Goal: Task Accomplishment & Management: Manage account settings

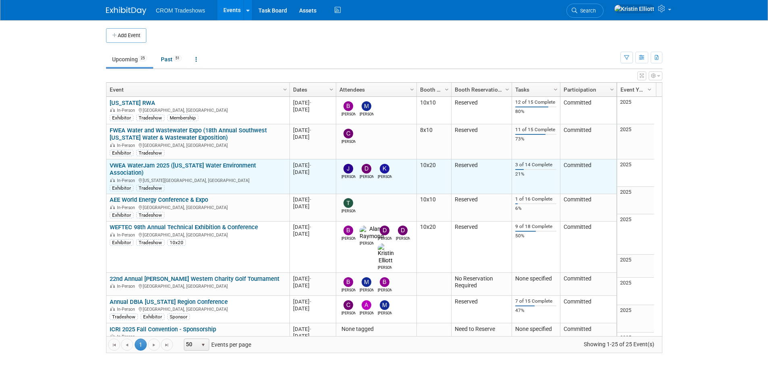
click at [157, 165] on link "VWEA WaterJam 2025 ([US_STATE] Water Environment Association)" at bounding box center [183, 169] width 146 height 15
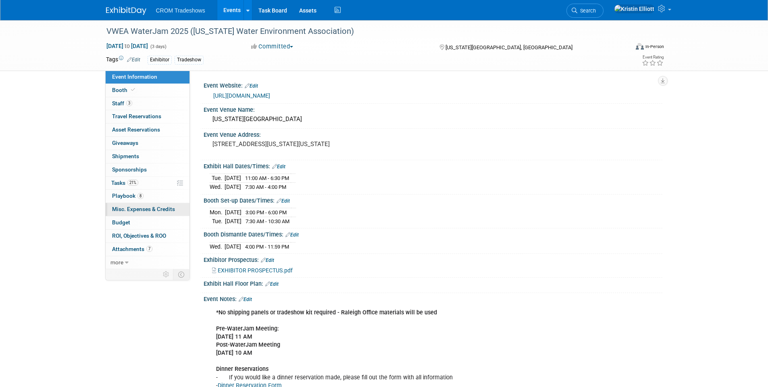
click at [136, 208] on span "Misc. Expenses & Credits 0" at bounding box center [143, 209] width 63 height 6
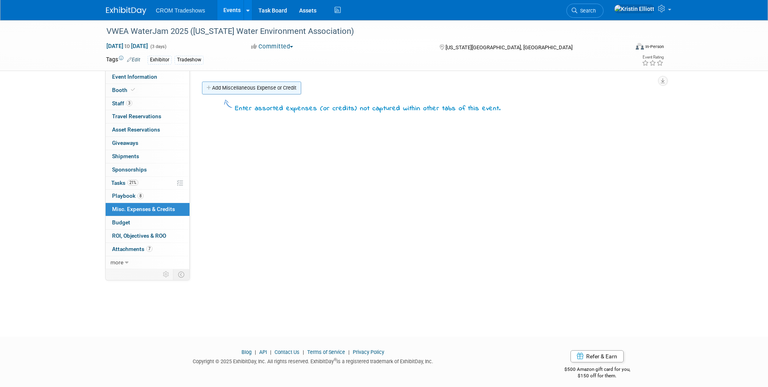
click at [262, 89] on link "Add Miscellaneous Expense or Credit" at bounding box center [251, 87] width 99 height 13
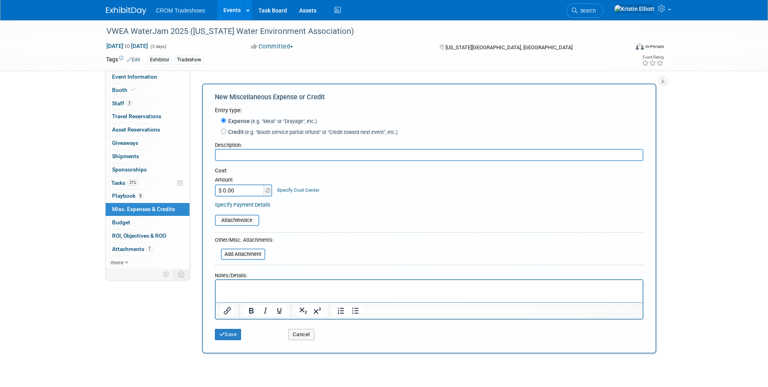
click at [241, 159] on input "text" at bounding box center [429, 155] width 429 height 12
type input "c"
type input "Cookies"
click at [232, 220] on input "file" at bounding box center [211, 220] width 96 height 10
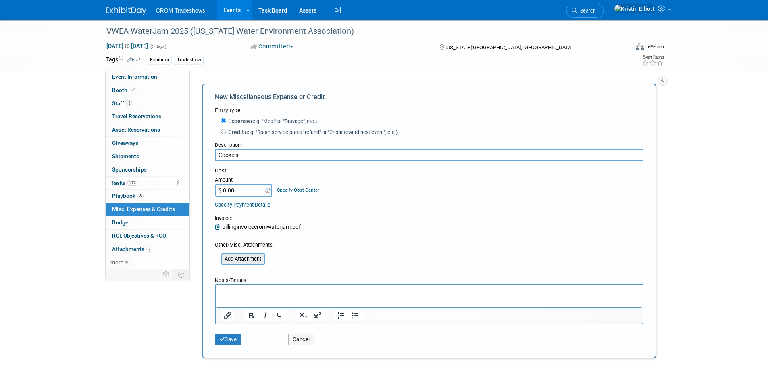
click at [235, 261] on input "file" at bounding box center [217, 259] width 96 height 10
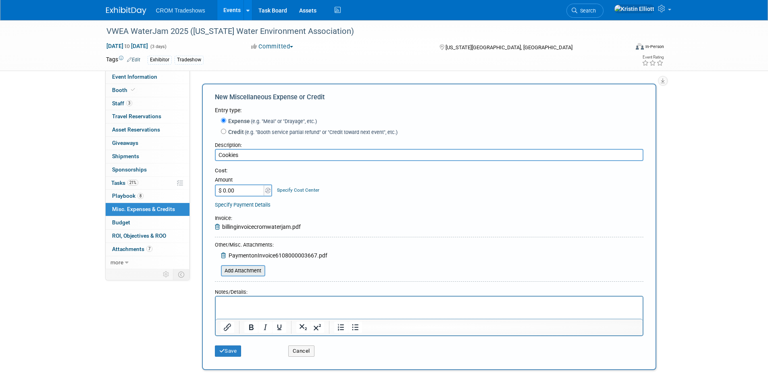
click at [255, 273] on input "file" at bounding box center [217, 271] width 96 height 10
click at [245, 195] on input "$ 0.00" at bounding box center [240, 190] width 50 height 12
type input "$ 538.56"
click at [556, 210] on div "Attach Invoice Invoice : billinginvoicecromwaterjam.pdf" at bounding box center [429, 218] width 429 height 25
click at [262, 306] on p "Rich Text Area. Press ALT-0 for help." at bounding box center [429, 304] width 418 height 8
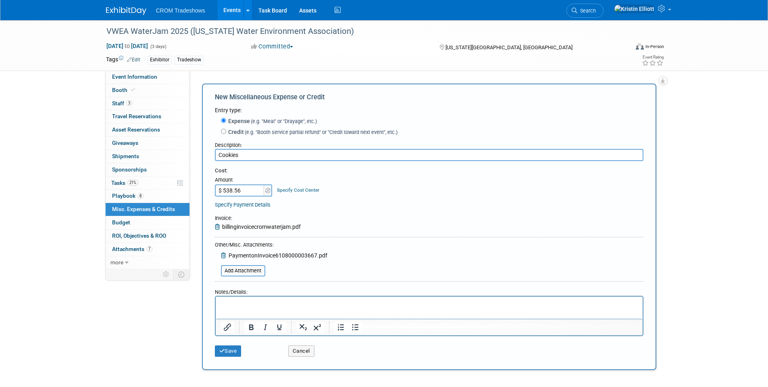
paste body "Rich Text Area. Press ALT-0 for help."
click at [305, 306] on p "Serve from 1:00 PM to 5:00 PM" at bounding box center [429, 304] width 418 height 8
click at [238, 342] on div "Save" at bounding box center [245, 348] width 73 height 17
click at [232, 352] on button "Save" at bounding box center [228, 350] width 27 height 11
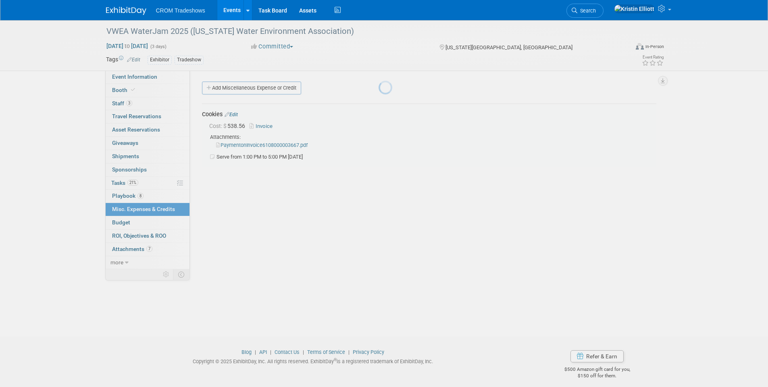
scroll to position [6, 0]
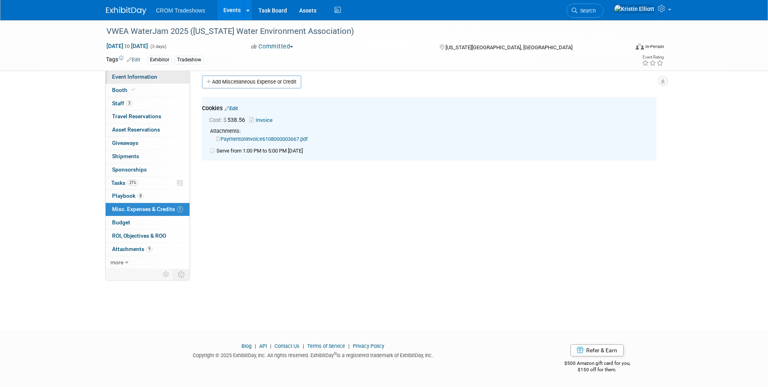
click at [128, 74] on span "Event Information" at bounding box center [134, 76] width 45 height 6
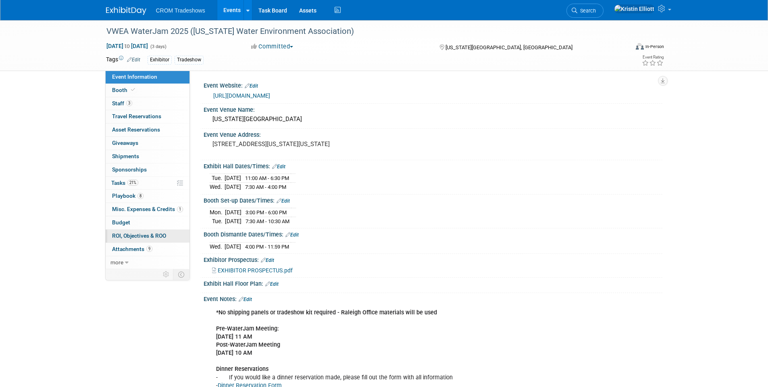
click at [145, 237] on span "ROI, Objectives & ROO 0" at bounding box center [139, 235] width 54 height 6
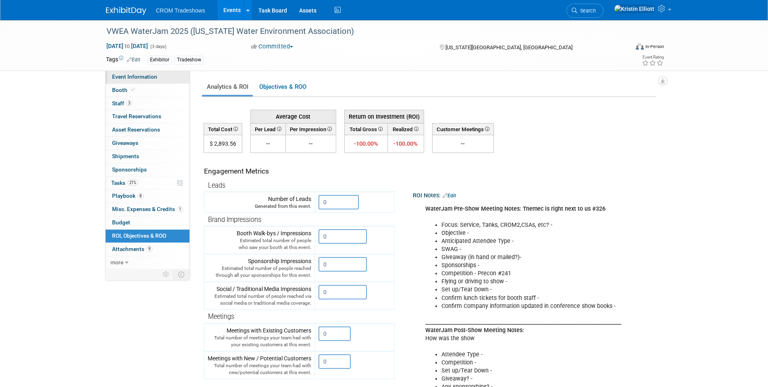
click at [140, 75] on span "Event Information" at bounding box center [134, 76] width 45 height 6
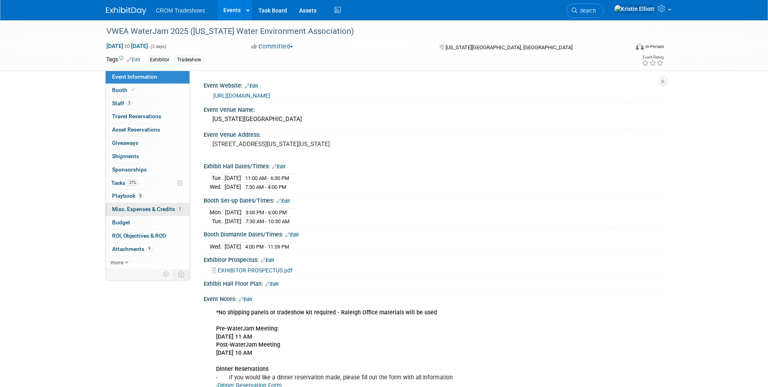
click at [139, 209] on span "Misc. Expenses & Credits 1" at bounding box center [147, 209] width 71 height 6
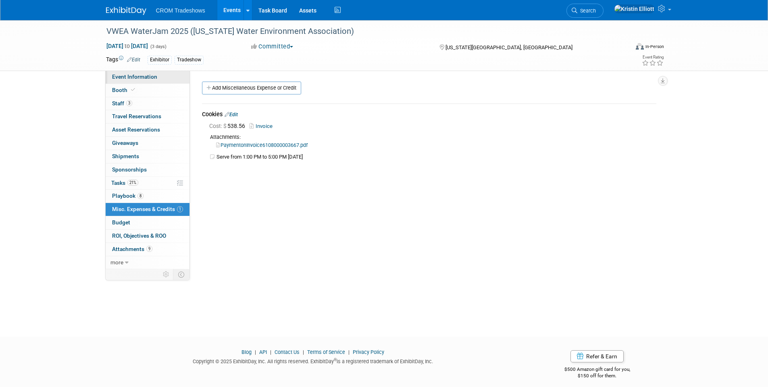
click at [134, 77] on span "Event Information" at bounding box center [134, 76] width 45 height 6
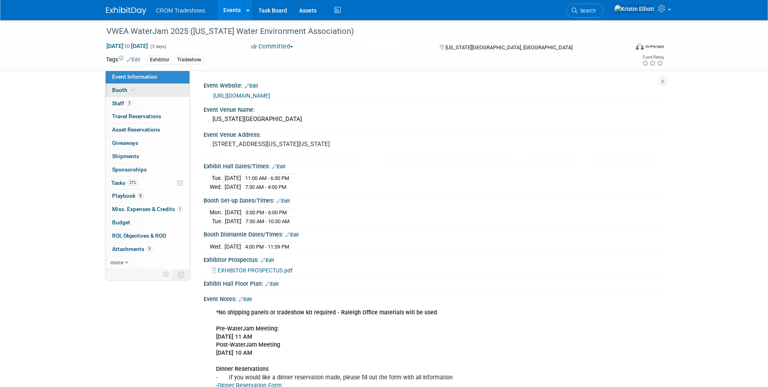
click at [129, 90] on span at bounding box center [132, 90] width 7 height 6
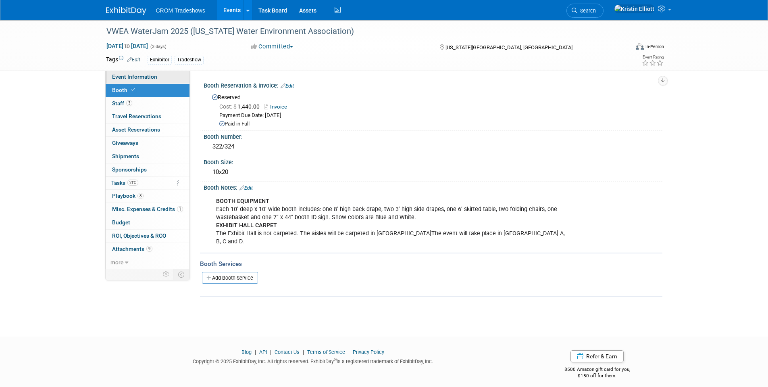
click at [136, 76] on span "Event Information" at bounding box center [134, 76] width 45 height 6
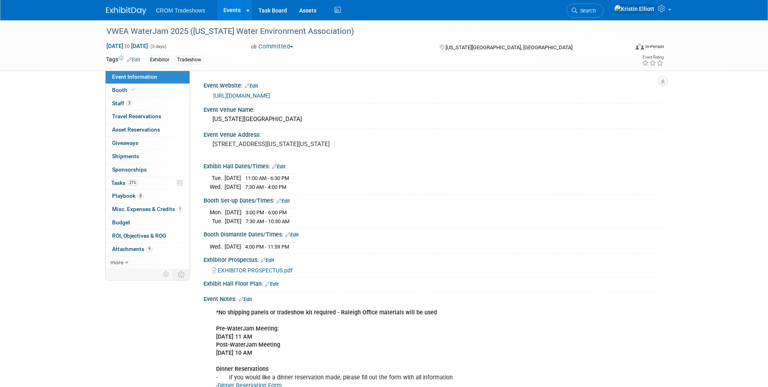
click at [469, 182] on div "Tue. Sep 9, 2025 11:00 AM - 6:30 PM Wed. Sep 10, 2025 7:30 AM - 4:00 PM" at bounding box center [433, 180] width 447 height 19
click at [231, 11] on link "Events" at bounding box center [231, 10] width 29 height 20
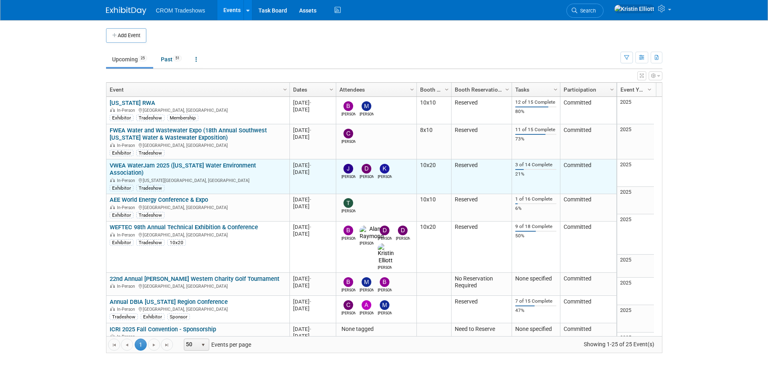
click at [199, 164] on link "VWEA WaterJam 2025 ([US_STATE] Water Environment Association)" at bounding box center [183, 169] width 146 height 15
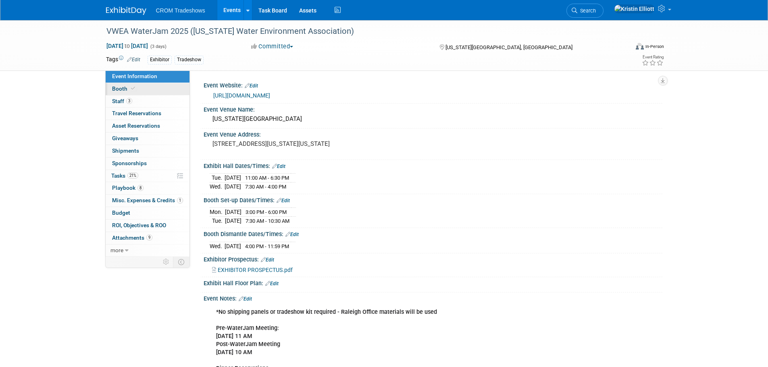
click at [135, 93] on link "Booth" at bounding box center [148, 89] width 84 height 12
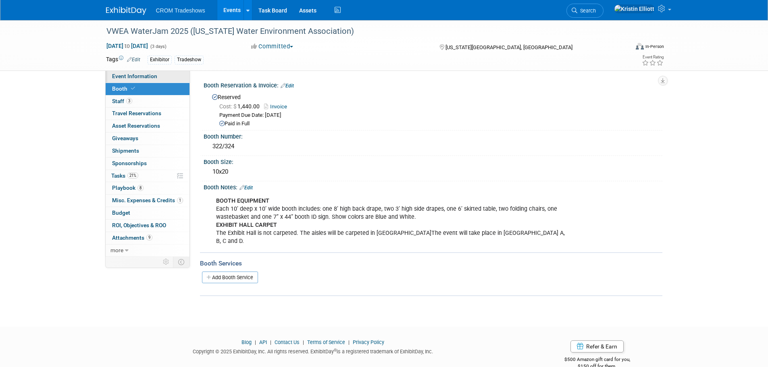
click at [140, 79] on link "Event Information" at bounding box center [148, 77] width 84 height 12
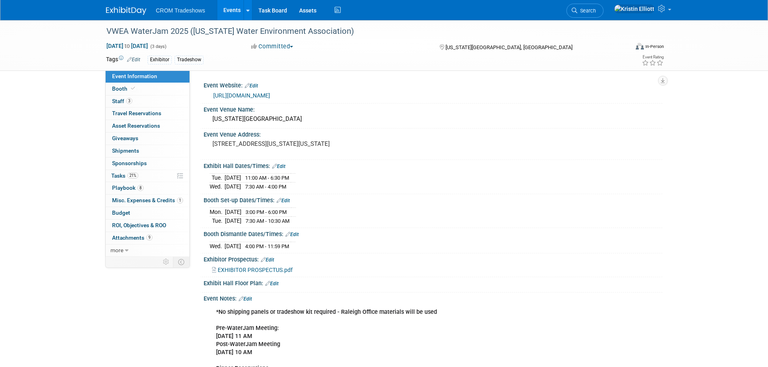
click at [137, 58] on link "Edit" at bounding box center [133, 60] width 13 height 6
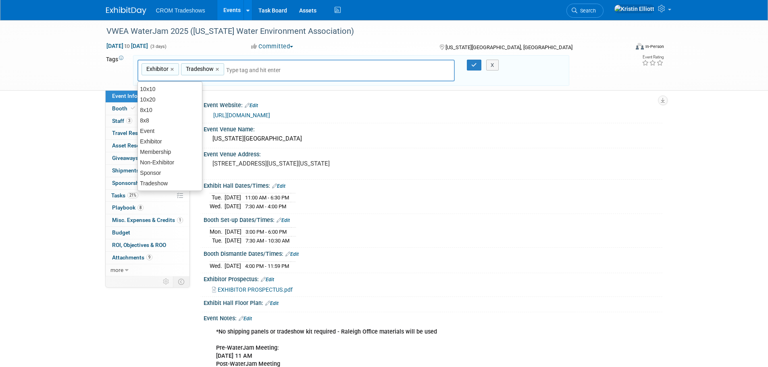
click at [261, 72] on input "text" at bounding box center [258, 70] width 65 height 8
click at [156, 98] on div "10x20" at bounding box center [170, 99] width 65 height 11
type input "Exhibitor, Tradeshow, 10x20"
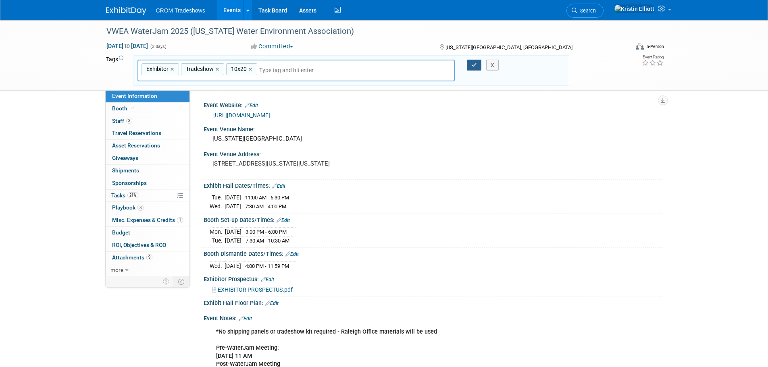
click at [469, 66] on button "button" at bounding box center [474, 65] width 15 height 11
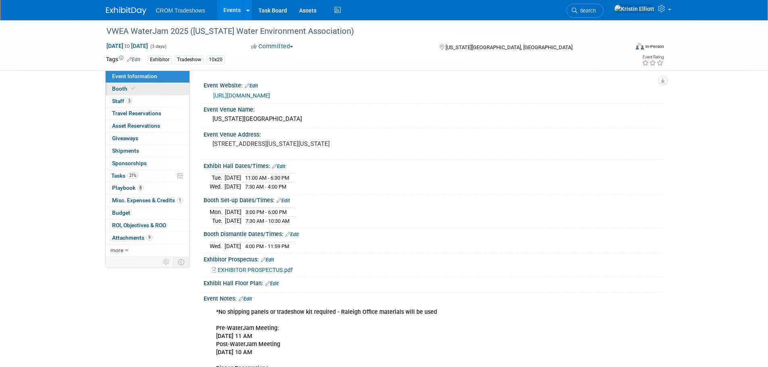
click at [137, 87] on link "Booth" at bounding box center [148, 89] width 84 height 12
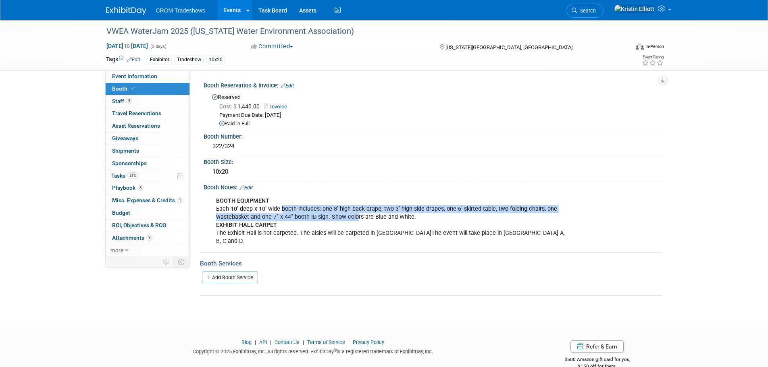
drag, startPoint x: 281, startPoint y: 210, endPoint x: 355, endPoint y: 216, distance: 74.8
click at [355, 216] on div "BOOTH EQUIPMENT Each 10’ deep x 10’ wide booth includes: one 8’ high back drape…" at bounding box center [391, 221] width 363 height 56
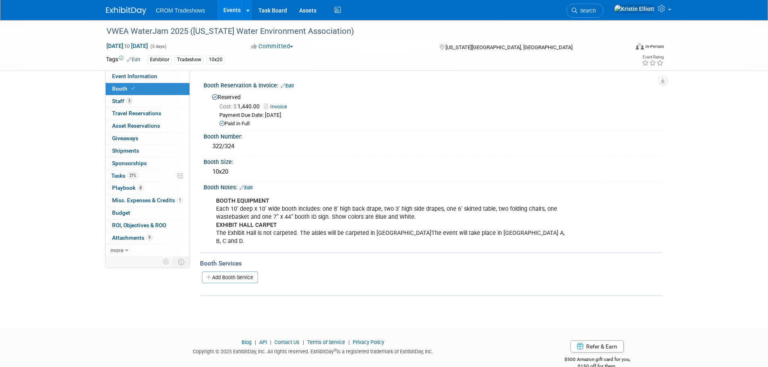
click at [388, 218] on div "BOOTH EQUIPMENT Each 10’ deep x 10’ wide booth includes: one 8’ high back drape…" at bounding box center [391, 221] width 363 height 56
click at [144, 79] on link "Event Information" at bounding box center [148, 77] width 84 height 12
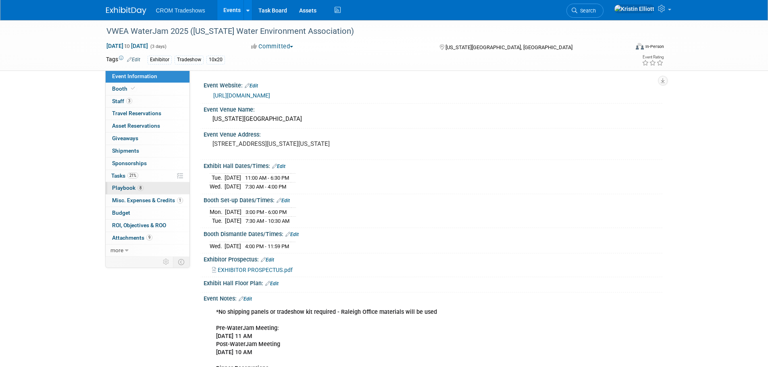
click at [150, 191] on link "8 Playbook 8" at bounding box center [148, 188] width 84 height 12
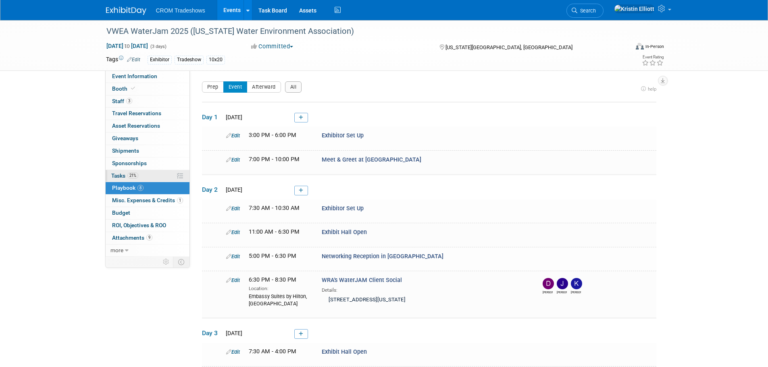
click at [154, 176] on link "21% Tasks 21%" at bounding box center [148, 176] width 84 height 12
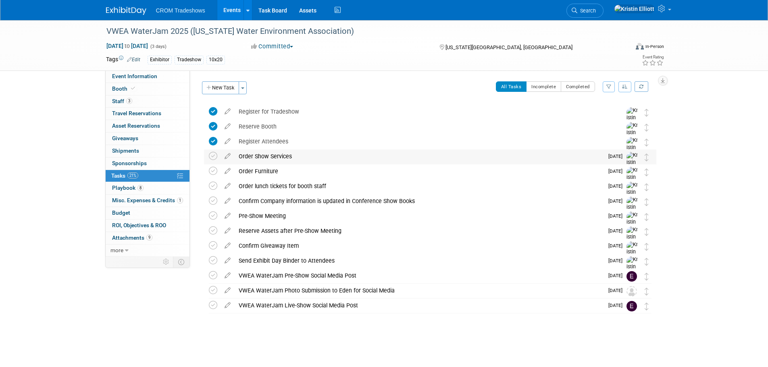
click at [281, 160] on div "Order Show Services" at bounding box center [419, 157] width 369 height 14
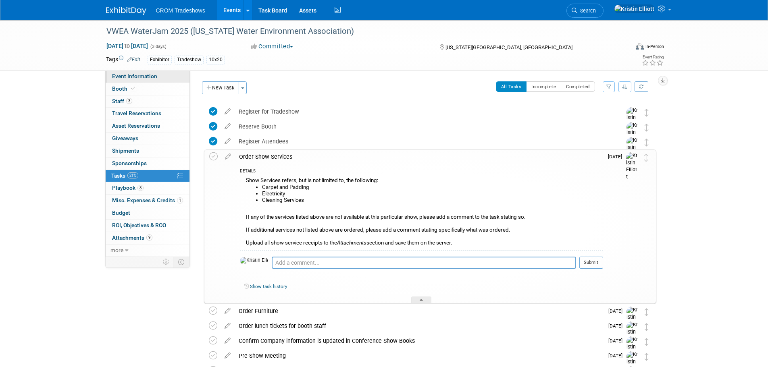
click at [143, 79] on link "Event Information" at bounding box center [148, 77] width 84 height 12
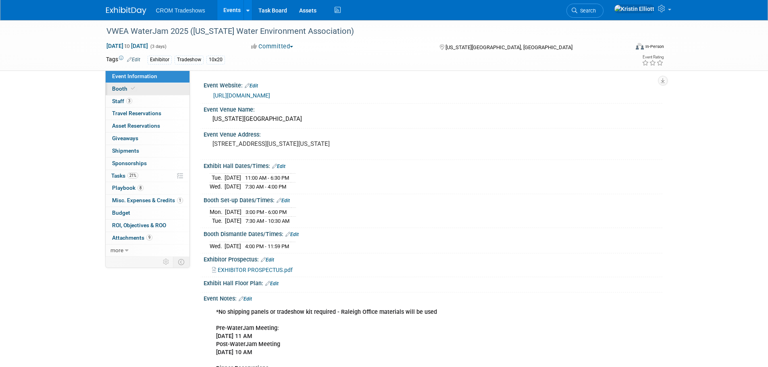
click at [148, 85] on link "Booth" at bounding box center [148, 89] width 84 height 12
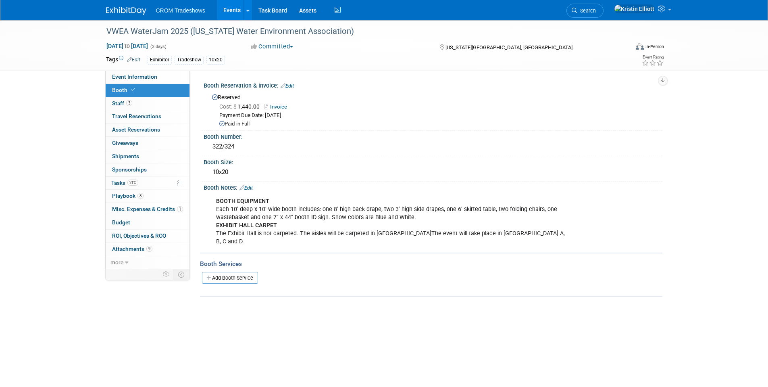
click at [235, 272] on link "Add Booth Service" at bounding box center [230, 278] width 56 height 12
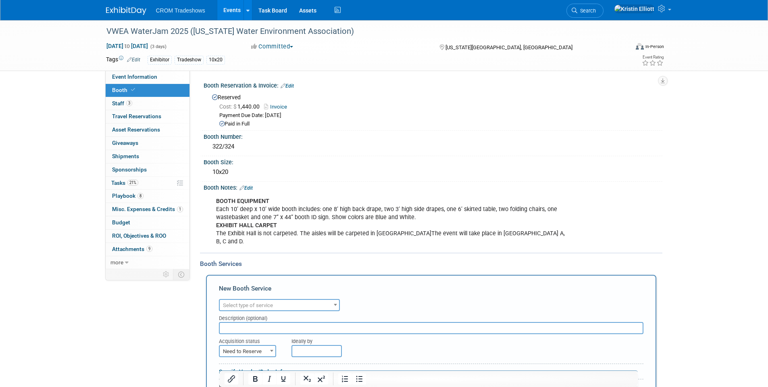
click at [258, 302] on span "Select type of service" at bounding box center [248, 305] width 50 height 6
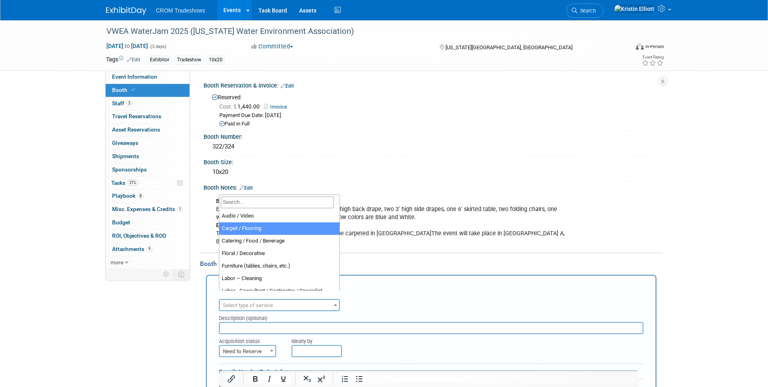
select select "4"
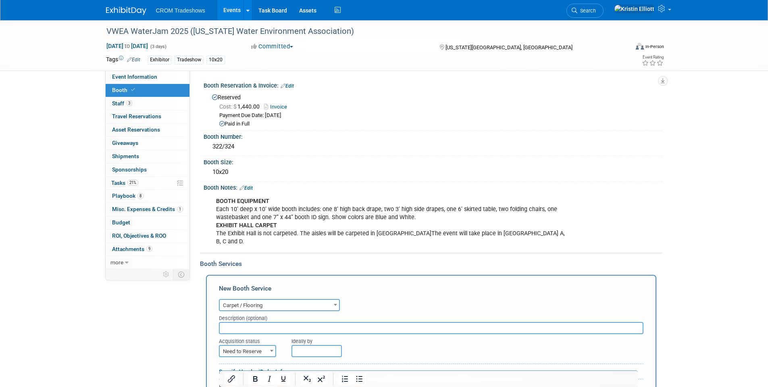
click at [283, 323] on input "text" at bounding box center [431, 328] width 425 height 12
paste input "9' x 20' Booth Carpet"
type input "9' x 20' Booth Carpet"
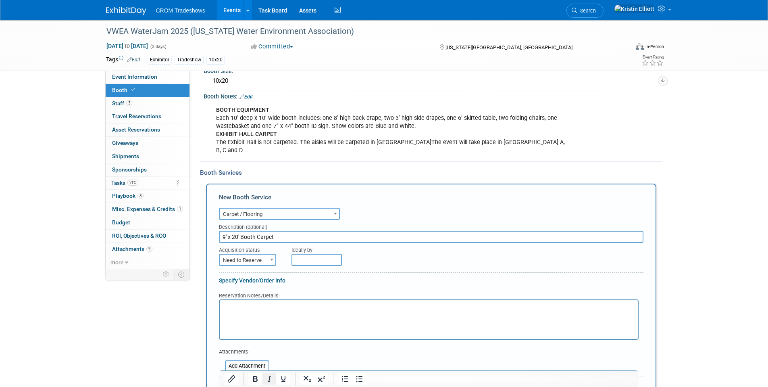
scroll to position [135, 0]
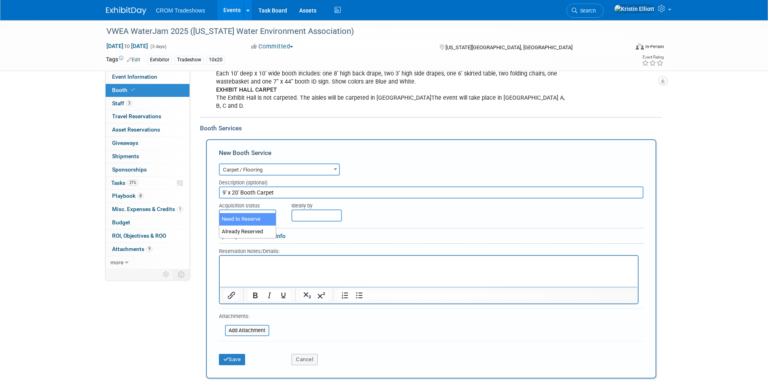
click at [267, 210] on span "Need to Reserve" at bounding box center [248, 215] width 56 height 11
select select "2"
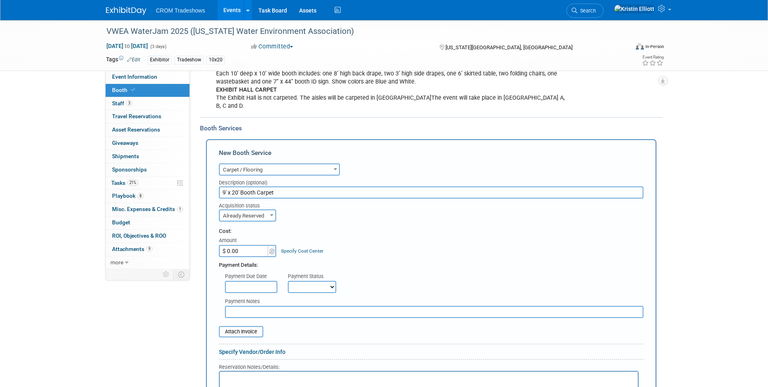
click at [240, 245] on input "$ 0.00" at bounding box center [244, 251] width 50 height 12
type input "$ 326.00"
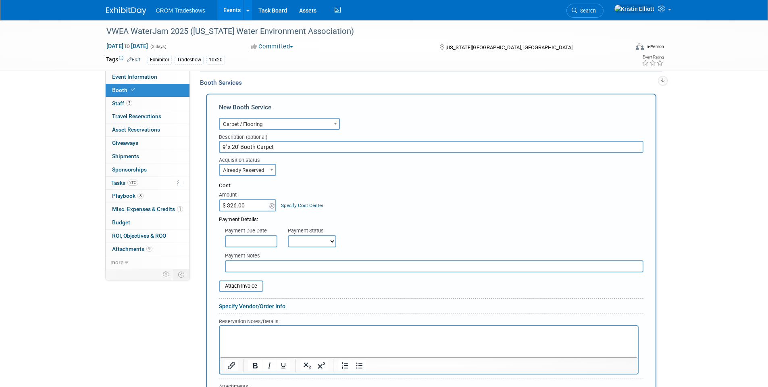
scroll to position [256, 0]
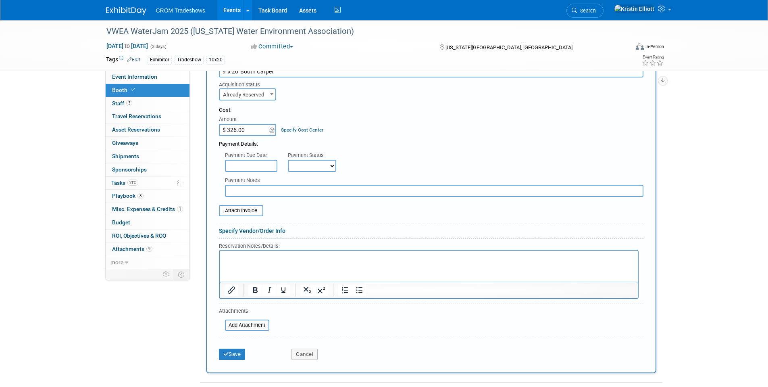
click at [243, 254] on p "Rich Text Area. Press ALT-0 for help." at bounding box center [428, 258] width 409 height 8
click at [257, 160] on input "text" at bounding box center [251, 166] width 52 height 12
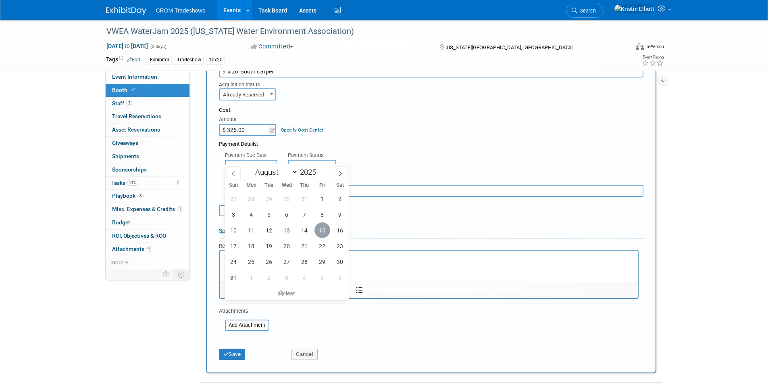
click at [318, 228] on span "15" at bounding box center [323, 230] width 16 height 16
type input "Aug 15, 2025"
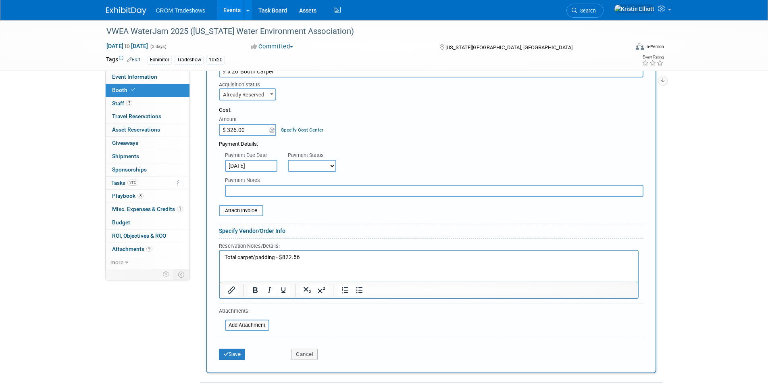
click at [314, 164] on select "Not Paid Yet Partially Paid Paid in Full" at bounding box center [312, 166] width 48 height 12
select select "1"
click at [288, 160] on select "Not Paid Yet Partially Paid Paid in Full" at bounding box center [312, 166] width 48 height 12
click at [255, 206] on input "file" at bounding box center [215, 211] width 96 height 10
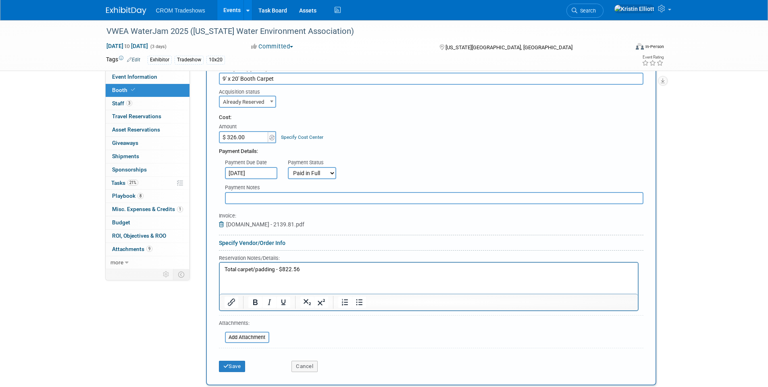
click at [307, 273] on p "Total carpet/padding - $822.56" at bounding box center [428, 270] width 409 height 8
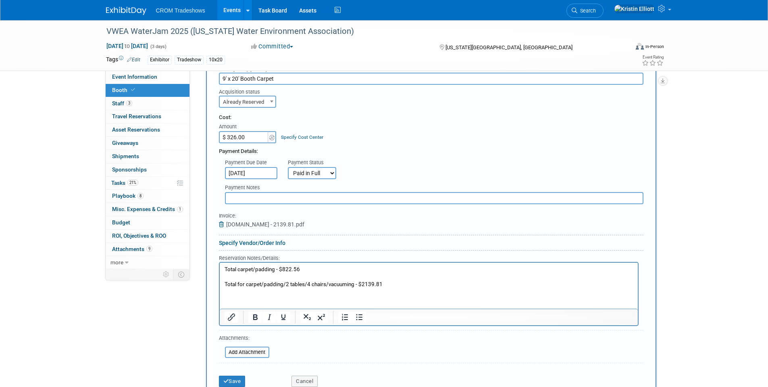
click at [386, 283] on p "Total for carpet/padding/2 tables/4 chairs/vacuuming - $2139.81" at bounding box center [428, 285] width 409 height 8
click at [389, 281] on p "Total for carpet/padding/2 tables/4 chairs/vacuuming - $2139.81" at bounding box center [428, 285] width 409 height 8
click at [241, 375] on button "Save" at bounding box center [232, 380] width 27 height 11
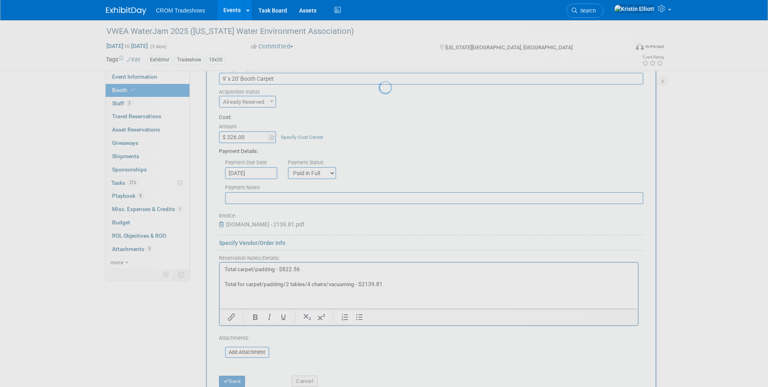
scroll to position [11, 0]
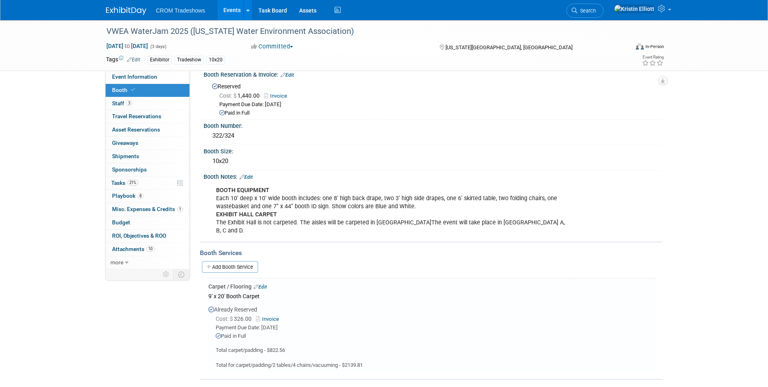
click at [108, 329] on div "Event Information Event Info Booth Booth 3 Staff 3 Staff 0 Travel Reservations …" at bounding box center [384, 194] width 569 height 370
click at [246, 261] on link "Add Booth Service" at bounding box center [230, 267] width 56 height 12
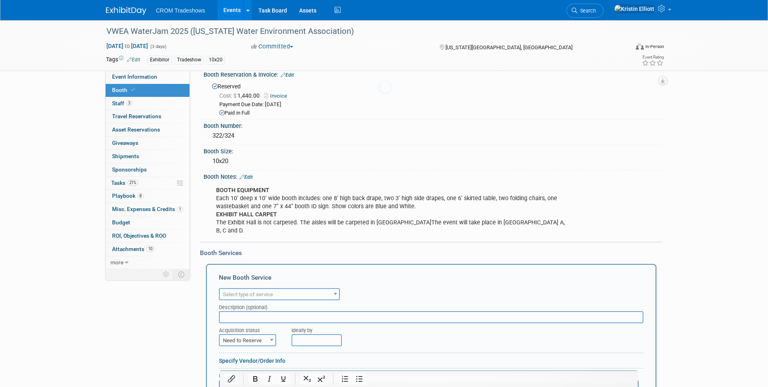
scroll to position [0, 0]
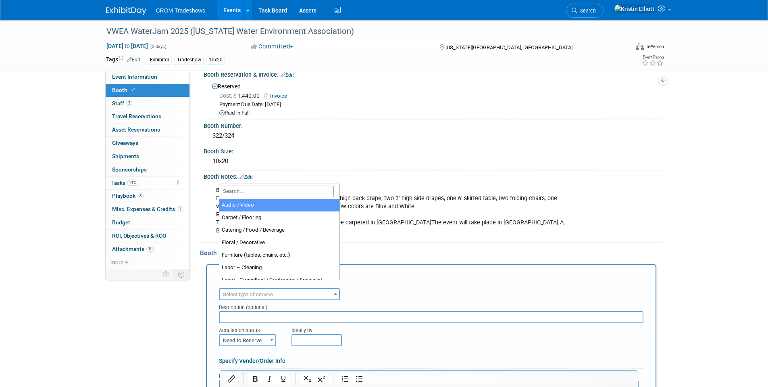
click at [278, 289] on span "Select type of service" at bounding box center [279, 294] width 119 height 11
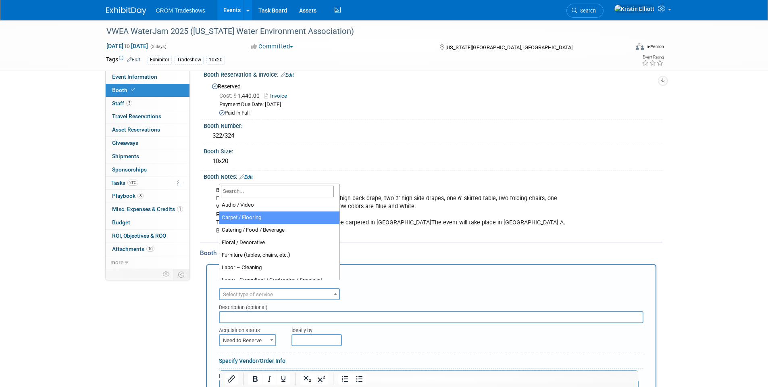
select select "4"
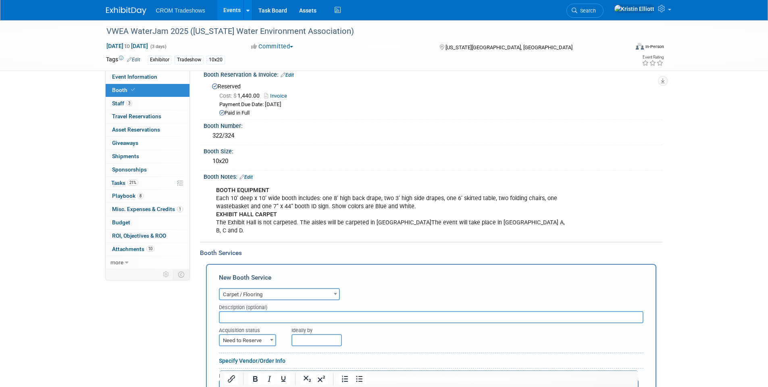
click at [251, 311] on input "text" at bounding box center [431, 317] width 425 height 12
paste input "Carpet Padding"
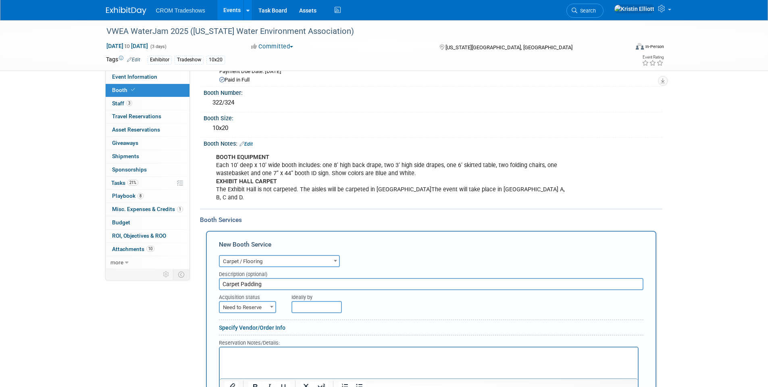
scroll to position [92, 0]
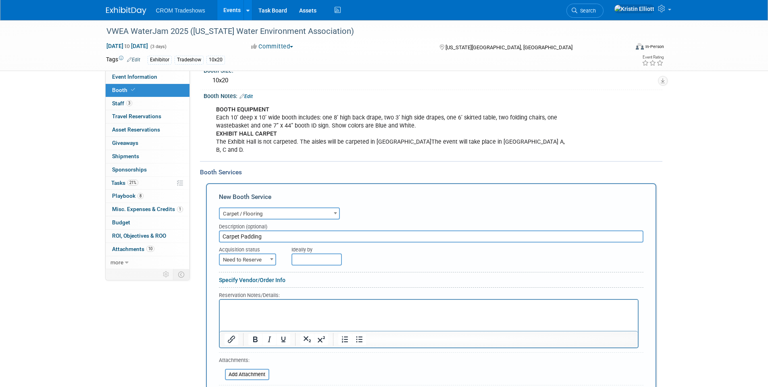
type input "Carpet Padding"
click at [261, 254] on span "Need to Reserve" at bounding box center [248, 259] width 56 height 11
select select "2"
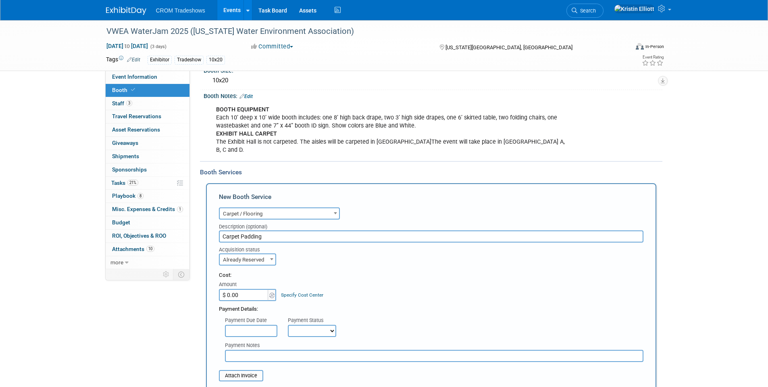
click at [245, 289] on input "$ 0.00" at bounding box center [244, 295] width 50 height 12
type input "$ 450.00"
click at [257, 325] on input "text" at bounding box center [251, 331] width 52 height 12
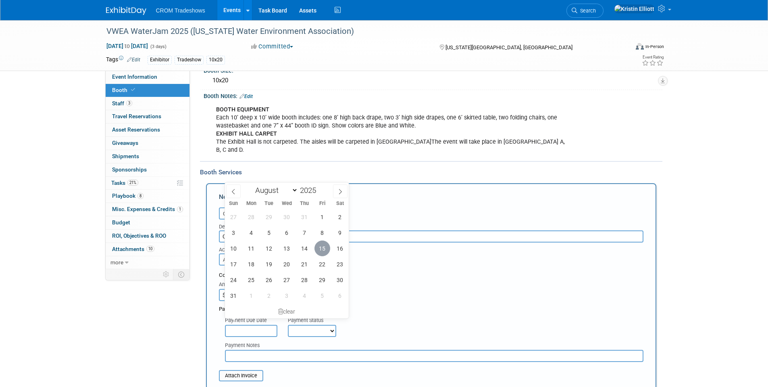
click at [323, 250] on span "15" at bounding box center [323, 248] width 16 height 16
type input "Aug 15, 2025"
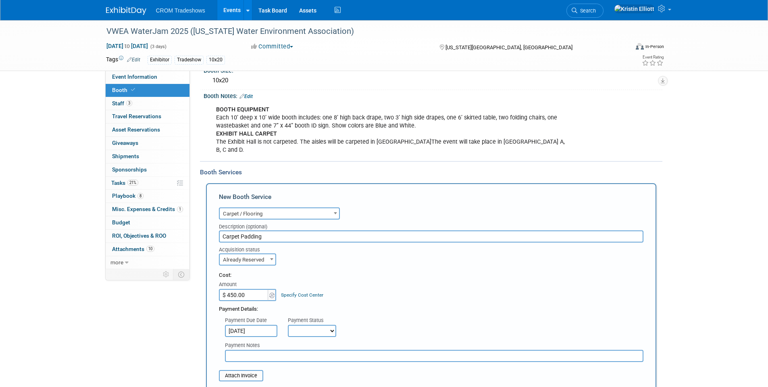
click at [309, 326] on select "Not Paid Yet Partially Paid Paid in Full" at bounding box center [312, 331] width 48 height 12
select select "1"
click at [288, 325] on select "Not Paid Yet Partially Paid Paid in Full" at bounding box center [312, 331] width 48 height 12
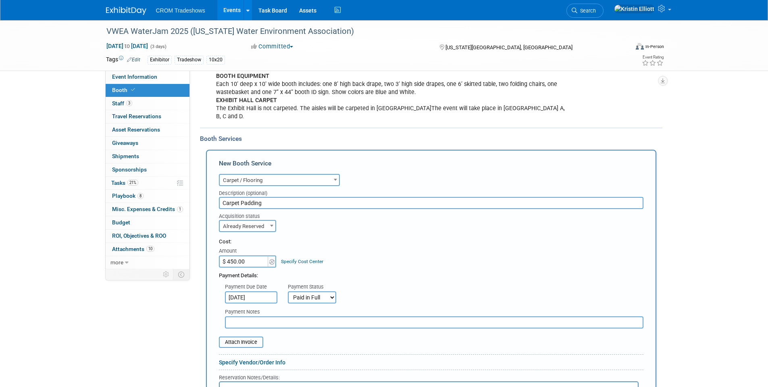
scroll to position [172, 0]
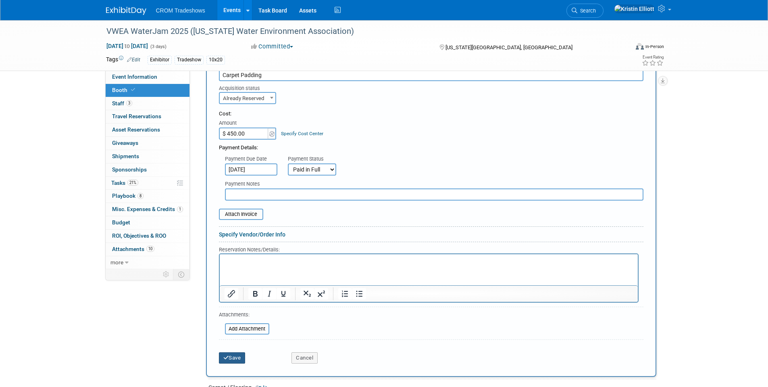
click at [237, 352] on button "Save" at bounding box center [232, 357] width 27 height 11
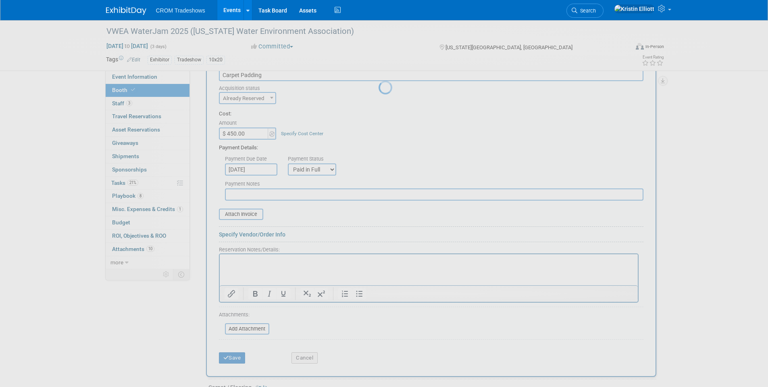
scroll to position [82, 0]
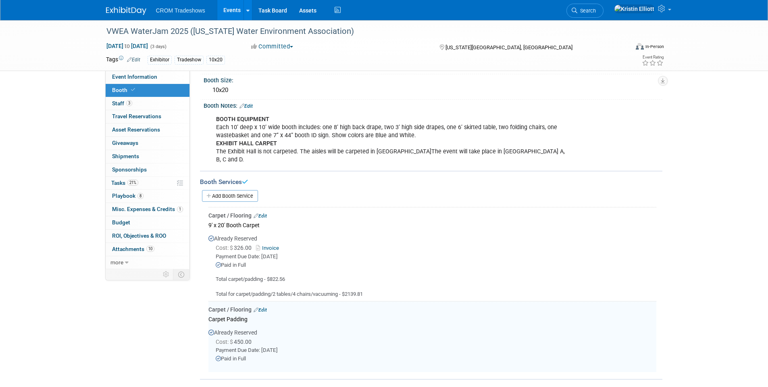
click at [266, 213] on link "Edit" at bounding box center [260, 216] width 13 height 6
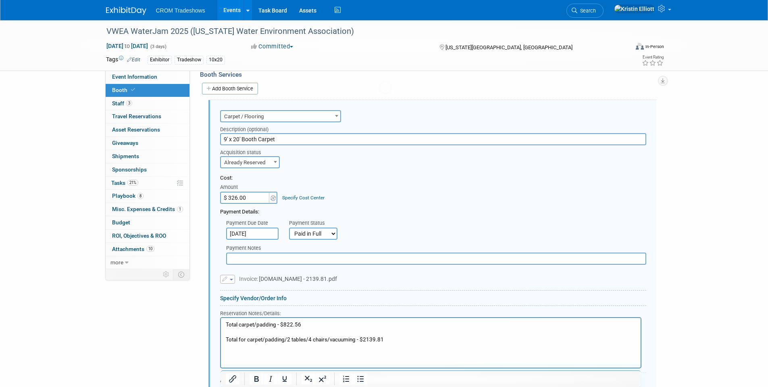
scroll to position [0, 0]
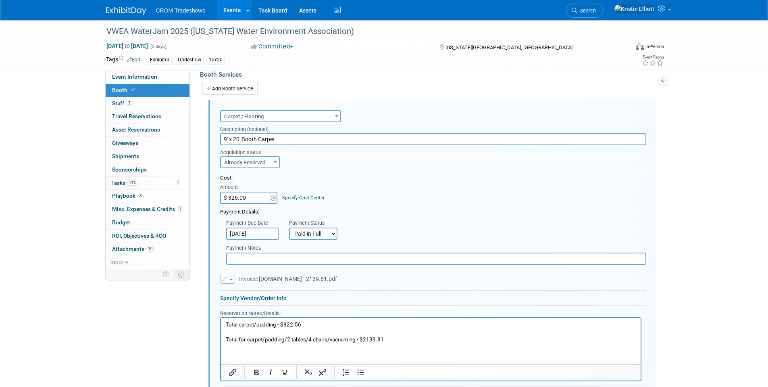
click at [286, 133] on input "9' x 20' Booth Carpet" at bounding box center [433, 139] width 426 height 12
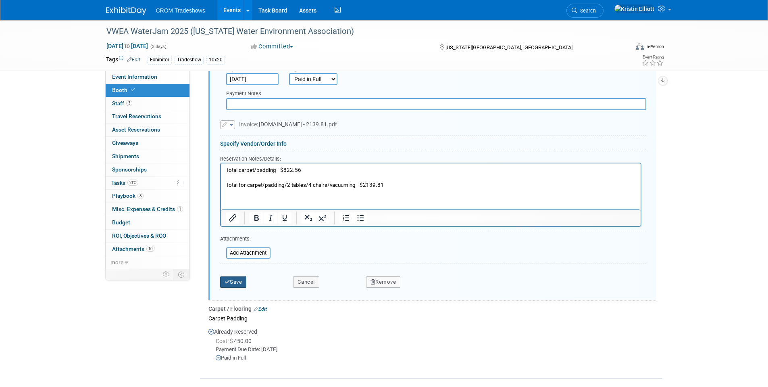
type input "9' x 20' Booth Carpet - Blue"
click at [241, 276] on button "Save" at bounding box center [233, 281] width 27 height 11
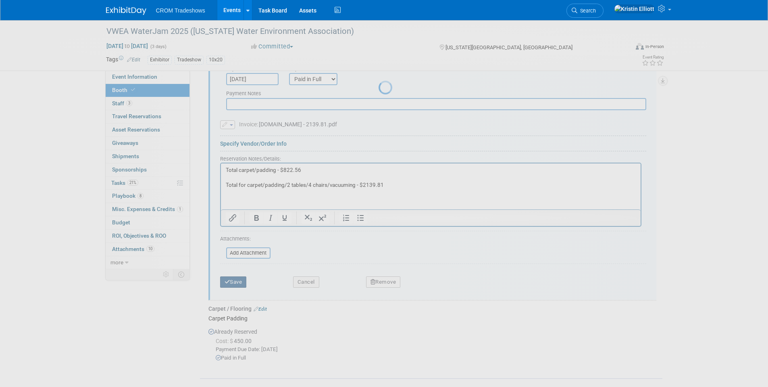
scroll to position [82, 0]
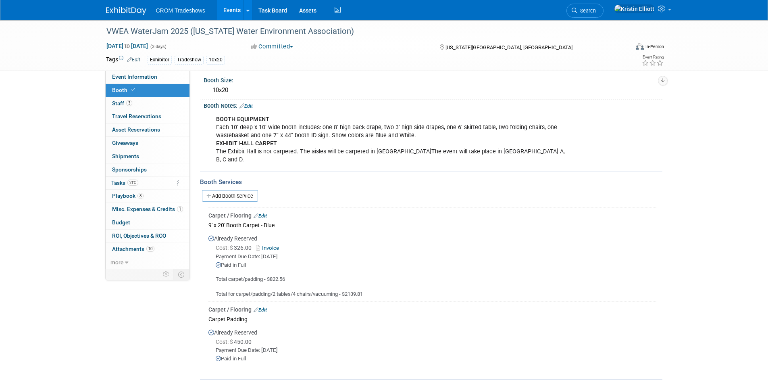
click at [240, 190] on link "Add Booth Service" at bounding box center [230, 196] width 56 height 12
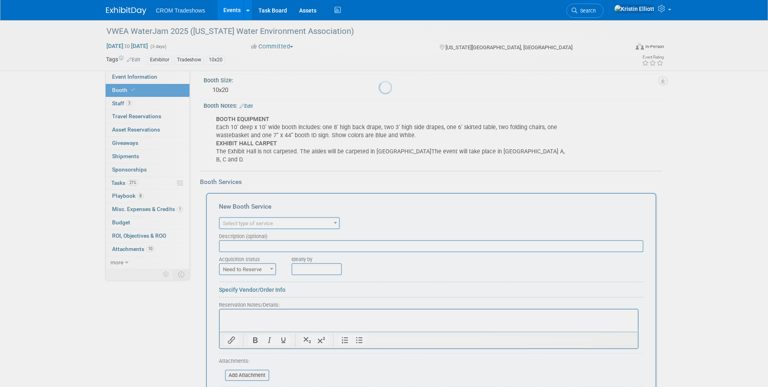
scroll to position [0, 0]
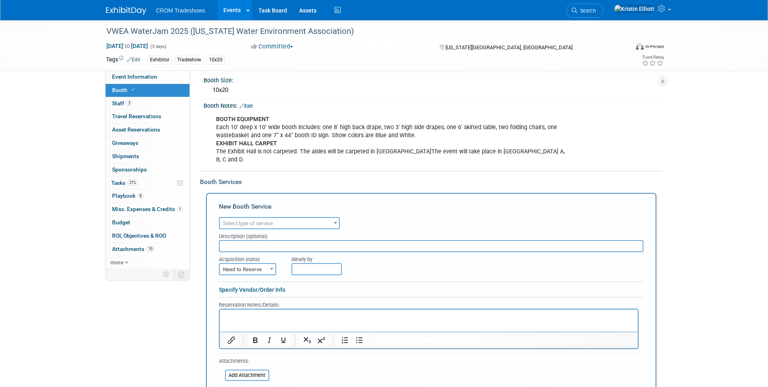
click at [250, 220] on span "Select type of service" at bounding box center [248, 223] width 50 height 6
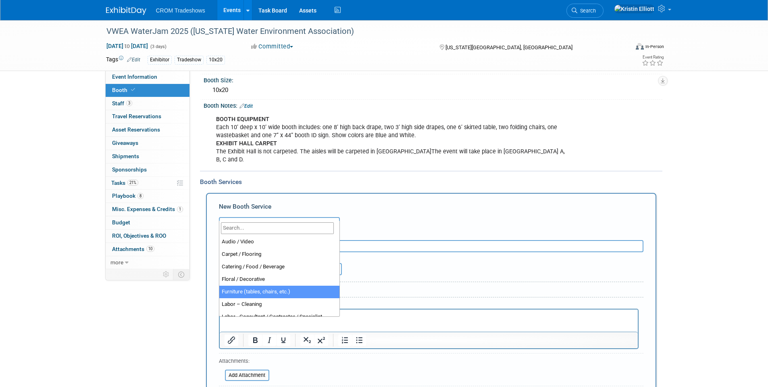
select select "6"
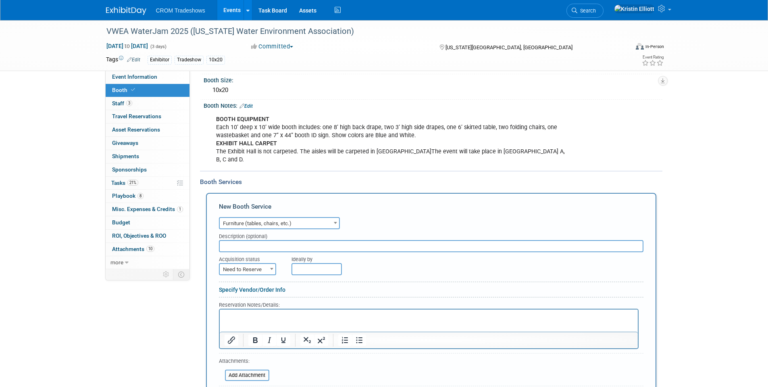
click at [238, 240] on input "text" at bounding box center [431, 246] width 425 height 12
paste input "South Beach Bistro 42" Table"
type input "South Beach Bistro 42" Table - Two"
click at [247, 269] on form "Audio / Video Carpet / Flooring Catering / Food / Beverage Floral / Decorative …" at bounding box center [431, 314] width 425 height 199
click at [251, 264] on span "Need to Reserve" at bounding box center [248, 269] width 56 height 11
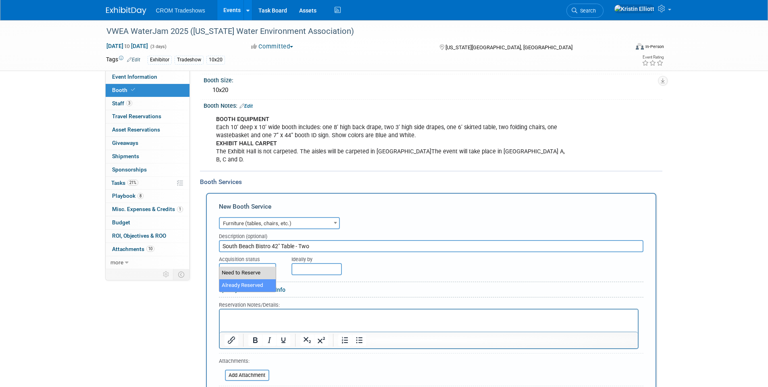
select select "2"
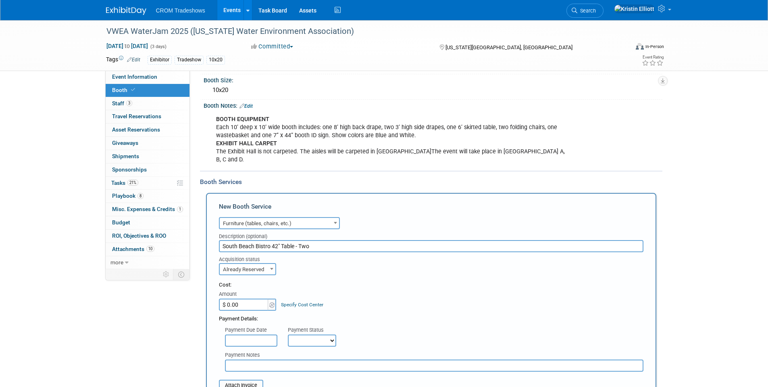
click at [243, 298] on input "$ 0.00" at bounding box center [244, 304] width 50 height 12
type input "$ 566.50"
click at [246, 348] on div "Payment Notes" at bounding box center [434, 359] width 431 height 23
click at [250, 334] on input "text" at bounding box center [251, 340] width 52 height 12
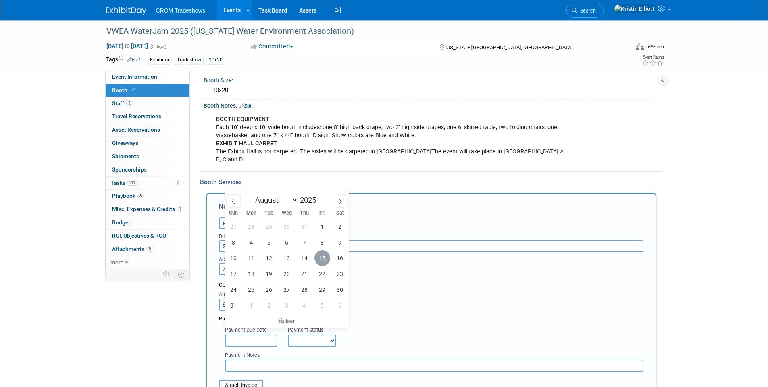
click at [324, 256] on span "15" at bounding box center [323, 258] width 16 height 16
type input "Aug 15, 2025"
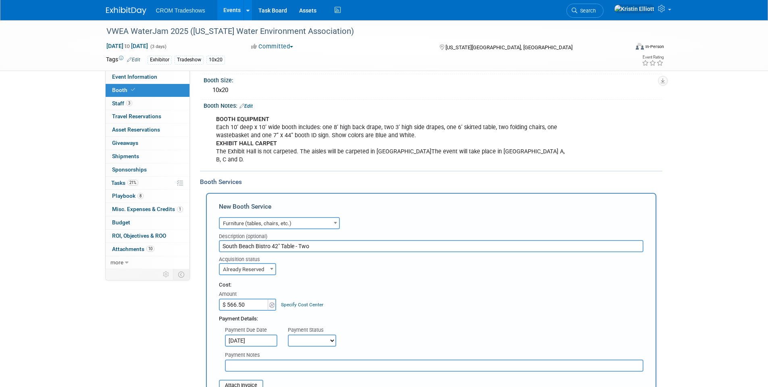
click at [325, 335] on select "Not Paid Yet Partially Paid Paid in Full" at bounding box center [312, 340] width 48 height 12
select select "1"
click at [288, 334] on select "Not Paid Yet Partially Paid Paid in Full" at bounding box center [312, 340] width 48 height 12
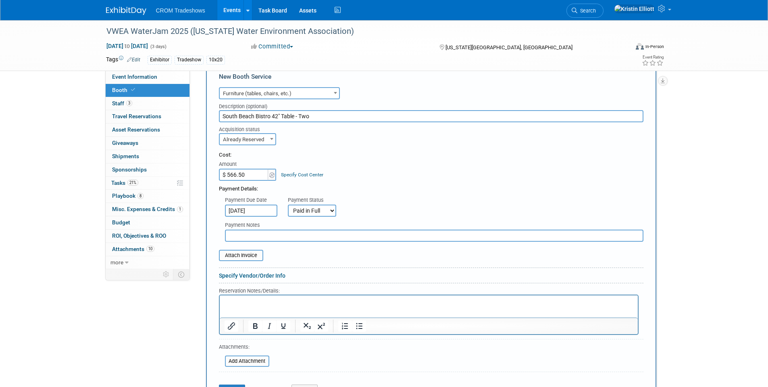
scroll to position [203, 0]
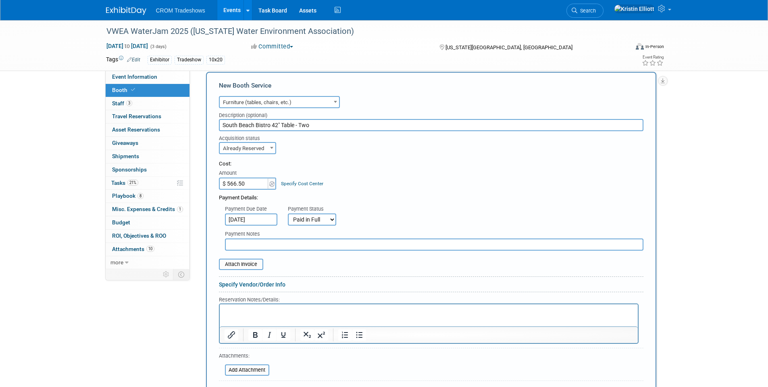
click at [258, 311] on p "Rich Text Area. Press ALT-0 for help." at bounding box center [428, 311] width 409 height 8
click at [257, 311] on p "Rich Text Area. Press ALT-0 for help." at bounding box center [428, 311] width 409 height 8
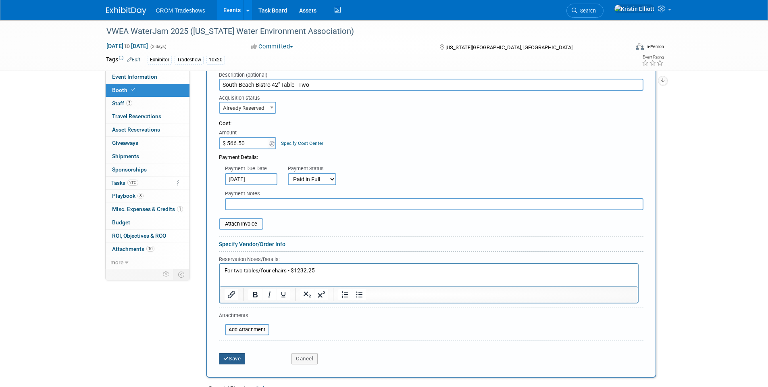
click at [235, 353] on button "Save" at bounding box center [232, 358] width 27 height 11
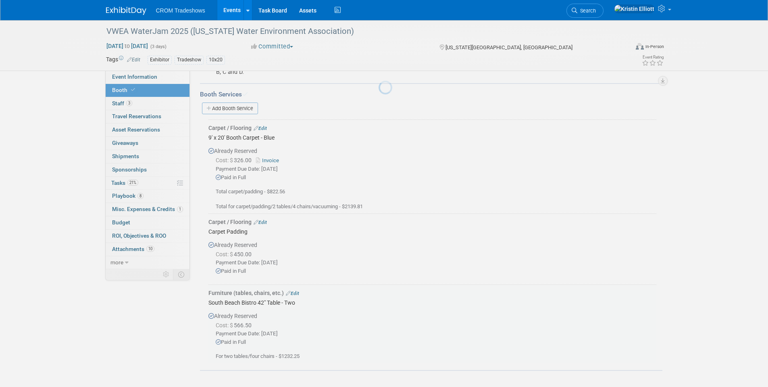
scroll to position [160, 0]
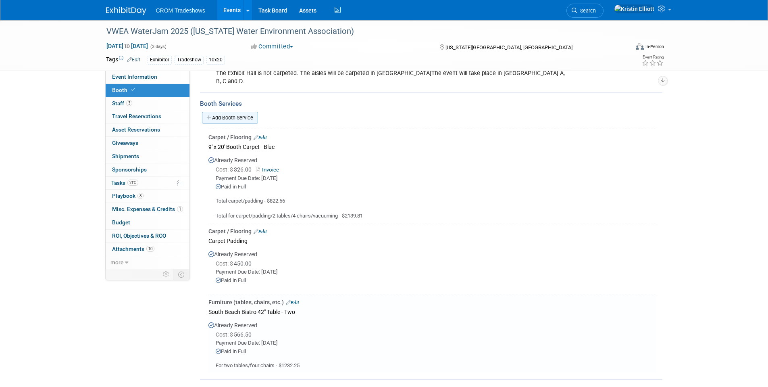
click at [248, 112] on link "Add Booth Service" at bounding box center [230, 118] width 56 height 12
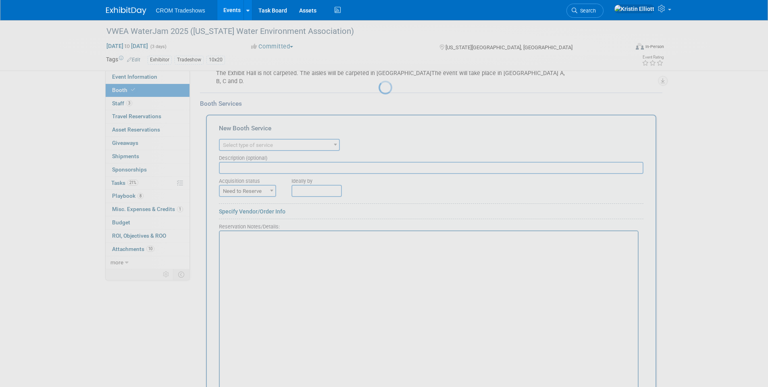
scroll to position [0, 0]
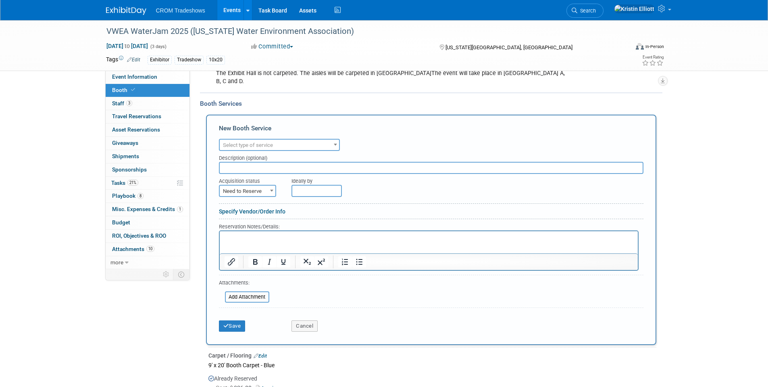
click at [239, 164] on input "text" at bounding box center [431, 168] width 425 height 12
paste input "South Beach Bar Chair"
click at [296, 162] on input "South Beach Bar Chair" at bounding box center [431, 168] width 425 height 12
type input "South Beach Bar Chair - four"
click at [265, 187] on span "Need to Reserve" at bounding box center [248, 190] width 56 height 11
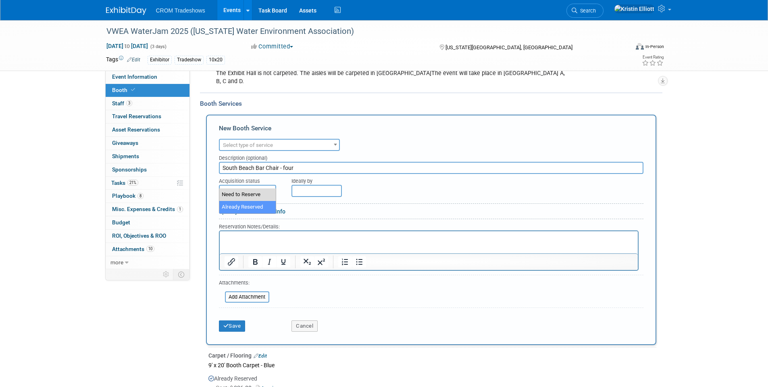
select select "2"
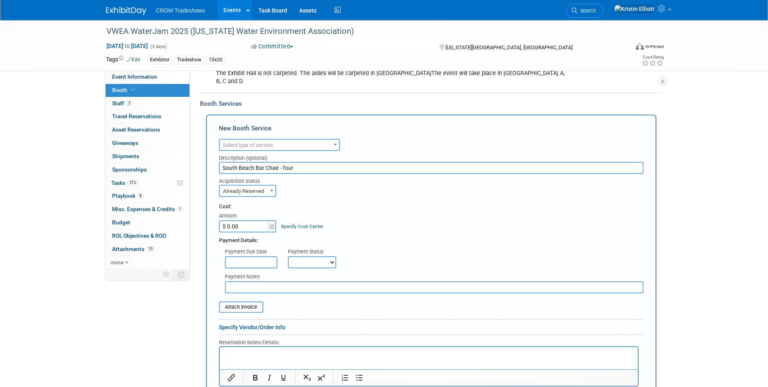
click at [250, 220] on input "$ 0.00" at bounding box center [244, 226] width 50 height 12
type input "$ 596.00"
click at [253, 256] on input "text" at bounding box center [251, 262] width 52 height 12
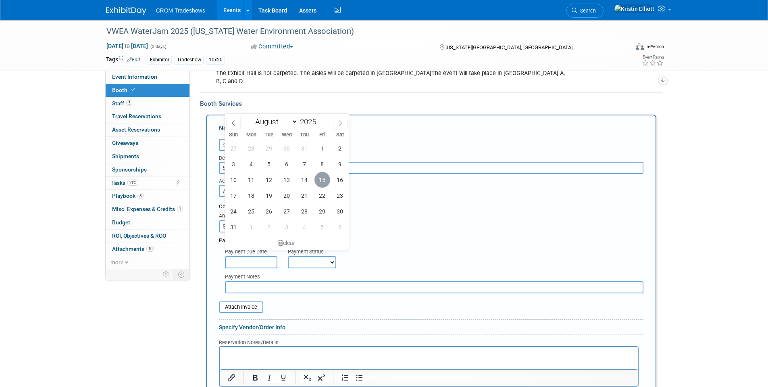
click at [320, 180] on span "15" at bounding box center [323, 180] width 16 height 16
type input "Aug 15, 2025"
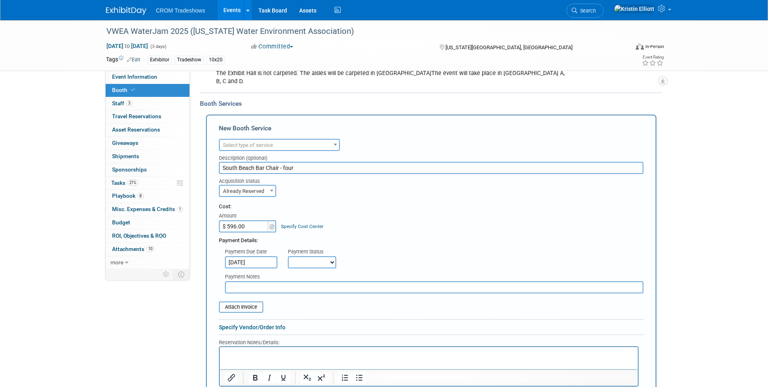
click at [313, 256] on select "Not Paid Yet Partially Paid Paid in Full" at bounding box center [312, 262] width 48 height 12
select select "1"
click at [288, 256] on select "Not Paid Yet Partially Paid Paid in Full" at bounding box center [312, 262] width 48 height 12
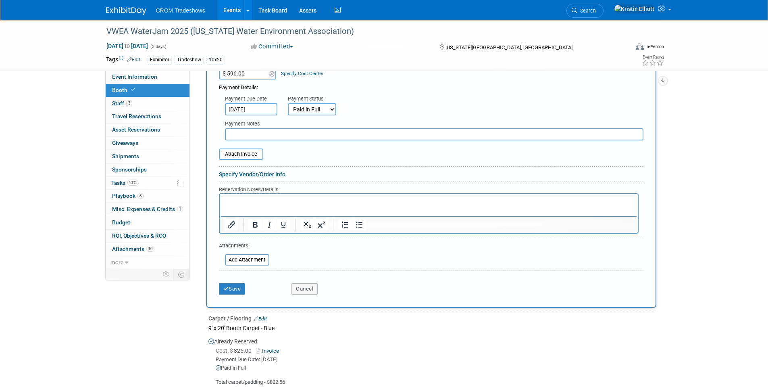
scroll to position [321, 0]
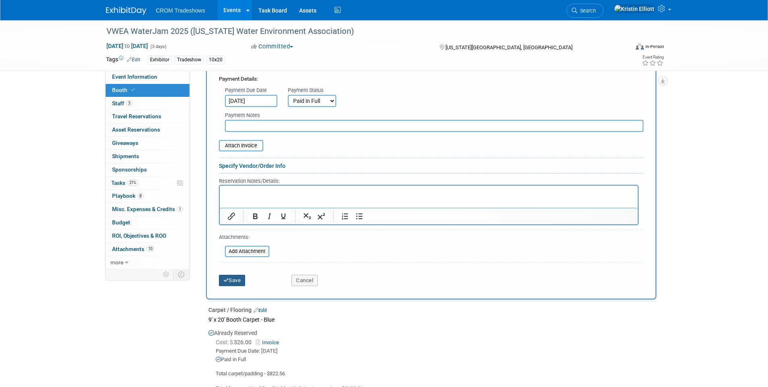
click at [236, 275] on button "Save" at bounding box center [232, 280] width 27 height 11
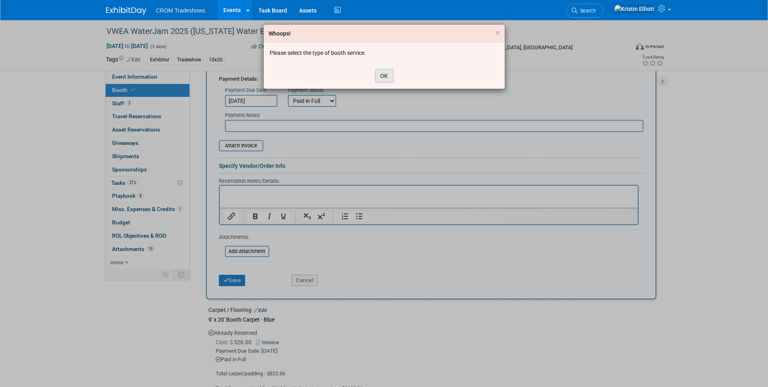
click at [383, 76] on button "OK" at bounding box center [384, 76] width 19 height 14
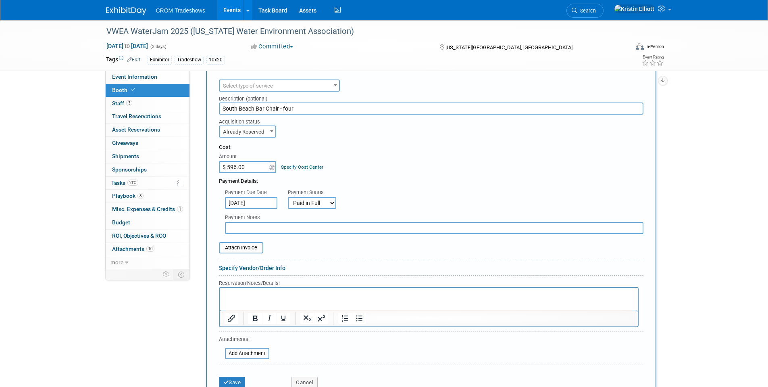
scroll to position [200, 0]
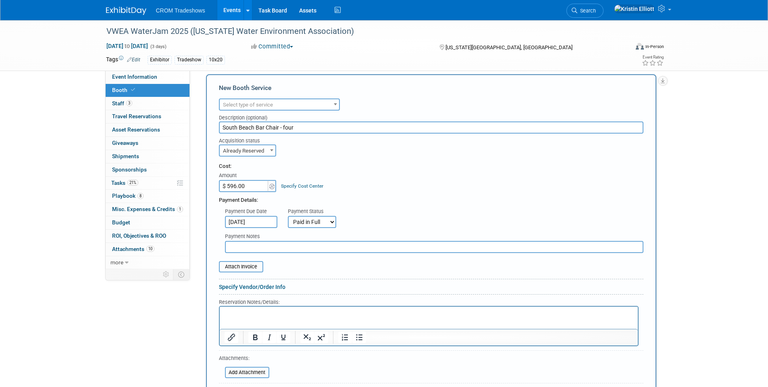
click at [268, 99] on span "Select type of service" at bounding box center [279, 104] width 119 height 11
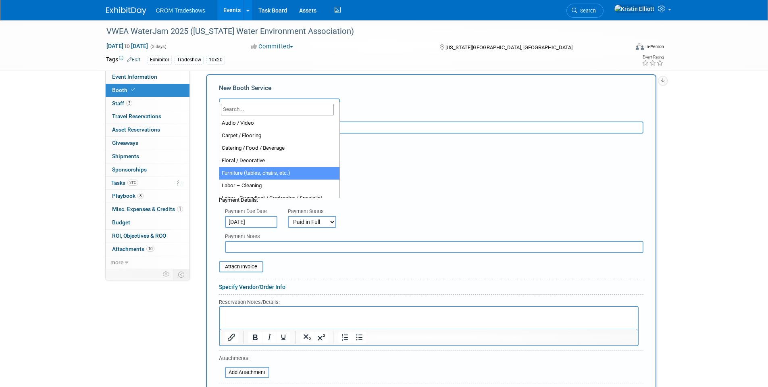
select select "6"
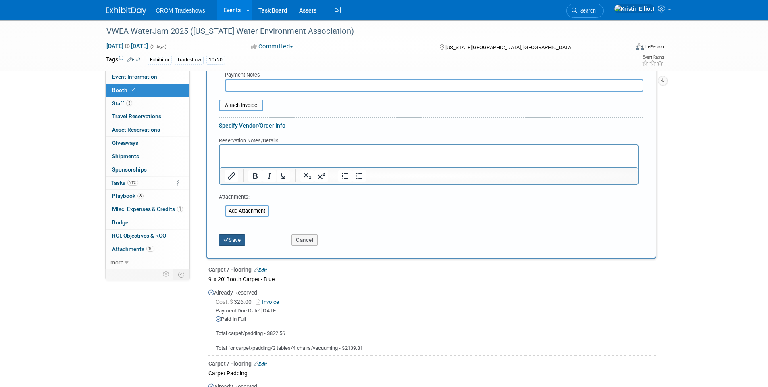
click at [222, 234] on button "Save" at bounding box center [232, 239] width 27 height 11
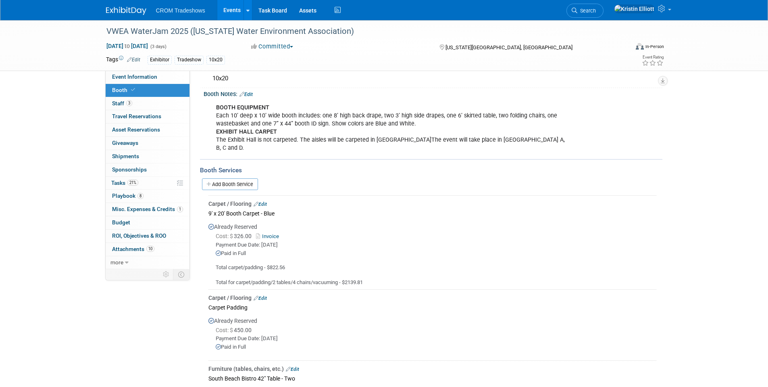
scroll to position [29, 0]
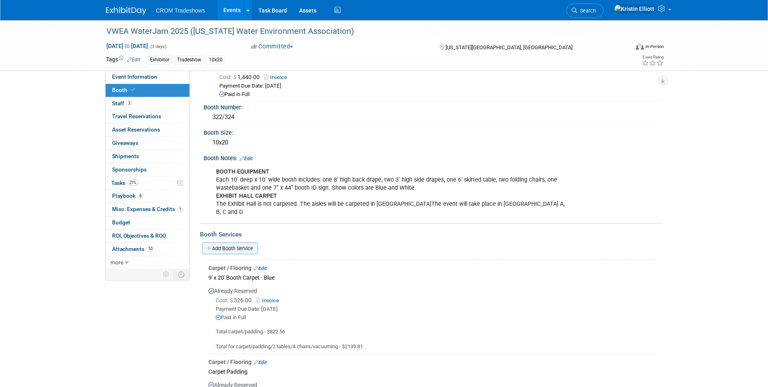
click at [237, 242] on link "Add Booth Service" at bounding box center [230, 248] width 56 height 12
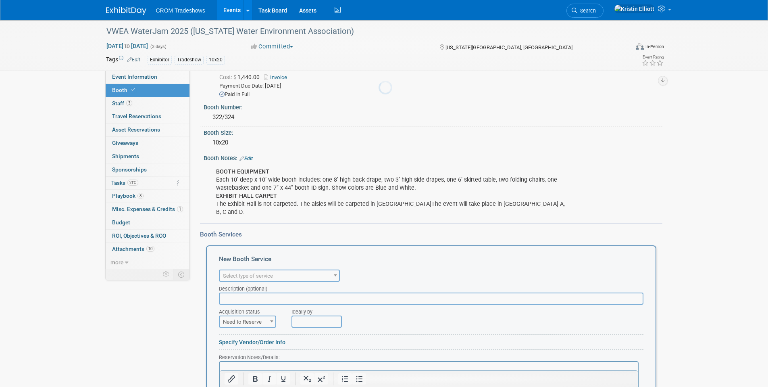
scroll to position [0, 0]
click at [256, 254] on div "New Booth Service" at bounding box center [431, 260] width 425 height 13
click at [255, 269] on span "Select type of service" at bounding box center [279, 275] width 121 height 12
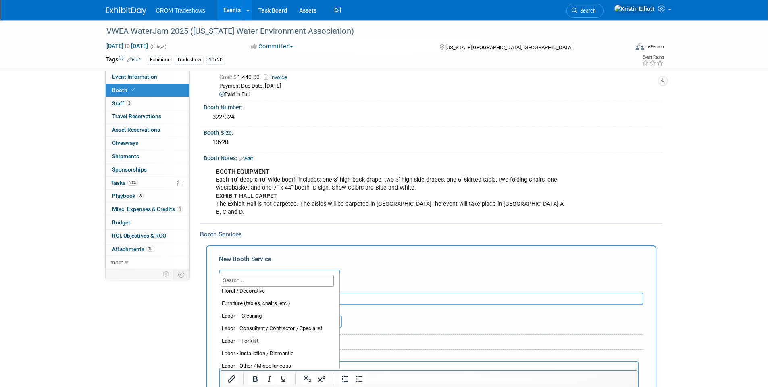
scroll to position [40, 0]
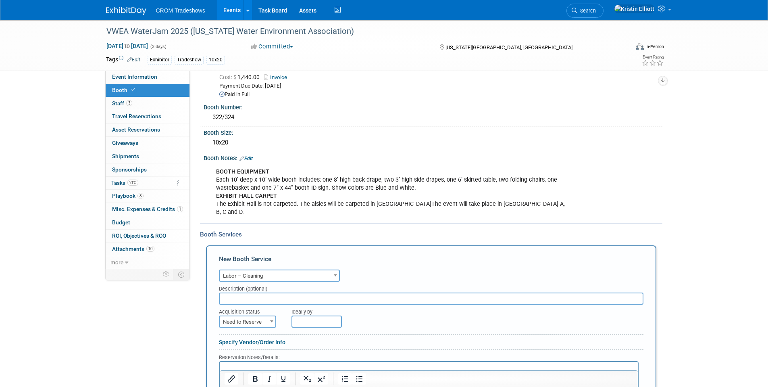
select select "14"
click at [277, 292] on input "text" at bounding box center [431, 298] width 425 height 12
paste input "Vacuuming"
type input "Vacuuming"
click at [262, 316] on span "Need to Reserve" at bounding box center [248, 321] width 56 height 11
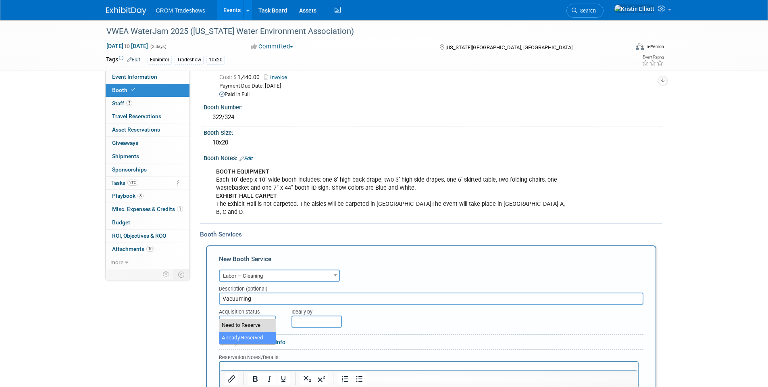
select select "2"
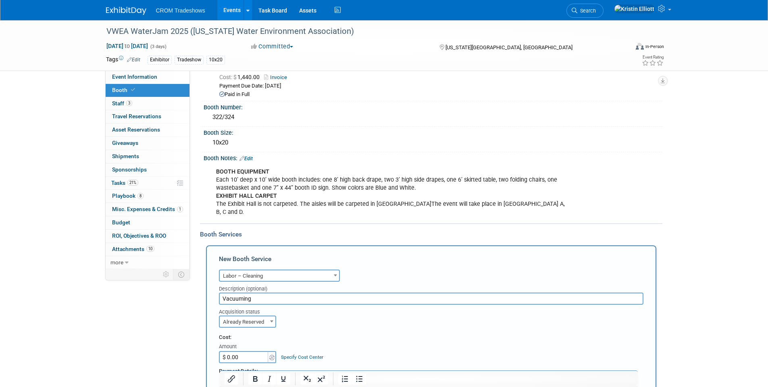
click at [244, 351] on input "$ 0.00" at bounding box center [244, 357] width 50 height 12
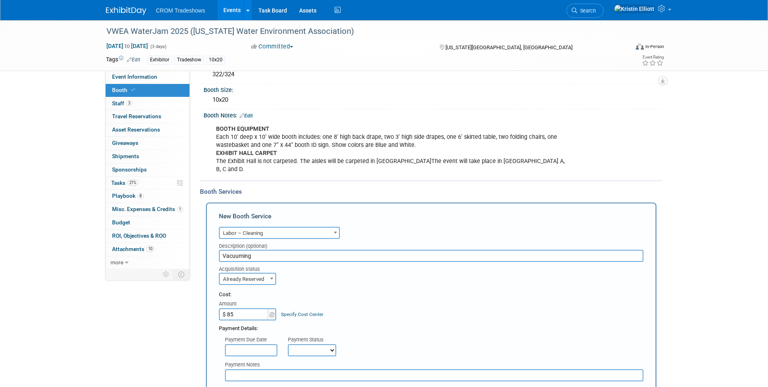
scroll to position [110, 0]
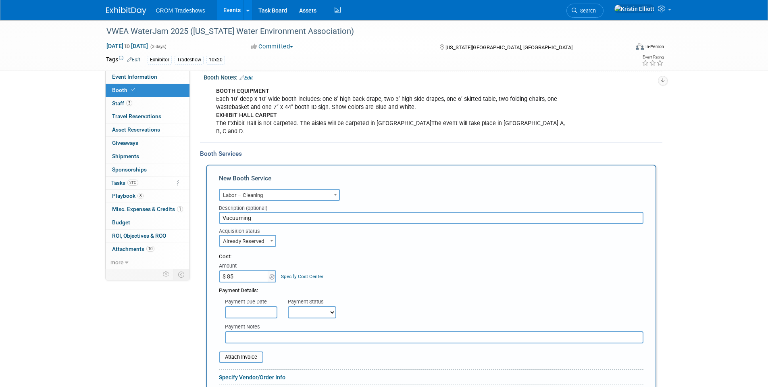
type input "$ 85.00"
click at [258, 306] on input "text" at bounding box center [251, 312] width 52 height 12
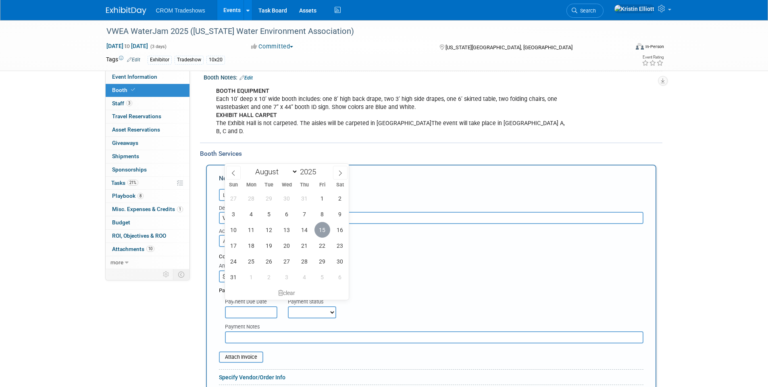
click at [324, 234] on span "15" at bounding box center [323, 230] width 16 height 16
type input "Aug 15, 2025"
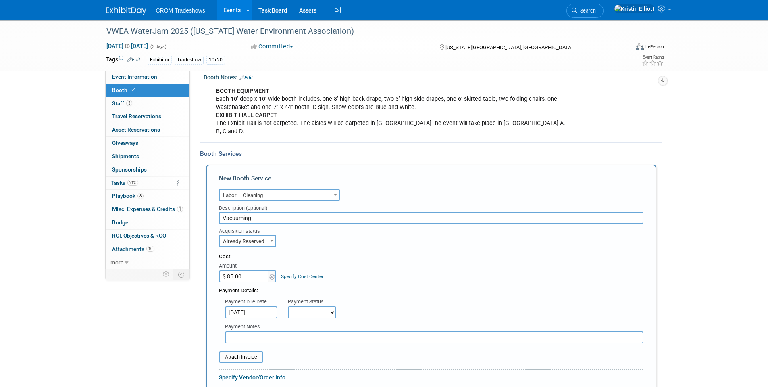
click at [308, 306] on select "Not Paid Yet Partially Paid Paid in Full" at bounding box center [312, 312] width 48 height 12
select select "1"
click at [288, 306] on select "Not Paid Yet Partially Paid Paid in Full" at bounding box center [312, 312] width 48 height 12
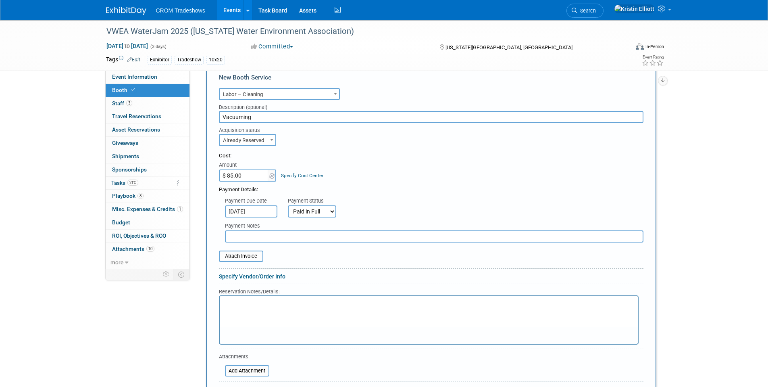
scroll to position [231, 0]
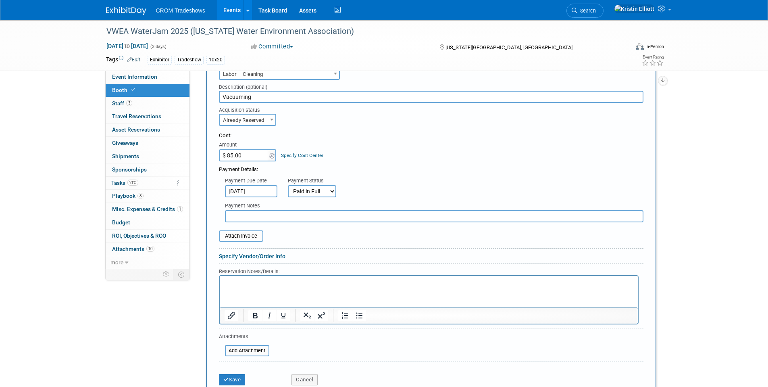
click at [261, 286] on p "Rich Text Area. Press ALT-0 for help." at bounding box center [428, 283] width 409 height 8
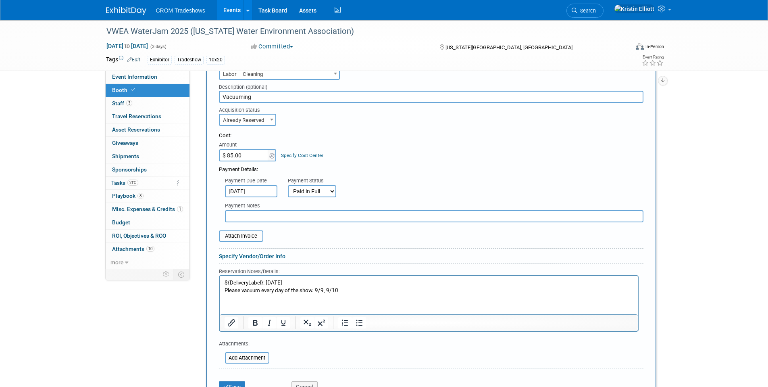
click at [263, 284] on p "${DeliveryLabel}: Monday, September 8, 2025 Please vacuum every day of the show…" at bounding box center [428, 286] width 409 height 15
click at [239, 381] on button "Save" at bounding box center [232, 386] width 27 height 11
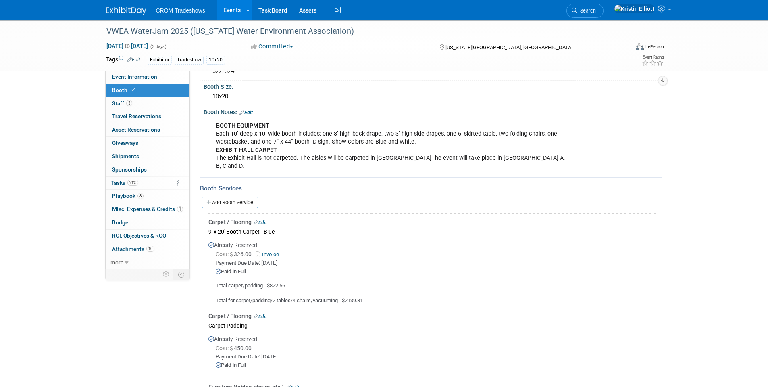
scroll to position [116, 0]
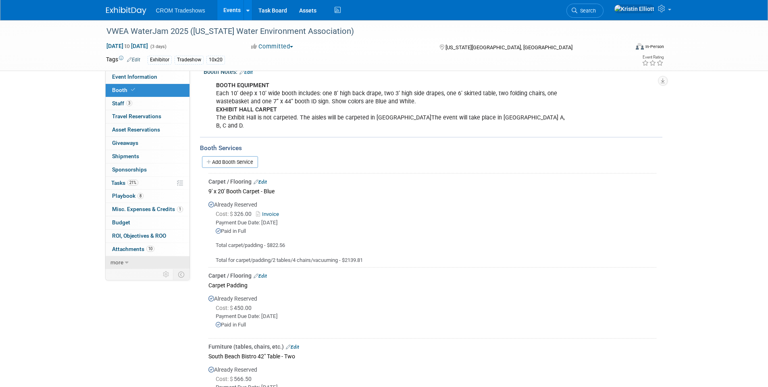
click at [138, 259] on link "more" at bounding box center [148, 262] width 84 height 13
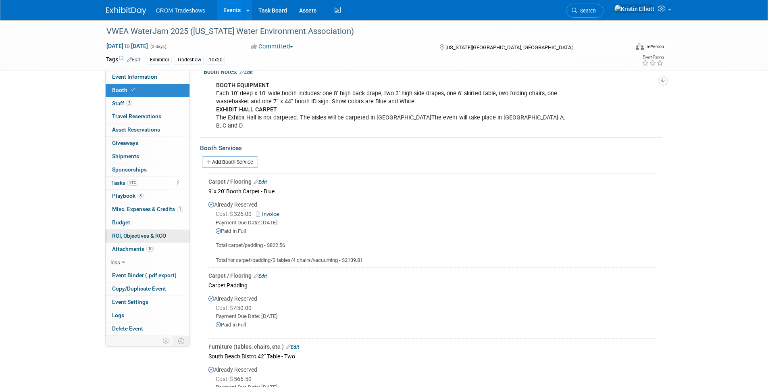
click at [146, 233] on span "ROI, Objectives & ROO 0" at bounding box center [139, 235] width 54 height 6
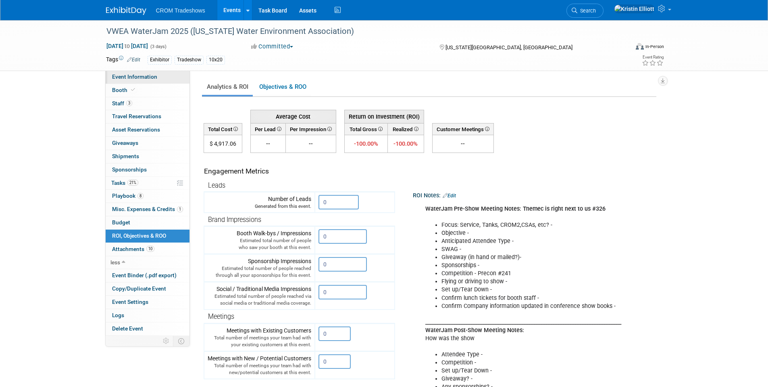
click at [141, 79] on span "Event Information" at bounding box center [134, 76] width 45 height 6
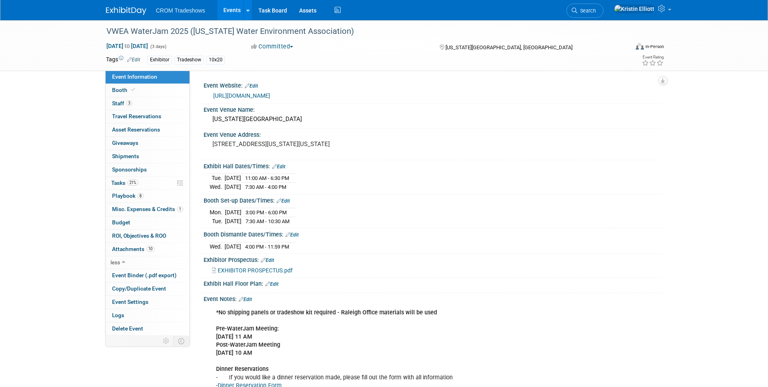
click at [227, 8] on link "Events" at bounding box center [231, 10] width 29 height 20
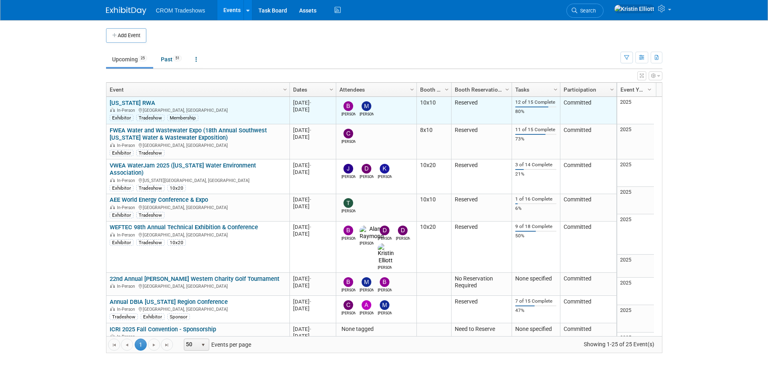
click at [122, 102] on link "[US_STATE] RWA" at bounding box center [133, 102] width 46 height 7
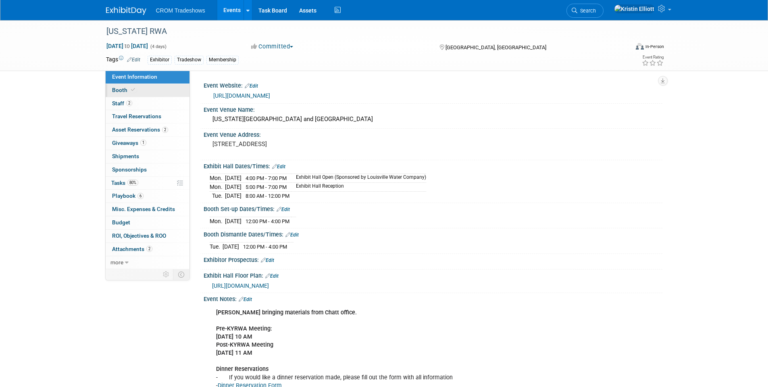
click at [133, 89] on icon at bounding box center [133, 90] width 4 height 4
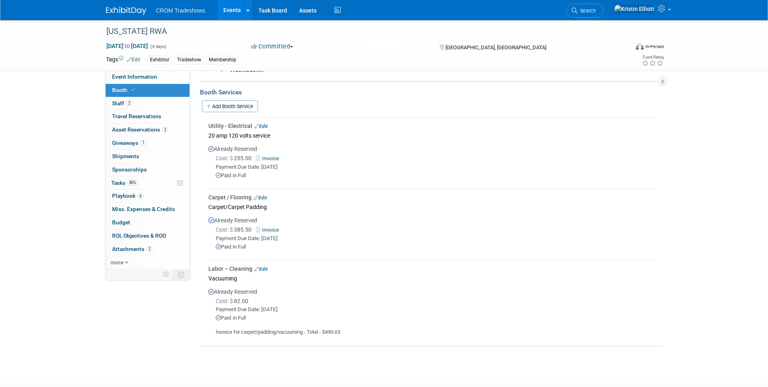
scroll to position [225, 0]
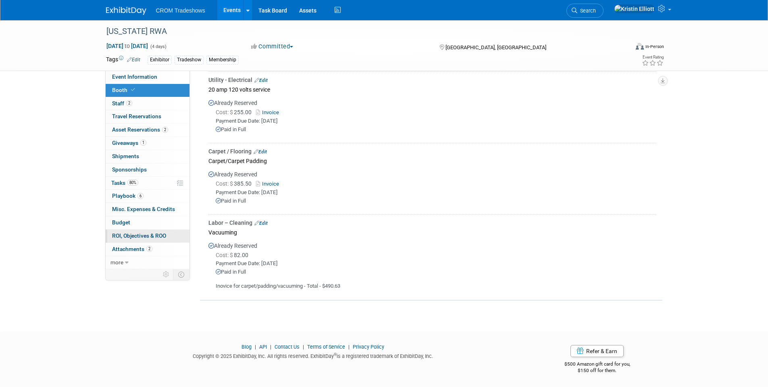
click at [143, 239] on link "0 ROI, Objectives & ROO 0" at bounding box center [148, 235] width 84 height 13
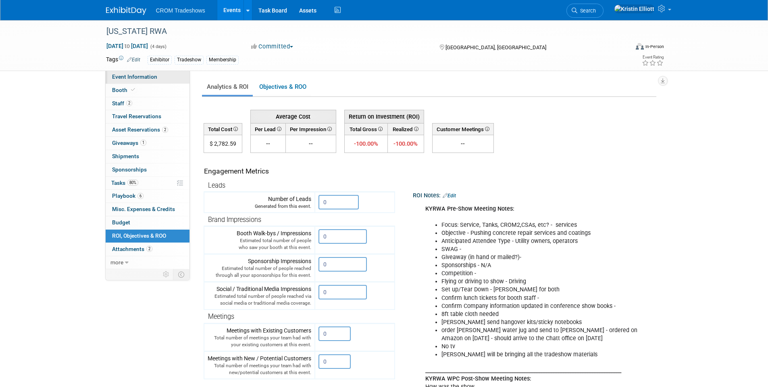
click at [152, 77] on span "Event Information" at bounding box center [134, 76] width 45 height 6
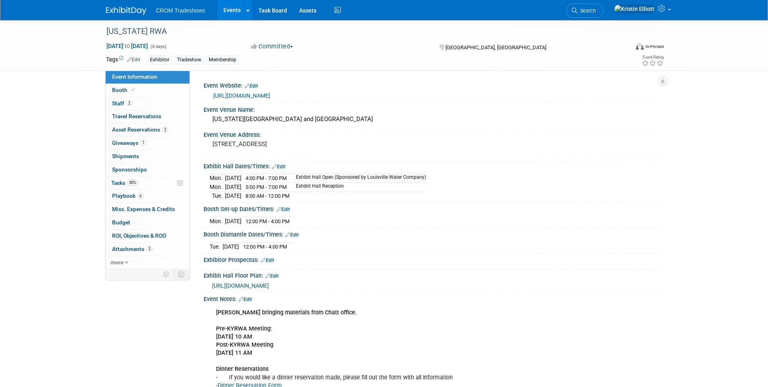
click at [226, 19] on link "Events" at bounding box center [231, 10] width 29 height 20
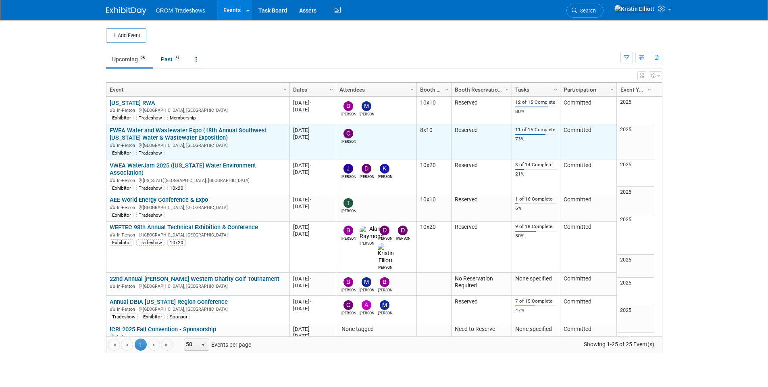
click at [154, 129] on link "FWEA Water and Wastewater Expo (18th Annual Southwest [US_STATE] Water & Wastew…" at bounding box center [188, 134] width 157 height 15
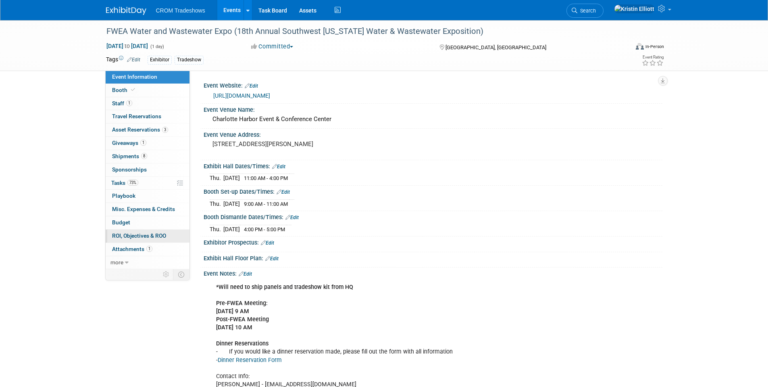
click at [155, 236] on span "ROI, Objectives & ROO 0" at bounding box center [139, 235] width 54 height 6
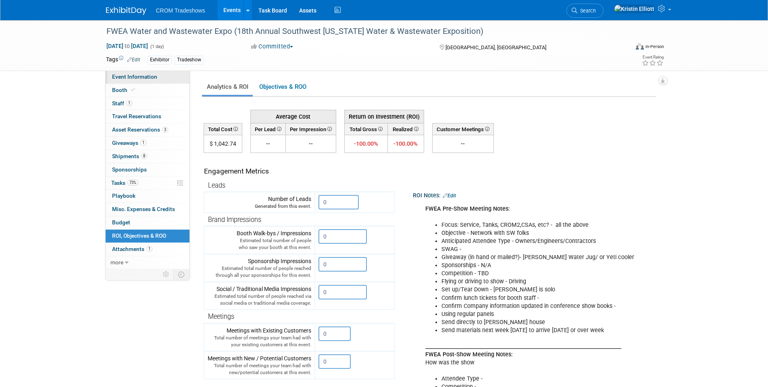
click at [131, 79] on span "Event Information" at bounding box center [134, 76] width 45 height 6
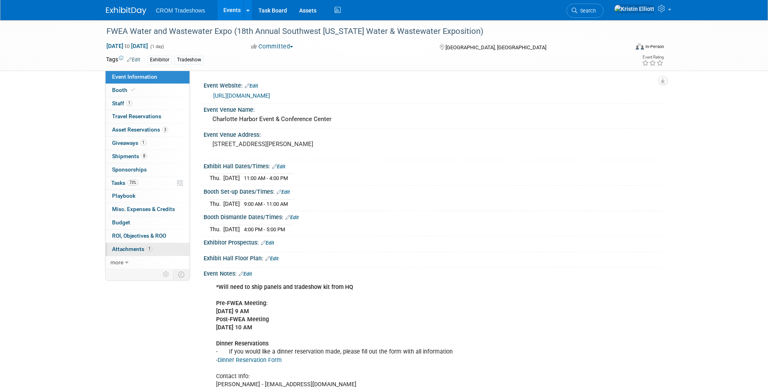
click at [146, 248] on span "1" at bounding box center [149, 249] width 6 height 6
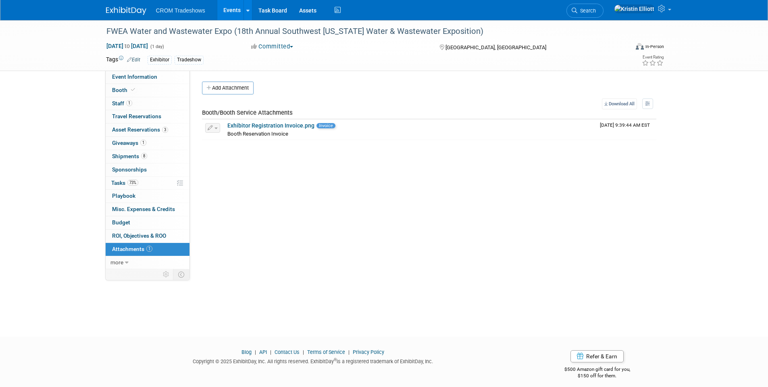
click at [144, 248] on span "Attachments 1" at bounding box center [132, 249] width 40 height 6
click at [144, 77] on span "Event Information" at bounding box center [134, 76] width 45 height 6
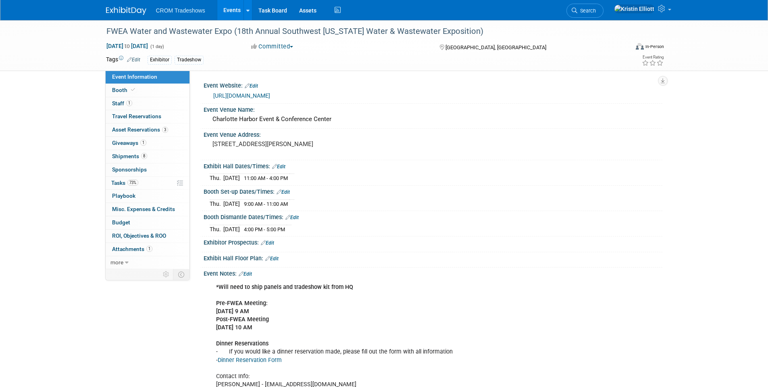
click at [145, 77] on span "Event Information" at bounding box center [134, 76] width 45 height 6
click at [231, 6] on link "Events" at bounding box center [231, 10] width 29 height 20
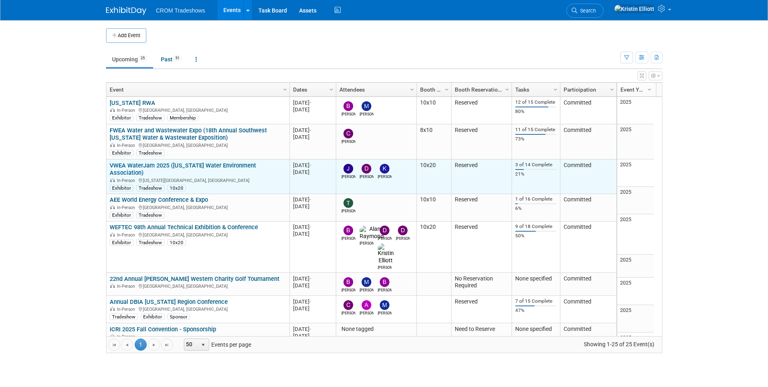
click at [139, 165] on link "VWEA WaterJam 2025 ([US_STATE] Water Environment Association)" at bounding box center [183, 169] width 146 height 15
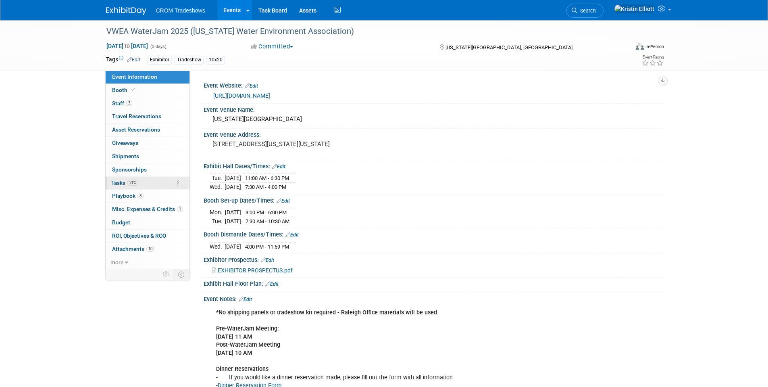
click at [133, 184] on span "21%" at bounding box center [132, 182] width 11 height 6
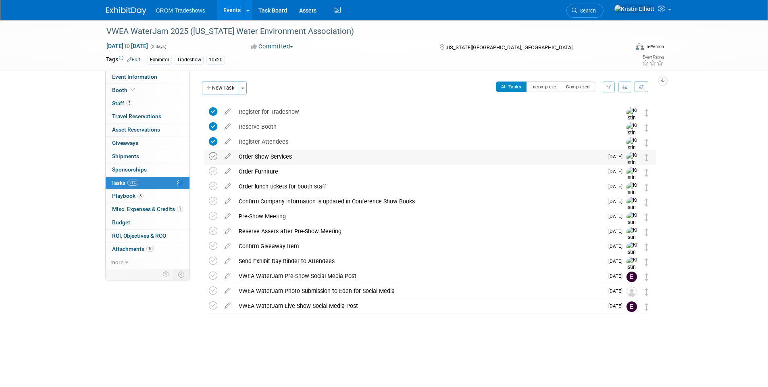
click at [211, 158] on icon at bounding box center [213, 156] width 8 height 8
click at [213, 170] on icon at bounding box center [213, 171] width 8 height 8
click at [134, 78] on span "Event Information" at bounding box center [134, 76] width 45 height 6
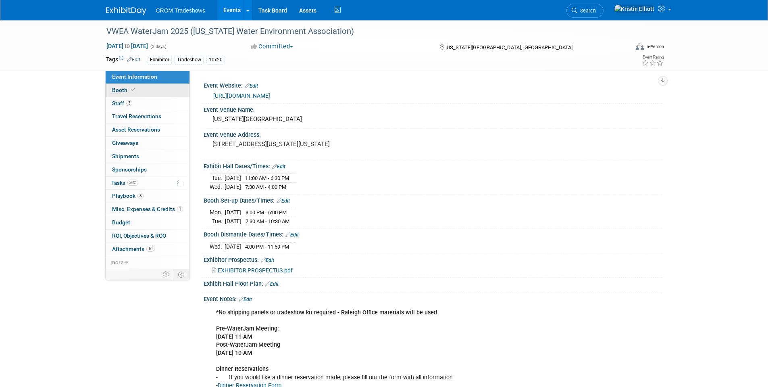
click at [119, 86] on link "Booth" at bounding box center [148, 90] width 84 height 13
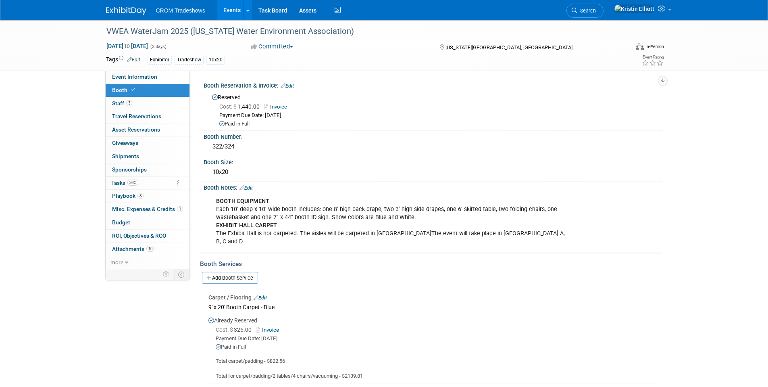
click at [292, 230] on div "BOOTH EQUIPMENT Each 10’ deep x 10’ wide booth includes: one 8’ high back drape…" at bounding box center [391, 221] width 363 height 56
click at [279, 107] on link "Invoice" at bounding box center [277, 107] width 27 height 6
click at [151, 100] on link "3 Staff 3" at bounding box center [148, 103] width 84 height 13
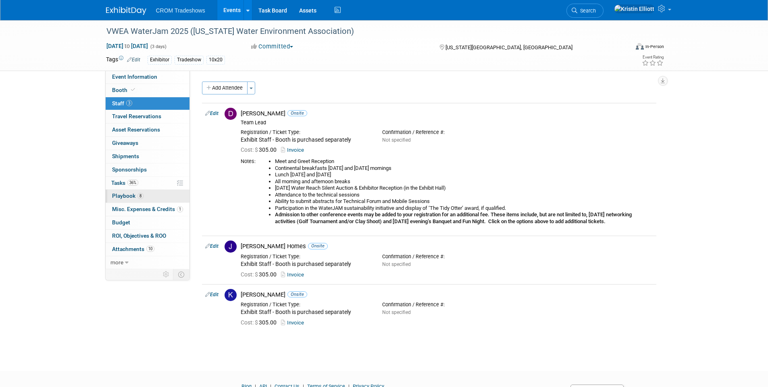
click at [131, 196] on span "Playbook 8" at bounding box center [127, 195] width 31 height 6
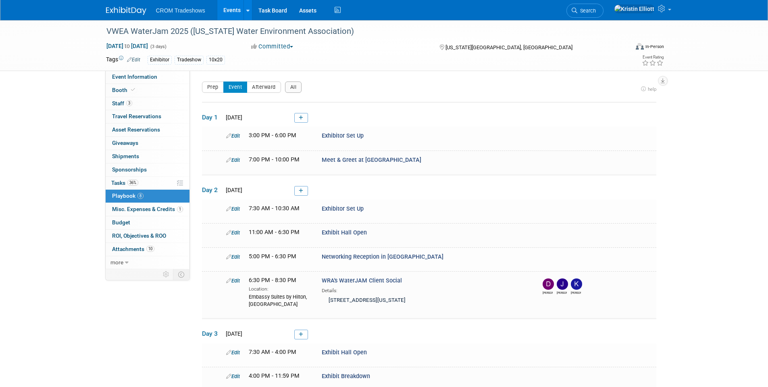
click at [226, 13] on link "Events" at bounding box center [231, 10] width 29 height 20
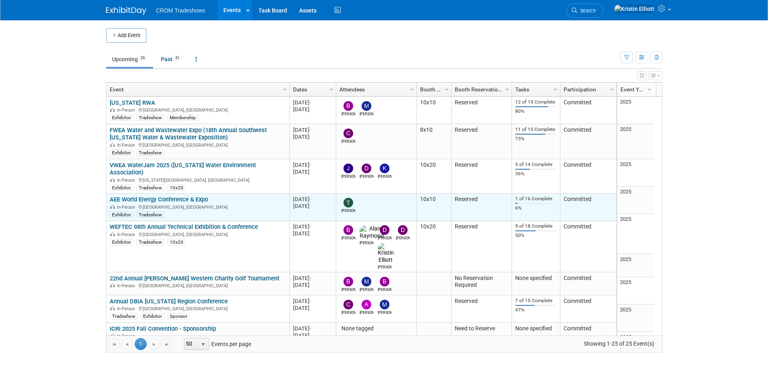
click at [160, 196] on link "AEE World Energy Conference & Expo" at bounding box center [159, 199] width 98 height 7
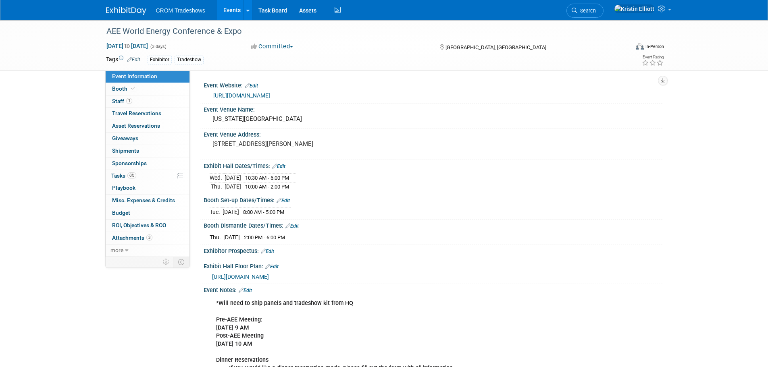
click at [152, 73] on span "Event Information" at bounding box center [134, 76] width 45 height 6
click at [136, 93] on link "Booth" at bounding box center [148, 89] width 84 height 12
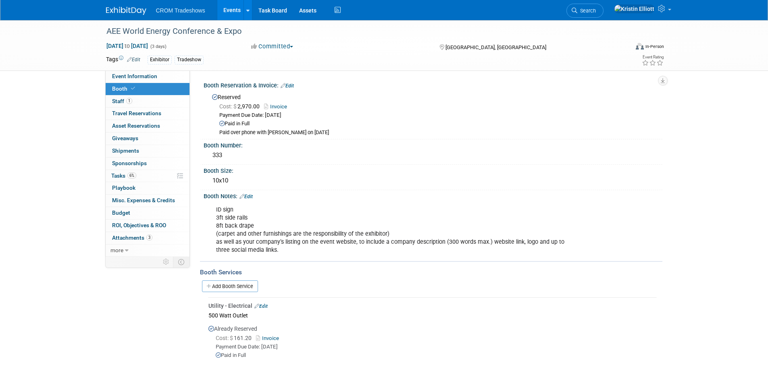
click at [230, 4] on link "Events" at bounding box center [231, 10] width 29 height 20
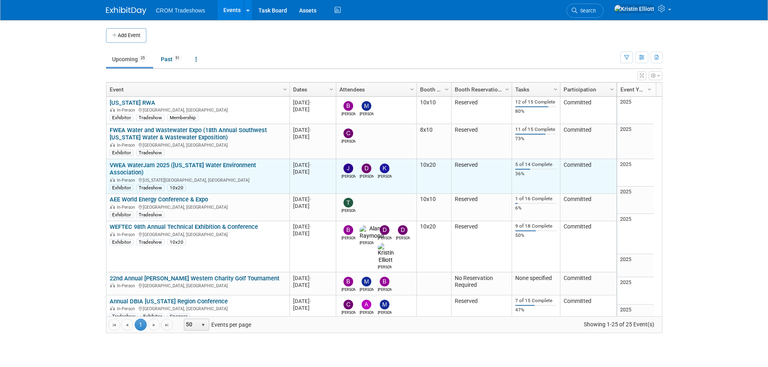
click at [167, 166] on link "VWEA WaterJam 2025 ([US_STATE] Water Environment Association)" at bounding box center [183, 169] width 146 height 15
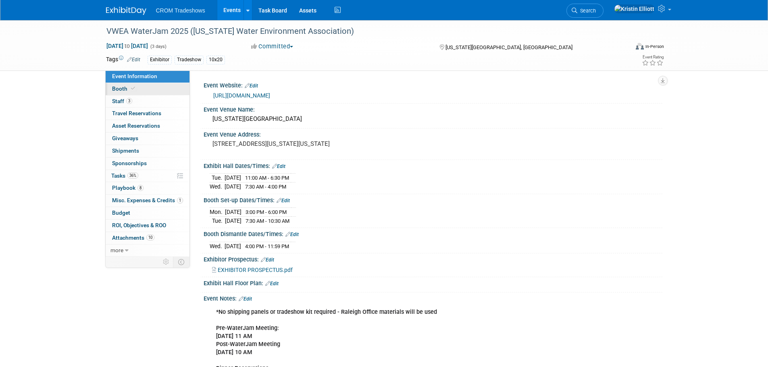
click at [129, 92] on span "Booth" at bounding box center [124, 88] width 25 height 6
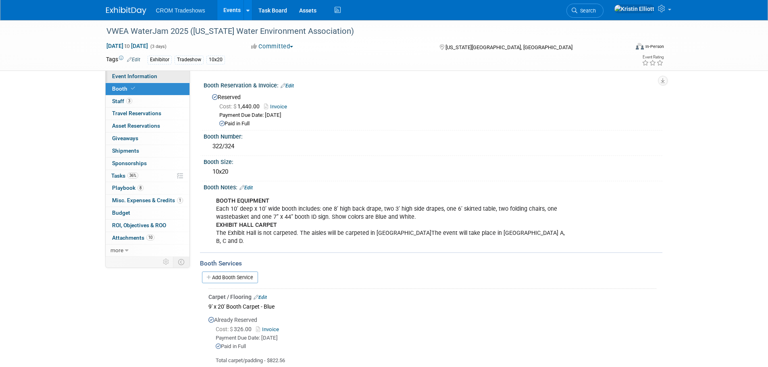
click at [128, 76] on span "Event Information" at bounding box center [134, 76] width 45 height 6
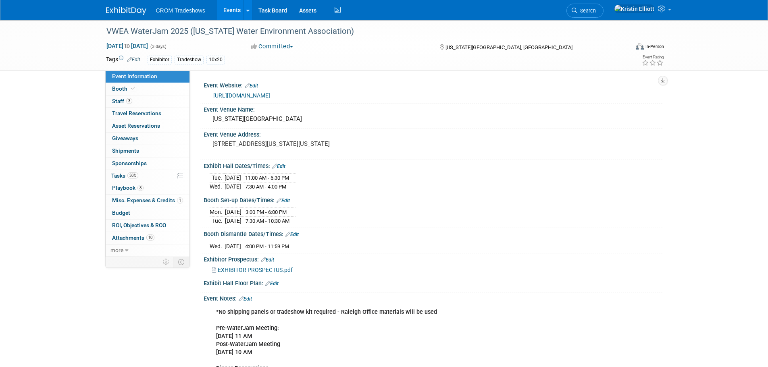
click at [263, 96] on link "[URL][DOMAIN_NAME]" at bounding box center [241, 95] width 57 height 6
click at [142, 92] on link "Booth" at bounding box center [148, 89] width 84 height 12
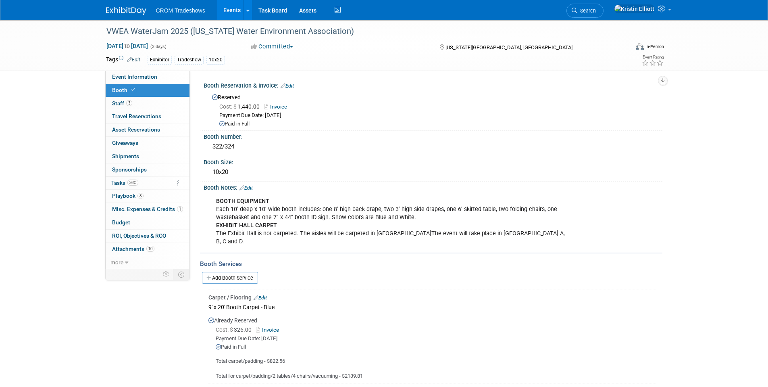
click at [229, 272] on link "Add Booth Service" at bounding box center [230, 278] width 56 height 12
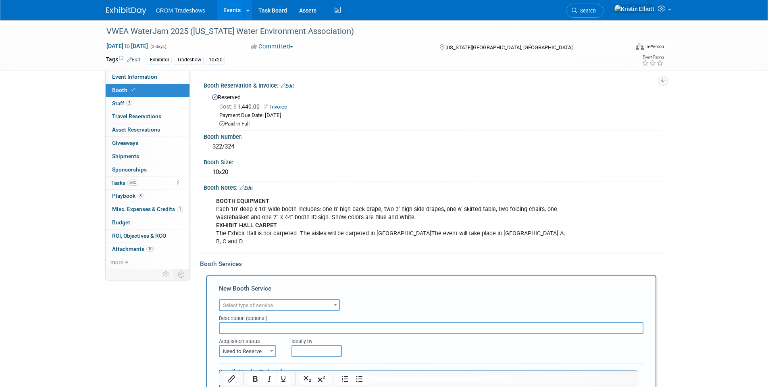
click at [270, 297] on div "Audio / Video Carpet / Flooring Catering / Food / Beverage Floral / Decorative …" at bounding box center [431, 304] width 425 height 14
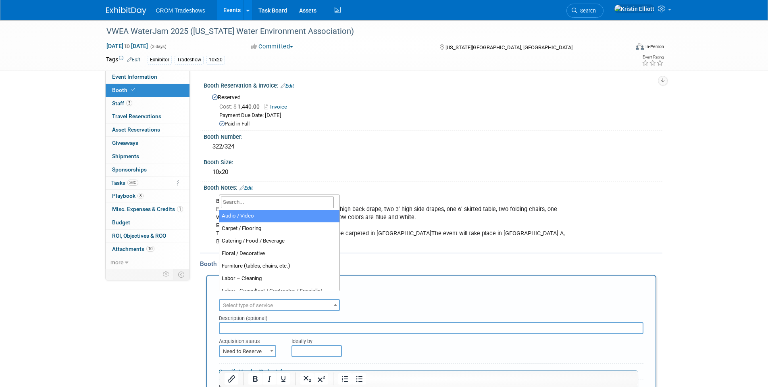
click at [267, 302] on span "Select type of service" at bounding box center [248, 305] width 50 height 6
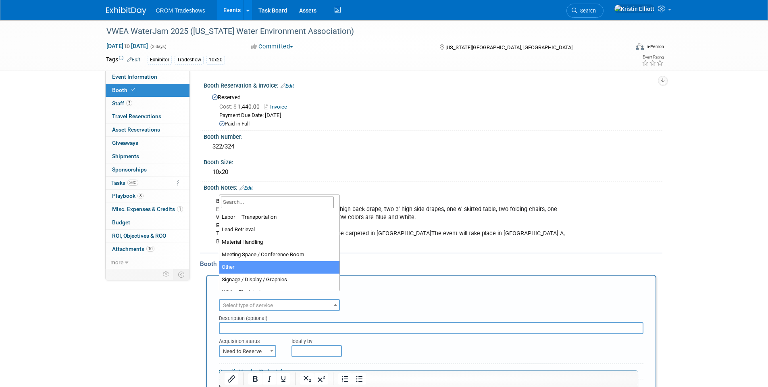
scroll to position [202, 0]
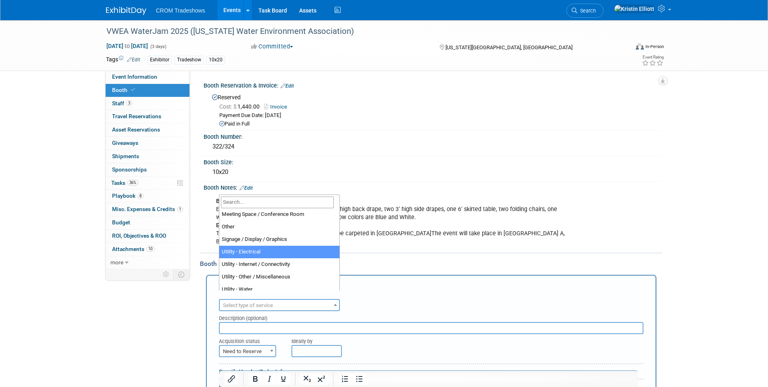
select select "8"
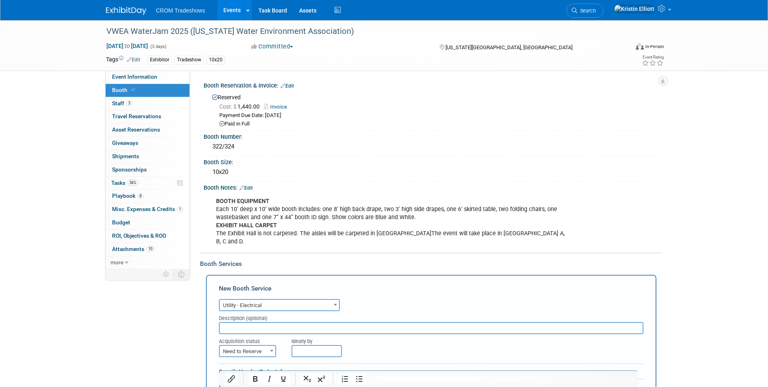
click at [245, 322] on input "text" at bounding box center [431, 328] width 425 height 12
paste input "Electrical Order - 120v 2000w 1 Phase"
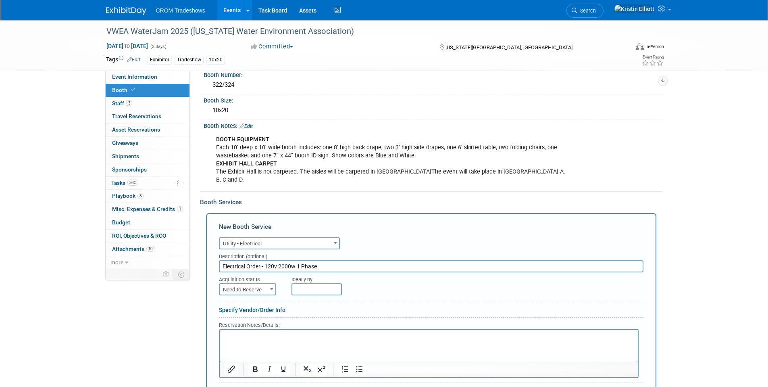
scroll to position [81, 0]
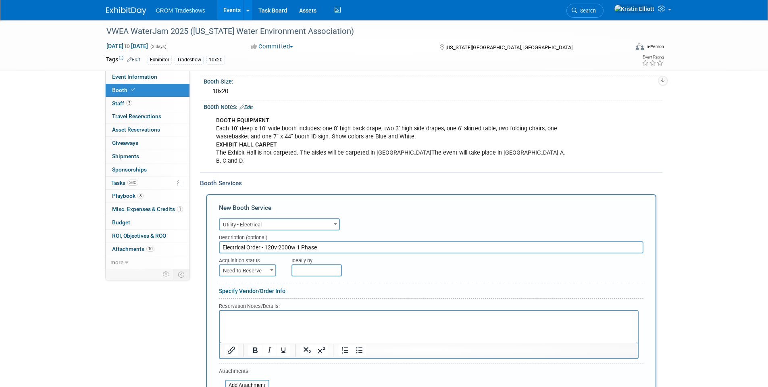
type input "Electrical Order - 120v 2000w 1 Phase"
click at [268, 265] on span at bounding box center [272, 270] width 8 height 10
select select "2"
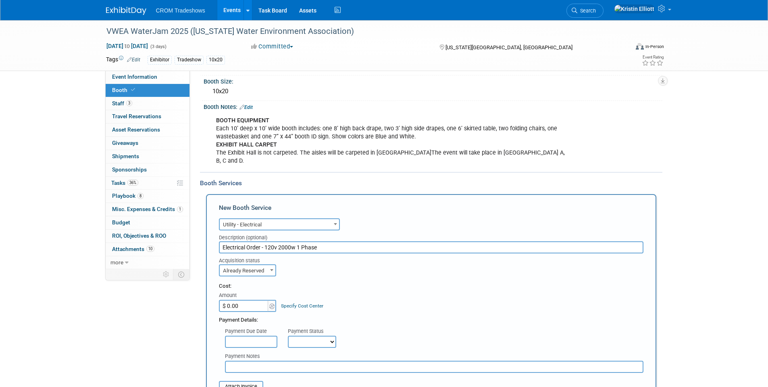
click at [240, 300] on input "$ 0.00" at bounding box center [244, 306] width 50 height 12
type input "$ 95.00"
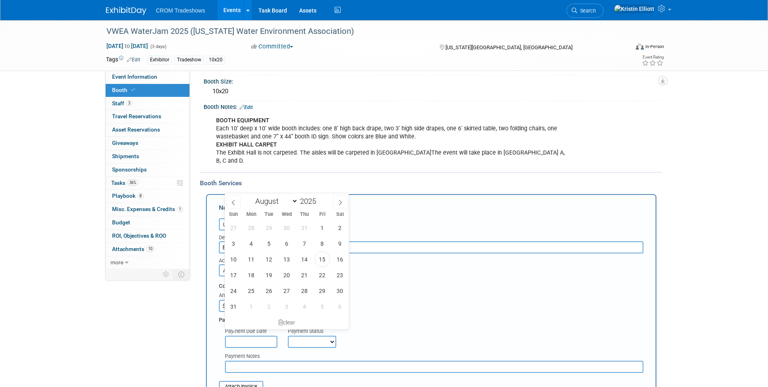
click at [253, 336] on input "text" at bounding box center [251, 342] width 52 height 12
click at [324, 259] on span "15" at bounding box center [323, 259] width 16 height 16
type input "Aug 15, 2025"
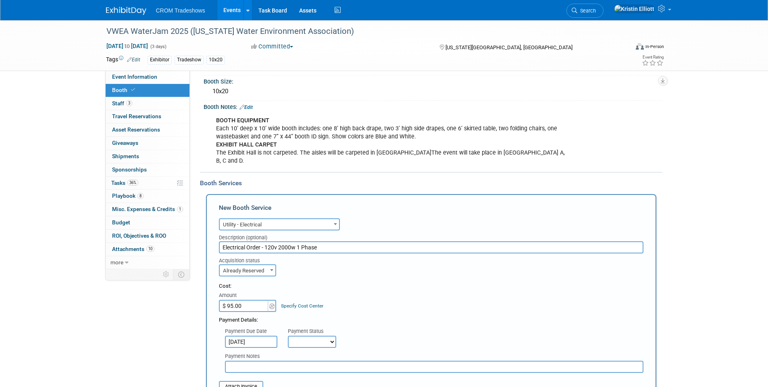
click at [298, 336] on select "Not Paid Yet Partially Paid Paid in Full" at bounding box center [312, 342] width 48 height 12
select select "1"
click at [288, 336] on select "Not Paid Yet Partially Paid Paid in Full" at bounding box center [312, 342] width 48 height 12
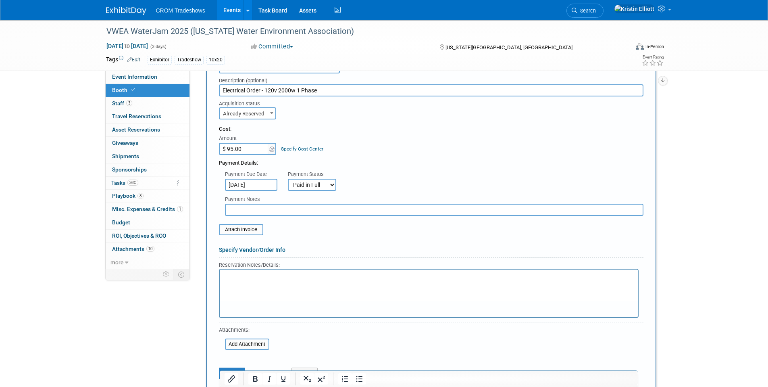
scroll to position [242, 0]
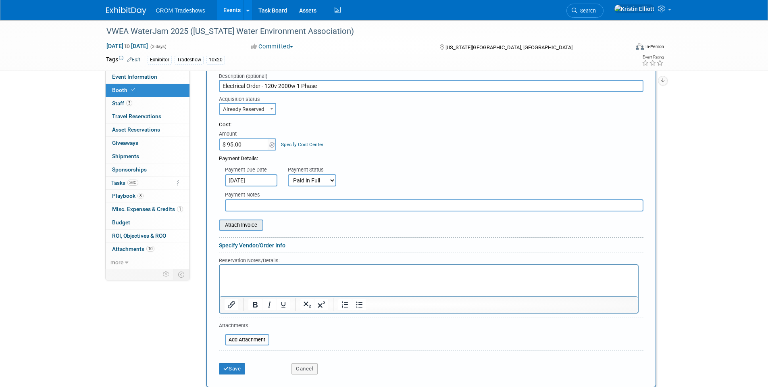
click at [235, 220] on input "file" at bounding box center [215, 225] width 96 height 10
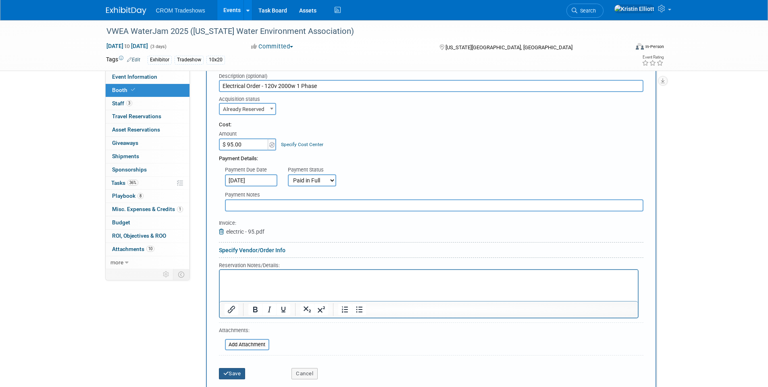
click at [240, 367] on button "Save" at bounding box center [232, 373] width 27 height 11
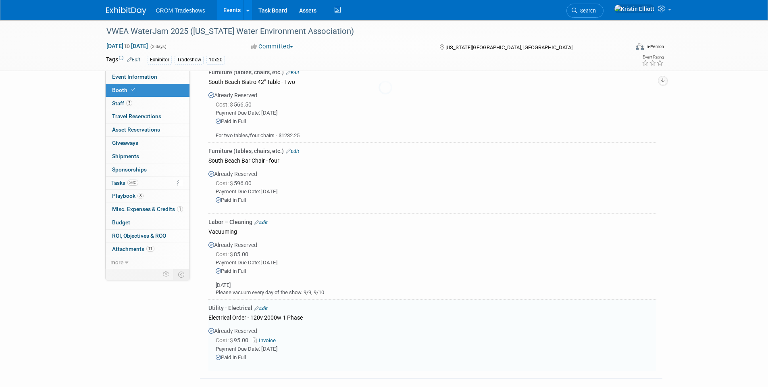
scroll to position [459, 0]
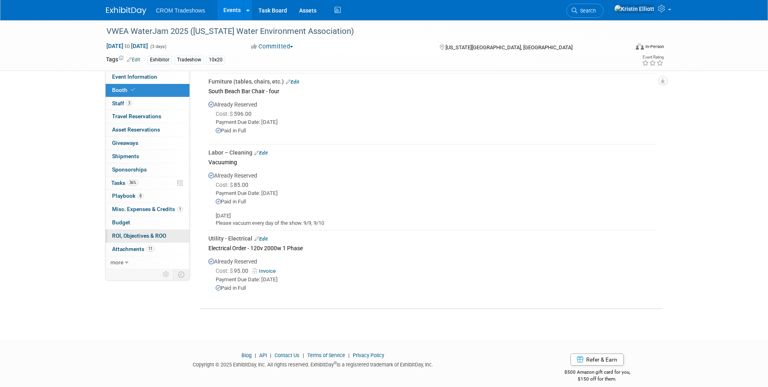
click at [144, 233] on span "ROI, Objectives & ROO 0" at bounding box center [139, 235] width 54 height 6
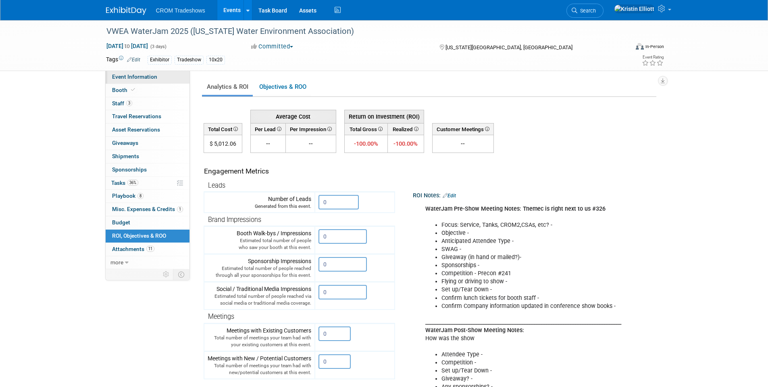
click at [127, 75] on span "Event Information" at bounding box center [134, 76] width 45 height 6
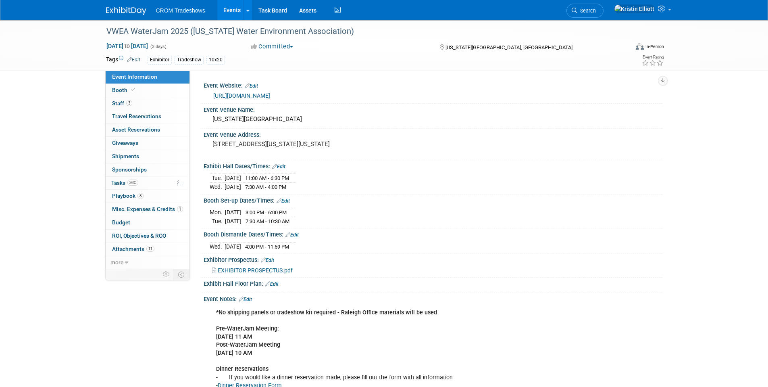
click at [217, 14] on link "Events" at bounding box center [231, 10] width 29 height 20
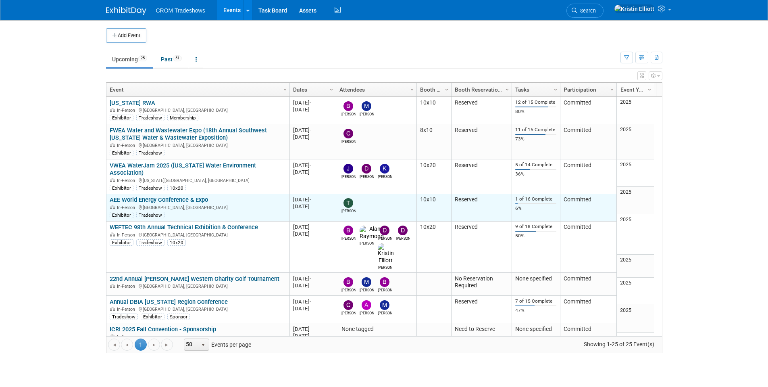
click at [143, 196] on link "AEE World Energy Conference & Expo" at bounding box center [159, 199] width 98 height 7
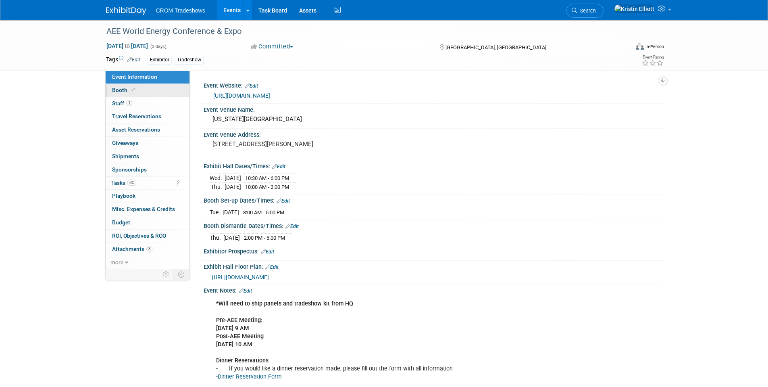
click at [134, 90] on icon at bounding box center [133, 90] width 4 height 4
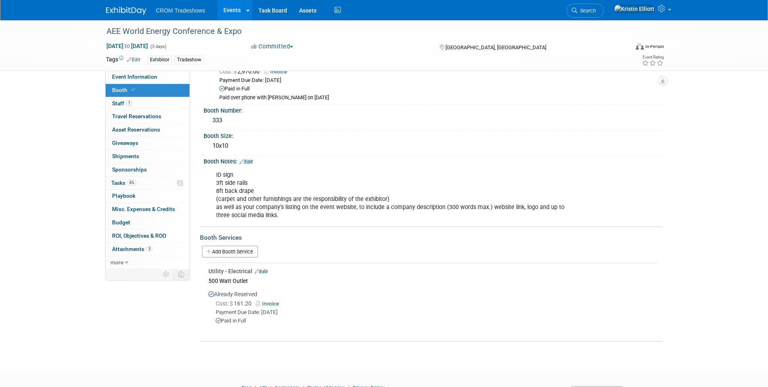
scroll to position [76, 0]
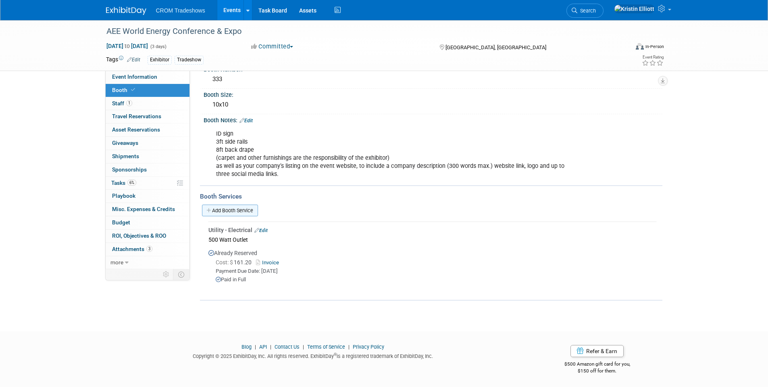
click at [226, 208] on link "Add Booth Service" at bounding box center [230, 210] width 56 height 12
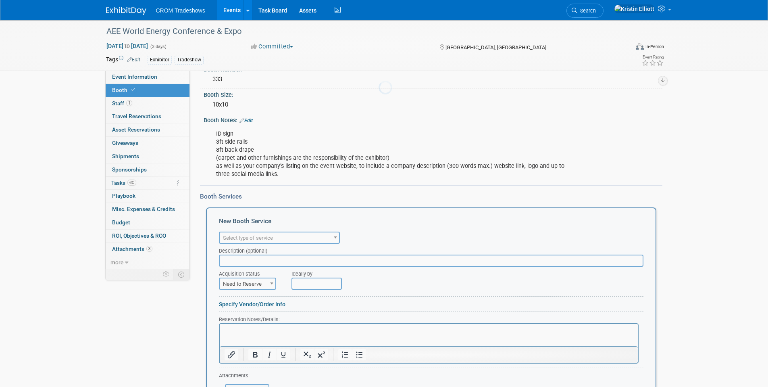
scroll to position [0, 0]
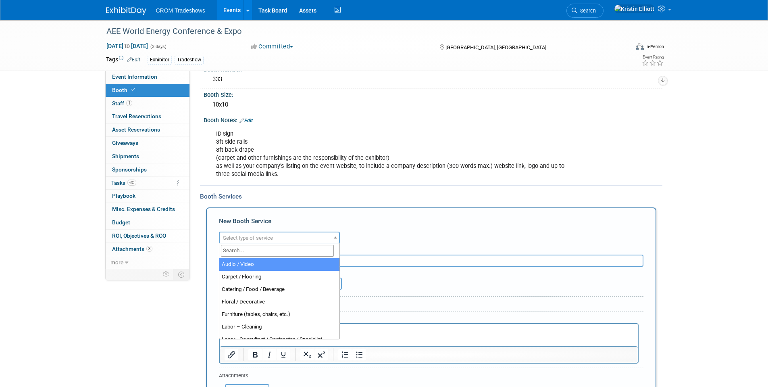
click at [251, 236] on span "Select type of service" at bounding box center [248, 238] width 50 height 6
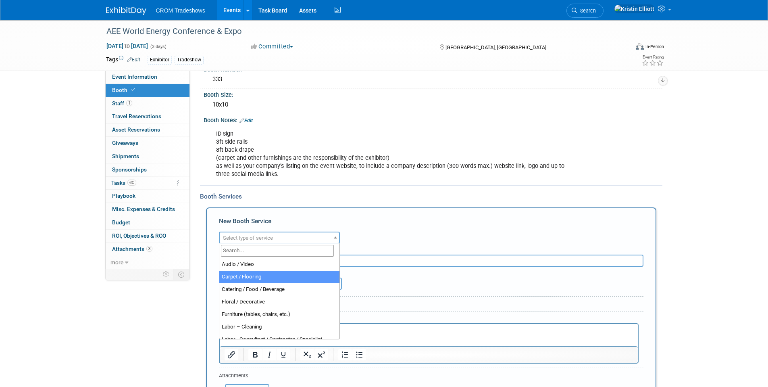
select select "4"
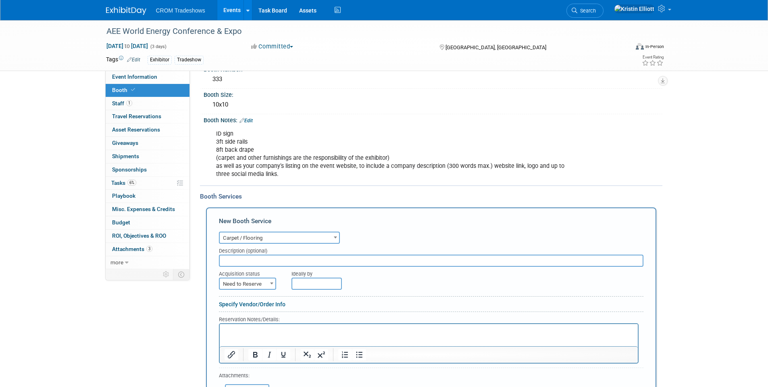
click at [257, 261] on input "text" at bounding box center [431, 260] width 425 height 12
click at [273, 256] on input "text" at bounding box center [431, 260] width 425 height 12
paste input "10' x 10' Expo Carpet-Blue"
type input "10' x 10' Expo Carpet-Blue"
click at [246, 281] on span "Need to Reserve" at bounding box center [248, 283] width 56 height 11
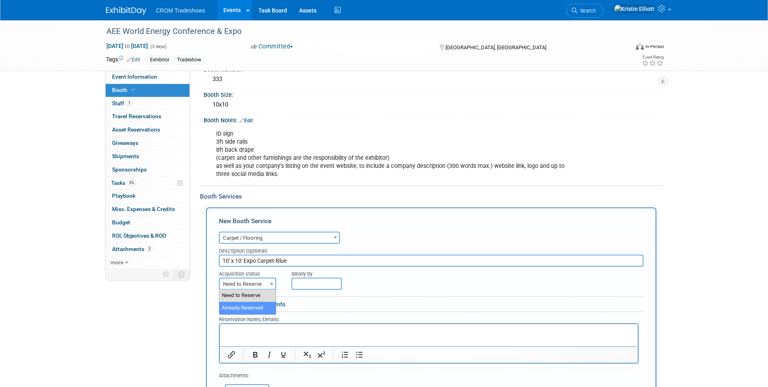
select select "2"
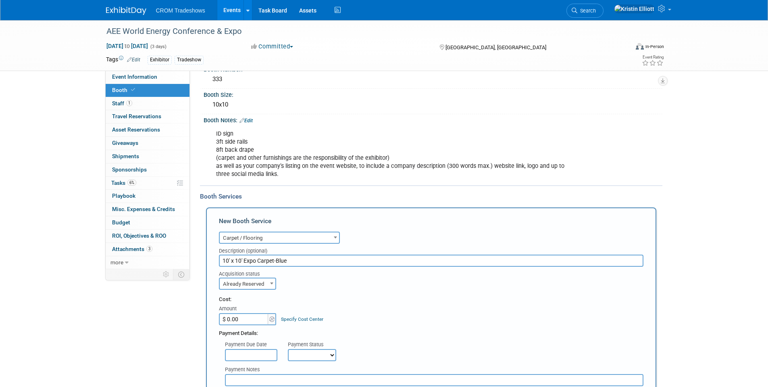
click at [242, 318] on input "$ 0.00" at bounding box center [244, 319] width 50 height 12
type input "$ 358.93"
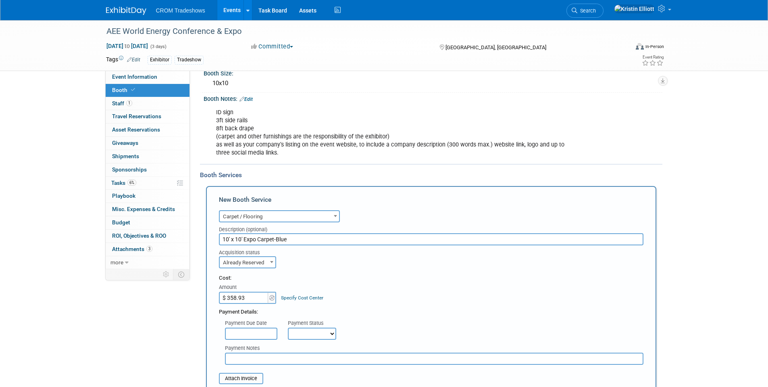
scroll to position [117, 0]
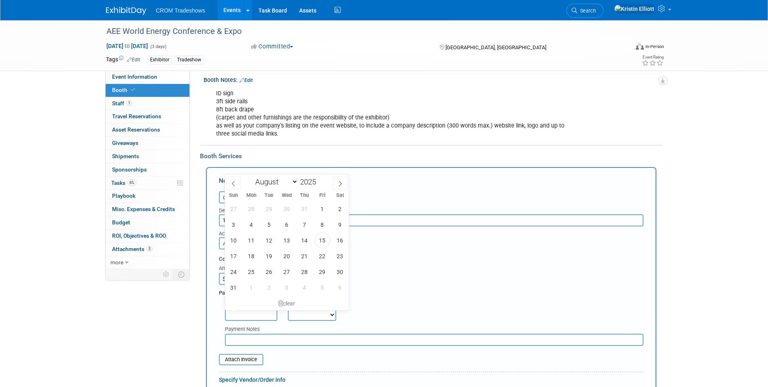
click at [257, 315] on input "text" at bounding box center [251, 314] width 52 height 12
click at [326, 242] on span "15" at bounding box center [323, 240] width 16 height 16
type input "Aug 15, 2025"
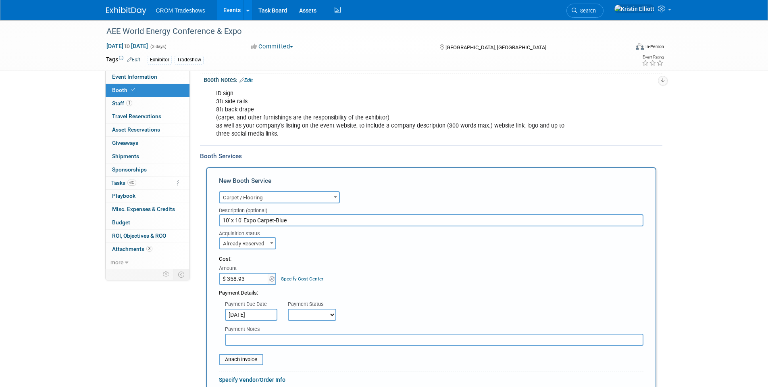
click at [315, 316] on select "Not Paid Yet Partially Paid Paid in Full" at bounding box center [312, 314] width 48 height 12
select select "1"
click at [288, 308] on select "Not Paid Yet Partially Paid Paid in Full" at bounding box center [312, 314] width 48 height 12
click at [241, 361] on input "file" at bounding box center [215, 359] width 96 height 10
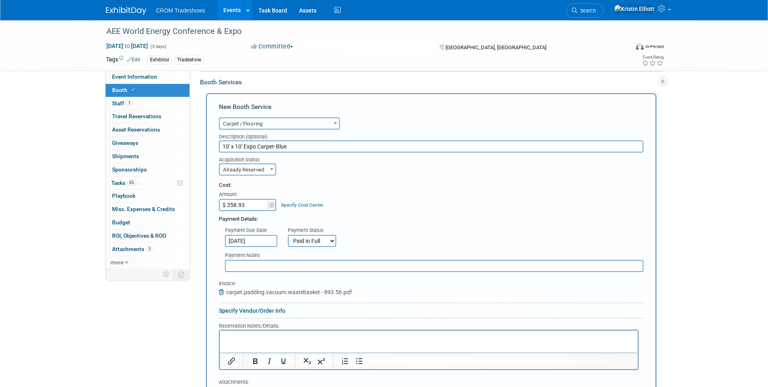
scroll to position [197, 0]
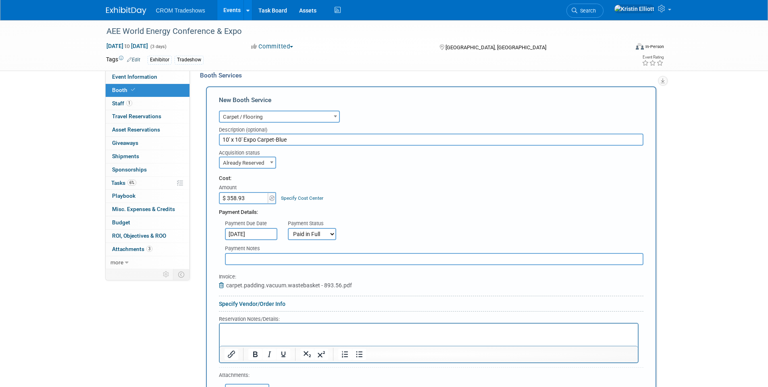
click at [243, 328] on p "Rich Text Area. Press ALT-0 for help." at bounding box center [428, 330] width 409 height 8
click at [319, 333] on p "carpet/padding/vacuum/wastebasket - $893.56" at bounding box center [428, 330] width 409 height 8
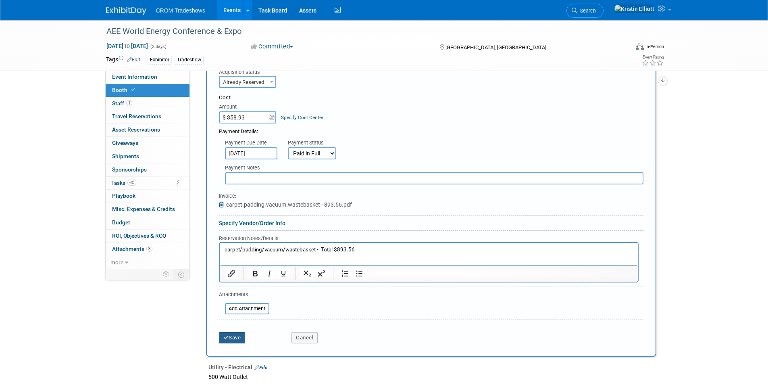
click at [235, 339] on button "Save" at bounding box center [232, 337] width 27 height 11
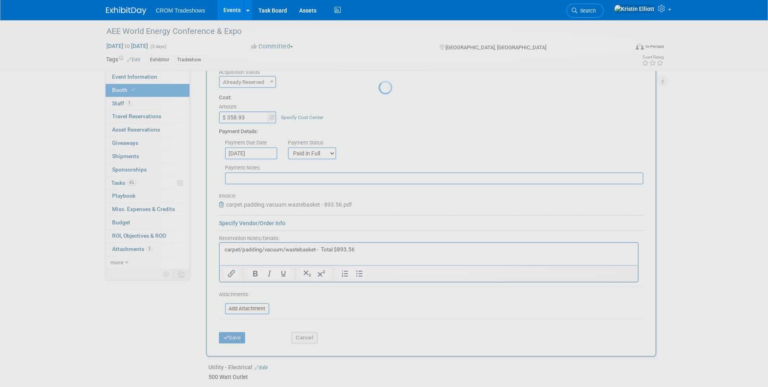
scroll to position [155, 0]
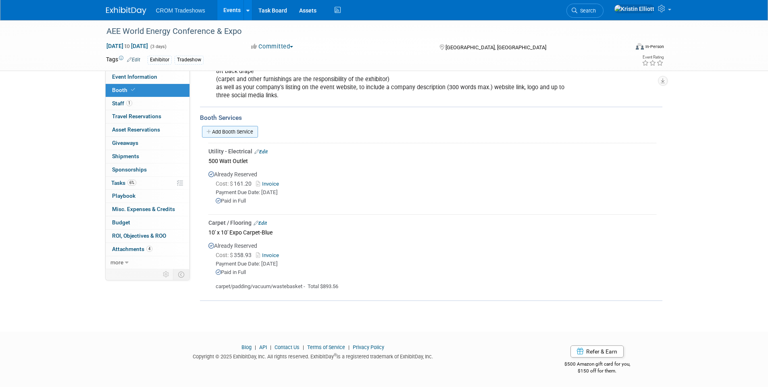
click at [231, 131] on link "Add Booth Service" at bounding box center [230, 132] width 56 height 12
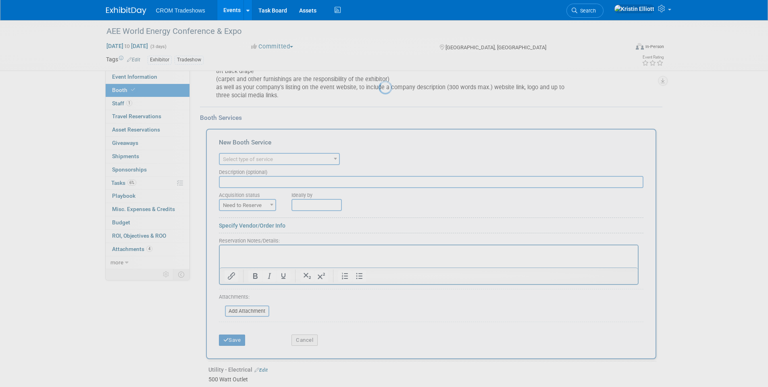
scroll to position [0, 0]
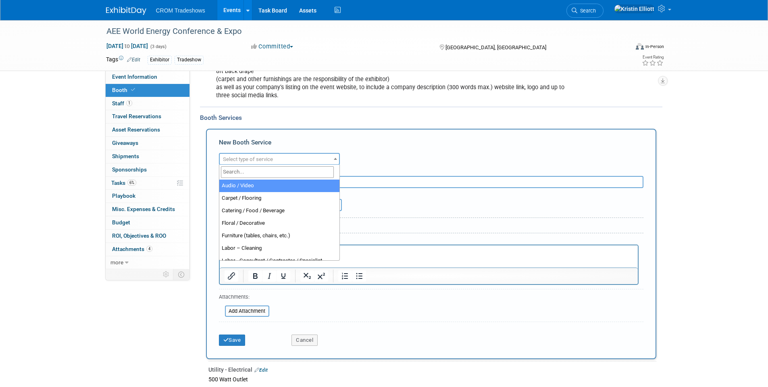
click at [265, 160] on span "Select type of service" at bounding box center [248, 159] width 50 height 6
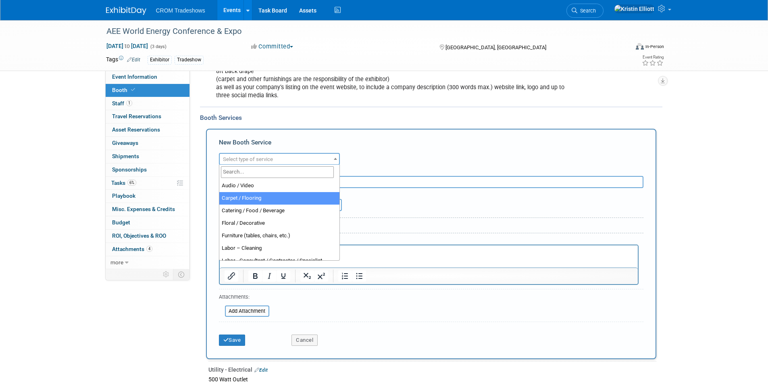
select select "4"
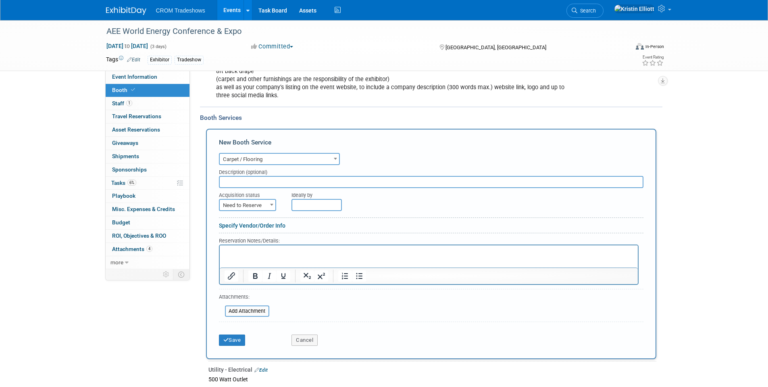
click at [258, 180] on input "text" at bounding box center [431, 182] width 425 height 12
paste input "1" Padding"
type input "1" Padding"
click at [256, 206] on span "Need to Reserve" at bounding box center [248, 205] width 56 height 11
select select "2"
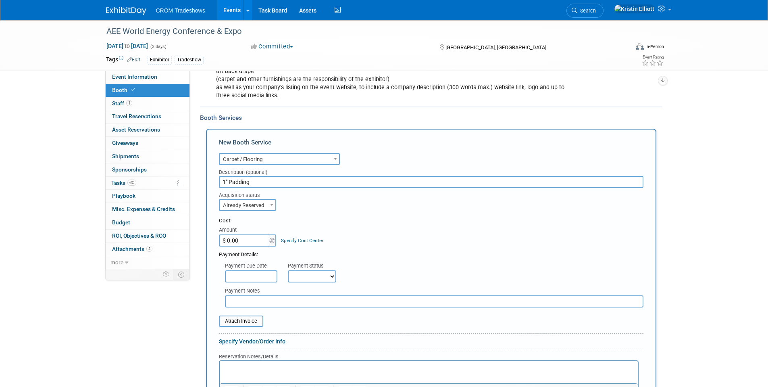
click at [251, 237] on input "$ 0.00" at bounding box center [244, 240] width 50 height 12
type input "$ 353.93"
click at [261, 278] on input "text" at bounding box center [251, 276] width 52 height 12
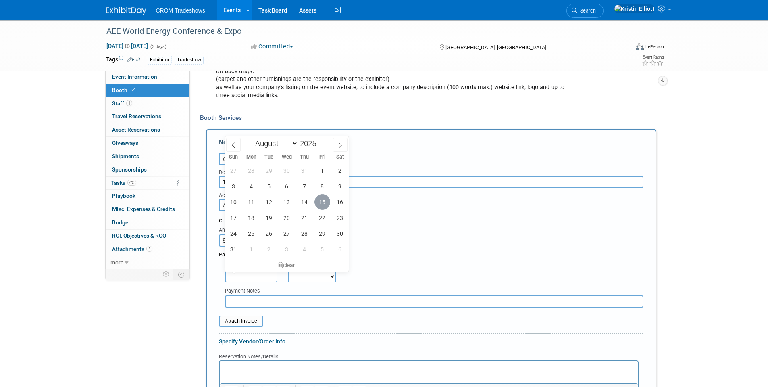
click at [325, 207] on span "15" at bounding box center [323, 202] width 16 height 16
type input "Aug 15, 2025"
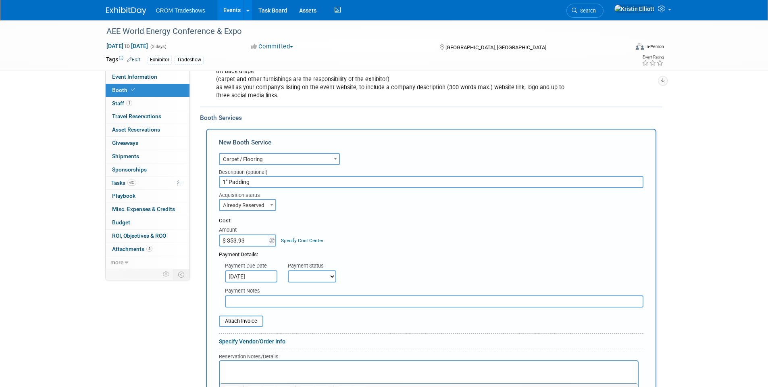
click at [311, 275] on select "Not Paid Yet Partially Paid Paid in Full" at bounding box center [312, 276] width 48 height 12
select select "1"
click at [288, 270] on select "Not Paid Yet Partially Paid Paid in Full" at bounding box center [312, 276] width 48 height 12
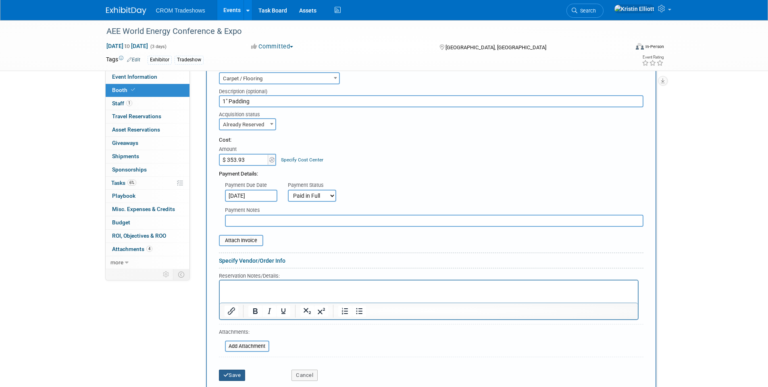
click at [232, 375] on button "Save" at bounding box center [232, 374] width 27 height 11
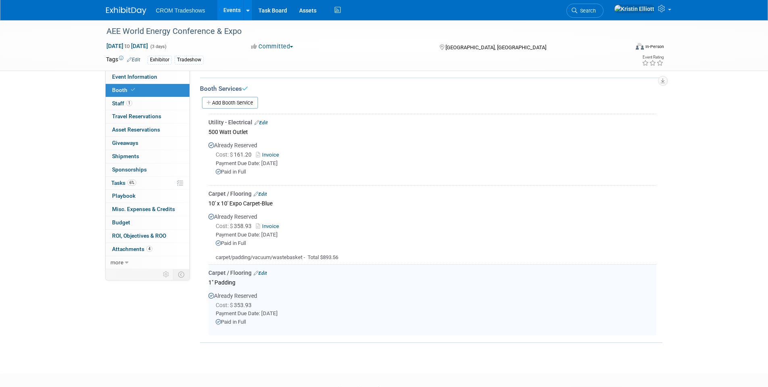
scroll to position [145, 0]
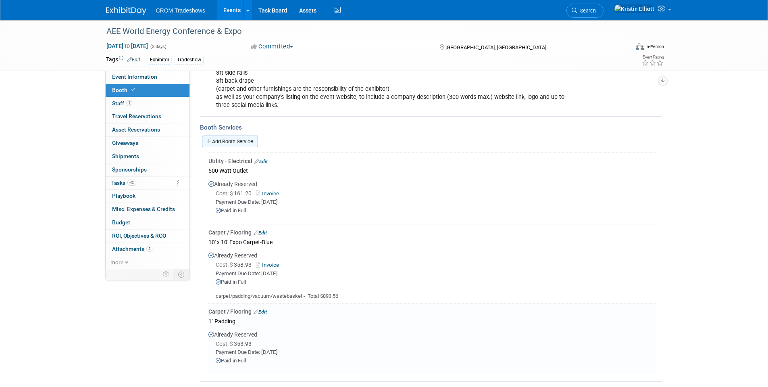
click at [244, 141] on link "Add Booth Service" at bounding box center [230, 141] width 56 height 12
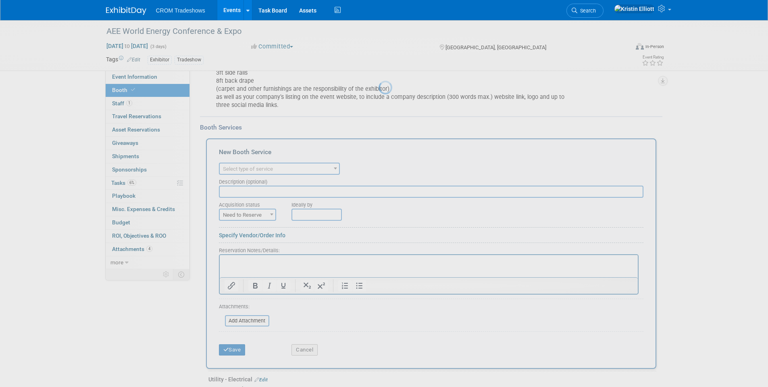
scroll to position [0, 0]
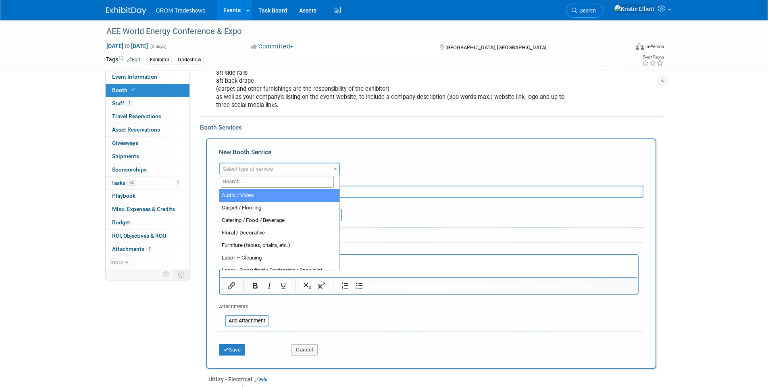
click at [260, 171] on span "Select type of service" at bounding box center [248, 169] width 50 height 6
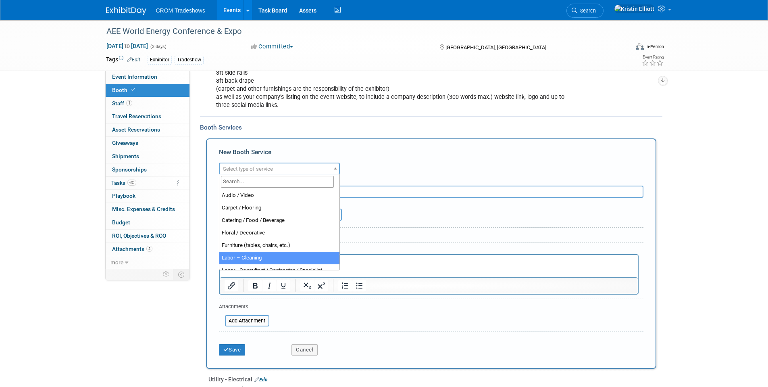
select select "14"
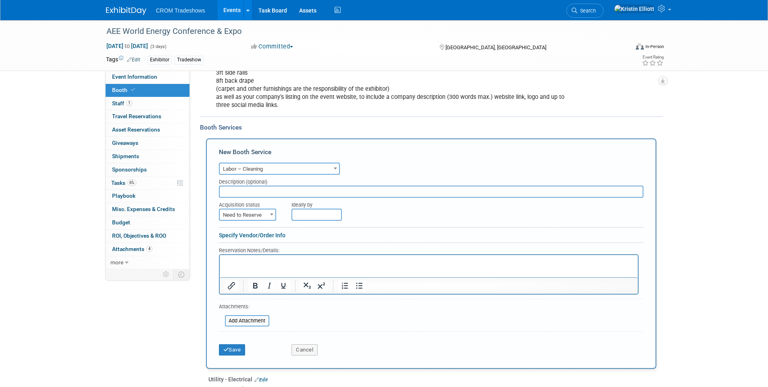
click at [282, 188] on input "text" at bounding box center [431, 191] width 425 height 12
paste input "Daily Vacuum, Each day of Event"
type input "Daily Vacuum, Each day of Event"
click at [257, 214] on span "Need to Reserve" at bounding box center [248, 214] width 56 height 11
select select "2"
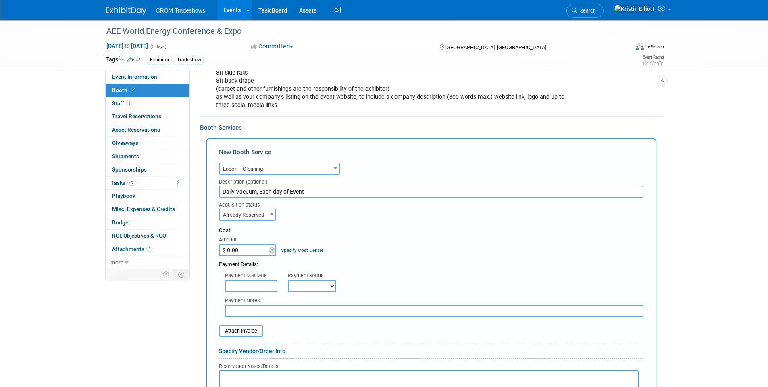
click at [247, 249] on input "$ 0.00" at bounding box center [244, 250] width 50 height 12
type input "$ 160.00"
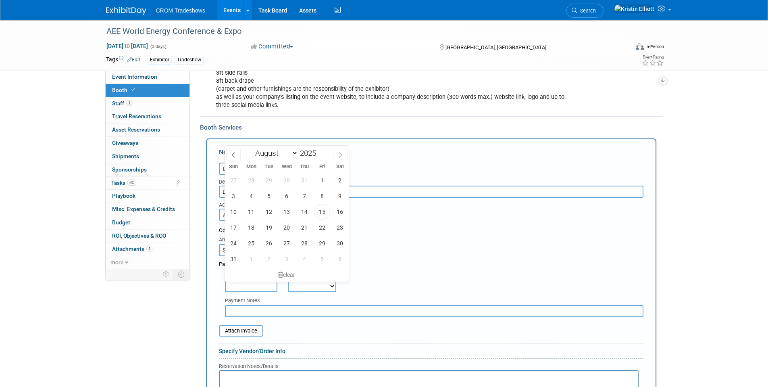
click at [242, 291] on input "text" at bounding box center [251, 286] width 52 height 12
click at [321, 216] on span "15" at bounding box center [323, 212] width 16 height 16
type input "Aug 15, 2025"
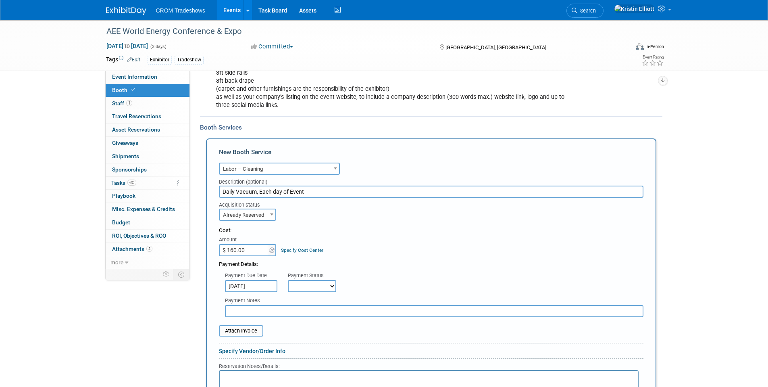
click at [315, 281] on select "Not Paid Yet Partially Paid Paid in Full" at bounding box center [312, 286] width 48 height 12
select select "1"
click at [288, 280] on select "Not Paid Yet Partially Paid Paid in Full" at bounding box center [312, 286] width 48 height 12
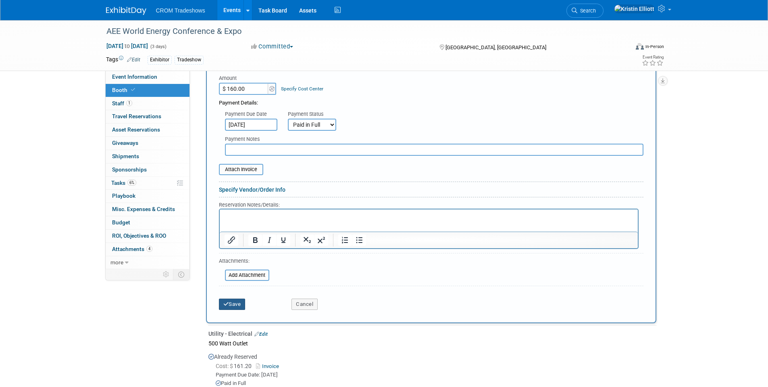
click at [240, 305] on button "Save" at bounding box center [232, 303] width 27 height 11
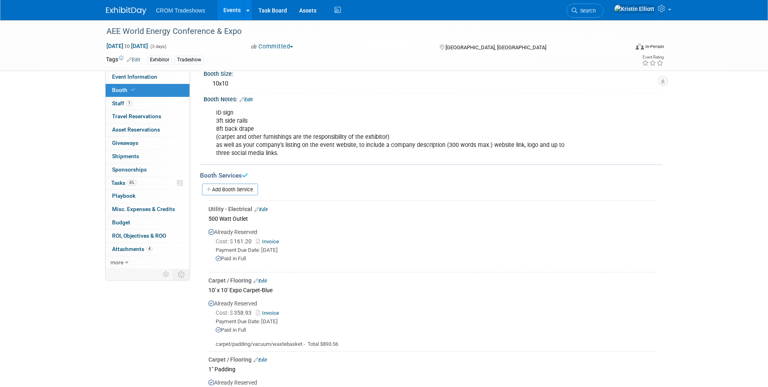
scroll to position [55, 0]
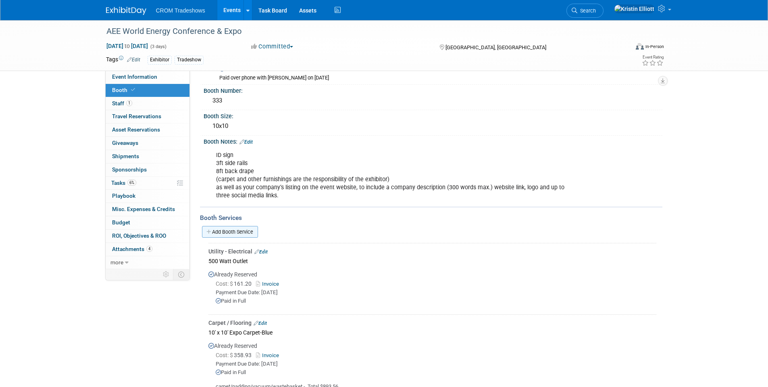
click at [221, 232] on link "Add Booth Service" at bounding box center [230, 232] width 56 height 12
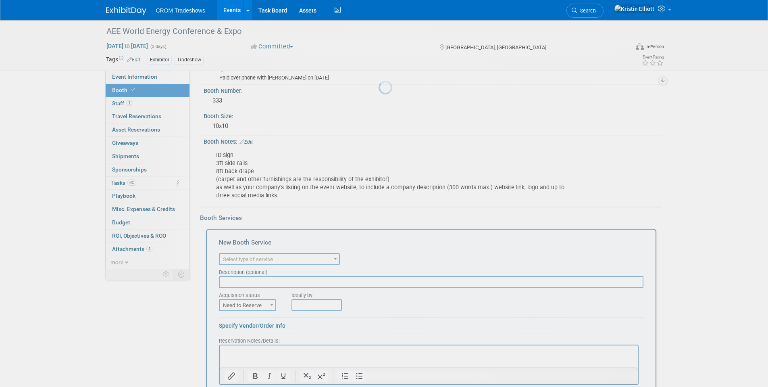
scroll to position [0, 0]
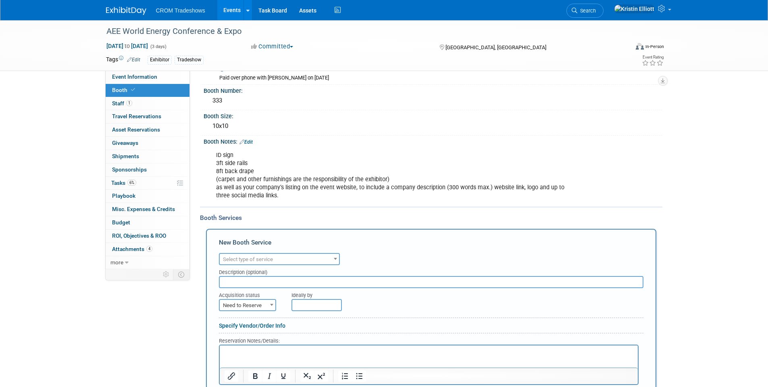
click at [256, 258] on span "Select type of service" at bounding box center [248, 259] width 50 height 6
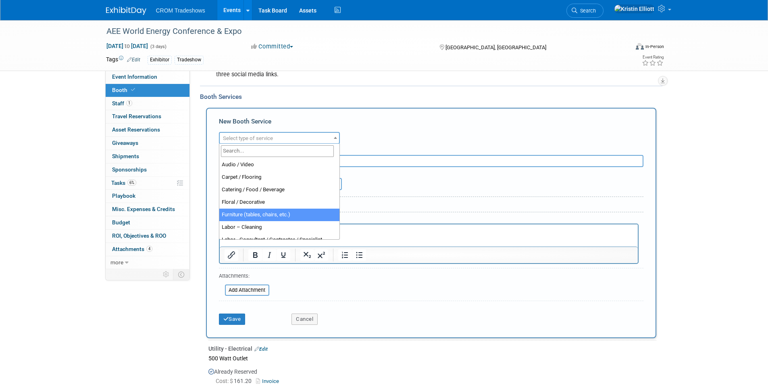
select select "6"
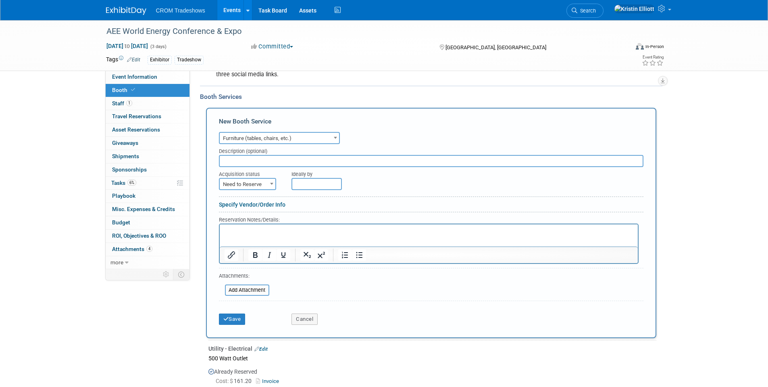
click at [288, 161] on input "text" at bounding box center [431, 161] width 425 height 12
type input "Wastebasket"
click at [253, 183] on span "Need to Reserve" at bounding box center [248, 184] width 56 height 11
select select "2"
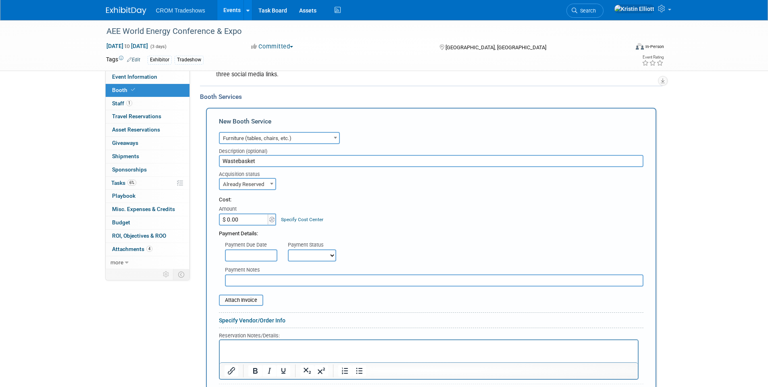
click at [234, 220] on input "$ 0.00" at bounding box center [244, 219] width 50 height 12
type input "$ 20.70"
click at [264, 254] on input "text" at bounding box center [251, 255] width 52 height 12
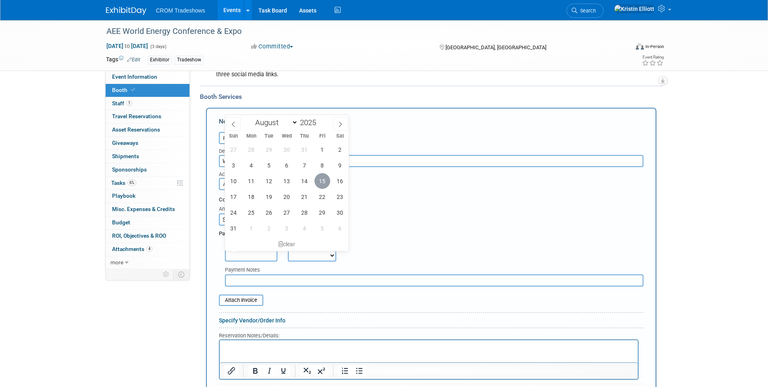
click at [324, 183] on span "15" at bounding box center [323, 181] width 16 height 16
type input "Aug 15, 2025"
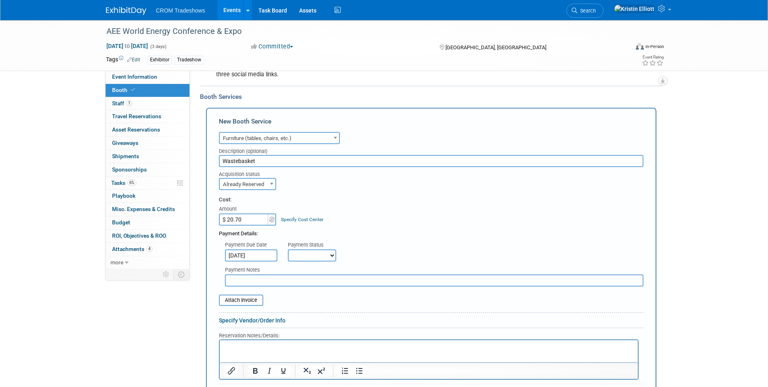
click at [301, 254] on select "Not Paid Yet Partially Paid Paid in Full" at bounding box center [312, 255] width 48 height 12
select select "1"
click at [288, 249] on select "Not Paid Yet Partially Paid Paid in Full" at bounding box center [312, 255] width 48 height 12
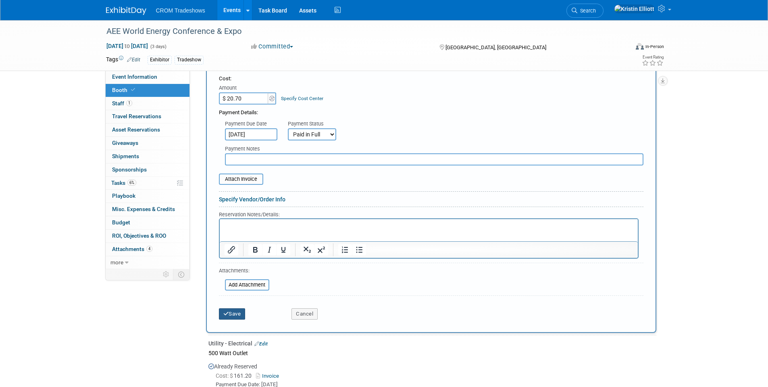
click at [227, 314] on icon "submit" at bounding box center [226, 313] width 6 height 5
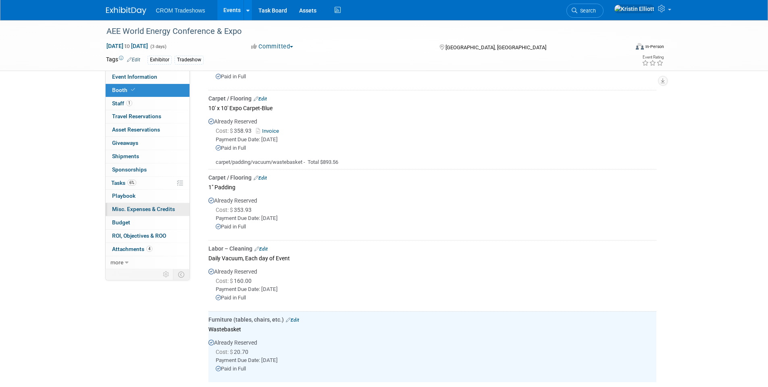
scroll to position [206, 0]
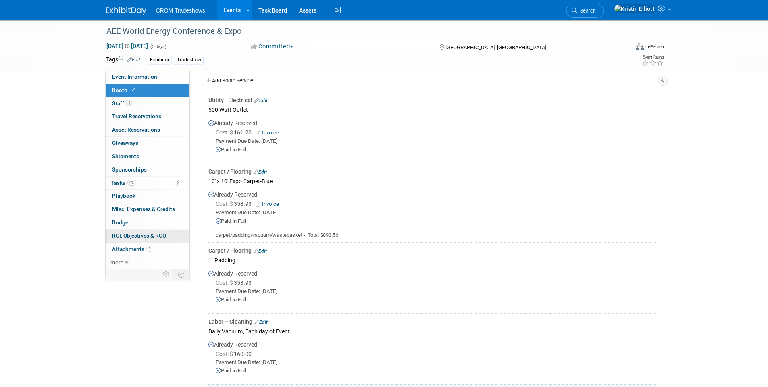
click at [152, 235] on span "ROI, Objectives & ROO 0" at bounding box center [139, 235] width 54 height 6
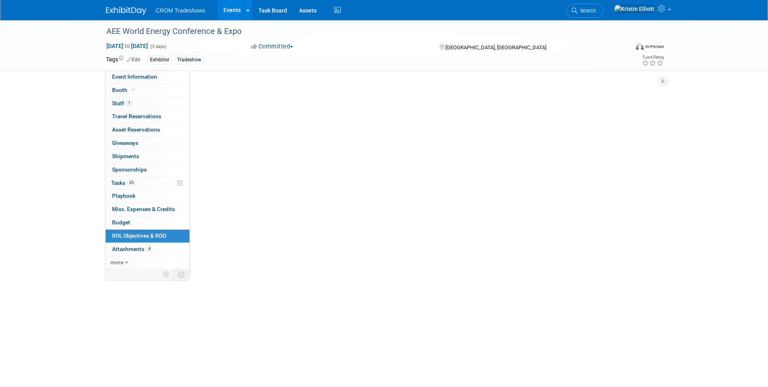
scroll to position [0, 0]
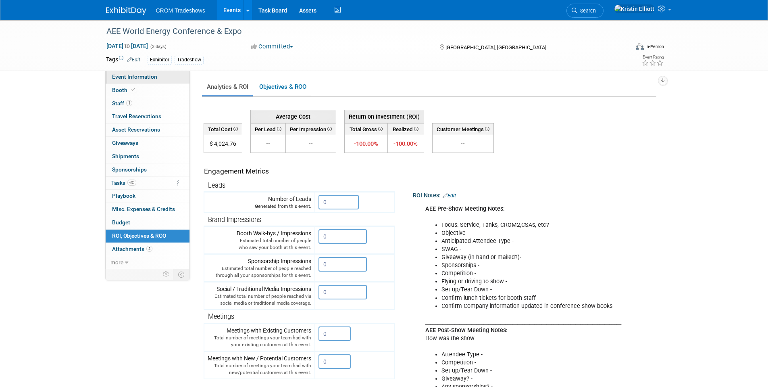
click at [149, 79] on span "Event Information" at bounding box center [134, 76] width 45 height 6
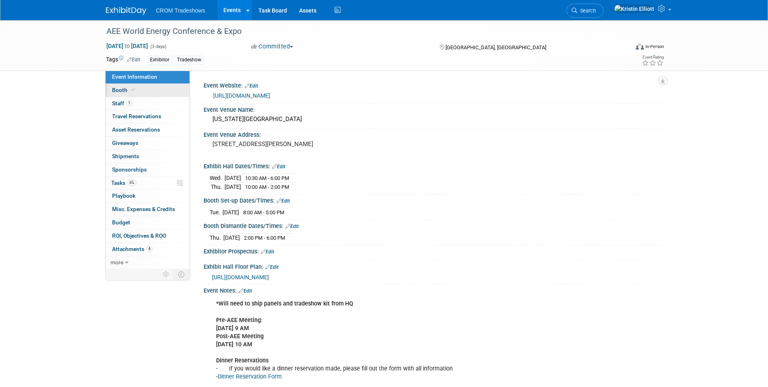
click at [155, 90] on link "Booth" at bounding box center [148, 90] width 84 height 13
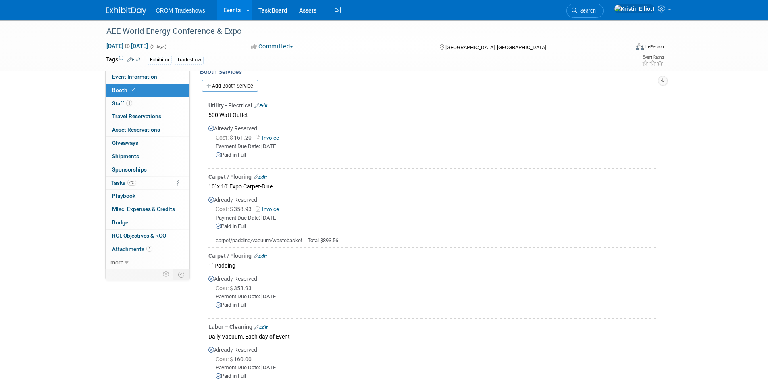
scroll to position [202, 0]
click at [152, 247] on span "4" at bounding box center [149, 249] width 6 height 6
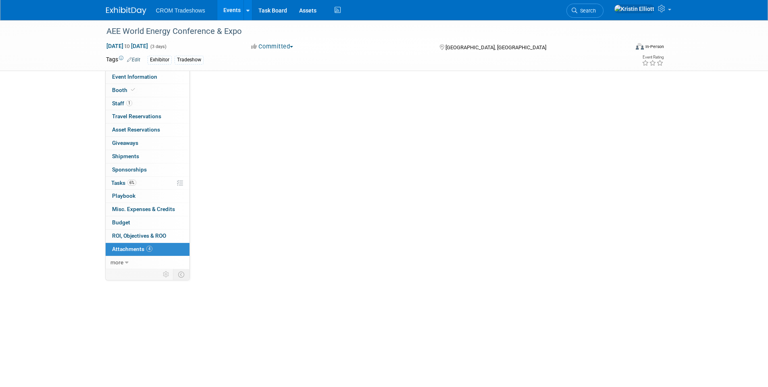
scroll to position [0, 0]
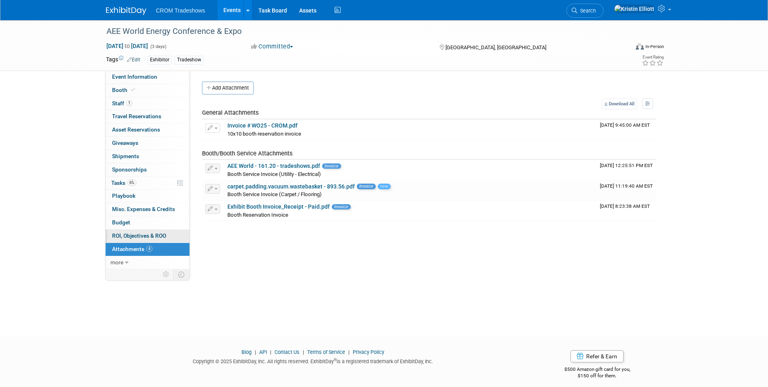
click at [158, 240] on link "0 ROI, Objectives & ROO 0" at bounding box center [148, 235] width 84 height 13
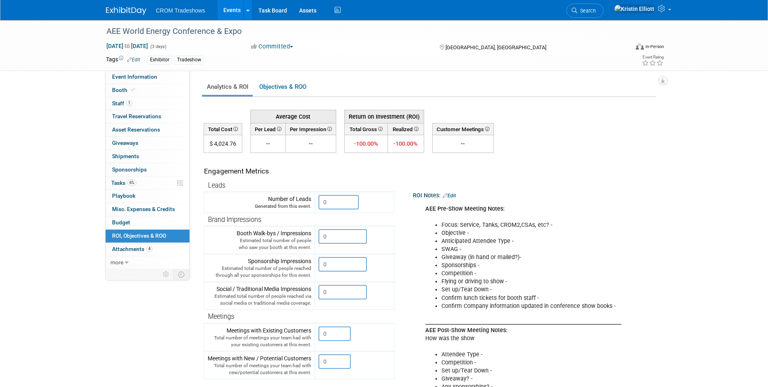
click at [229, 9] on link "Events" at bounding box center [231, 10] width 29 height 20
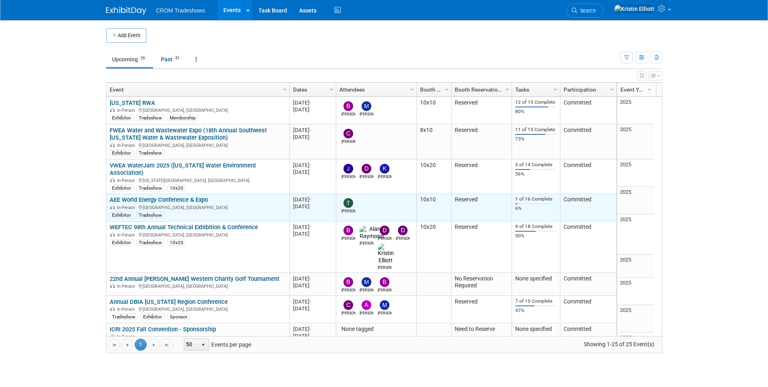
click at [131, 196] on link "AEE World Energy Conference & Expo" at bounding box center [159, 199] width 98 height 7
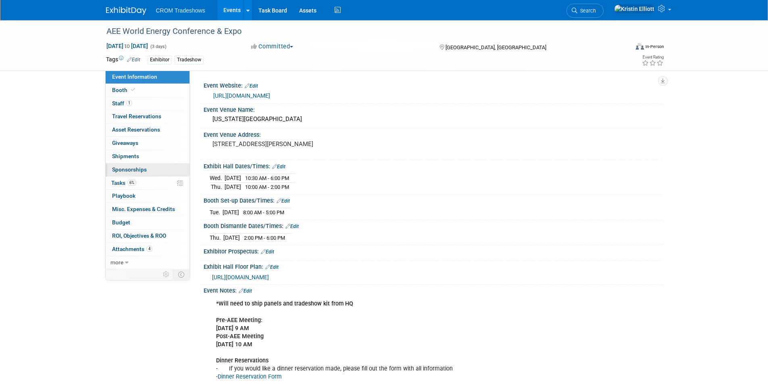
click at [130, 174] on link "0 Sponsorships 0" at bounding box center [148, 169] width 84 height 13
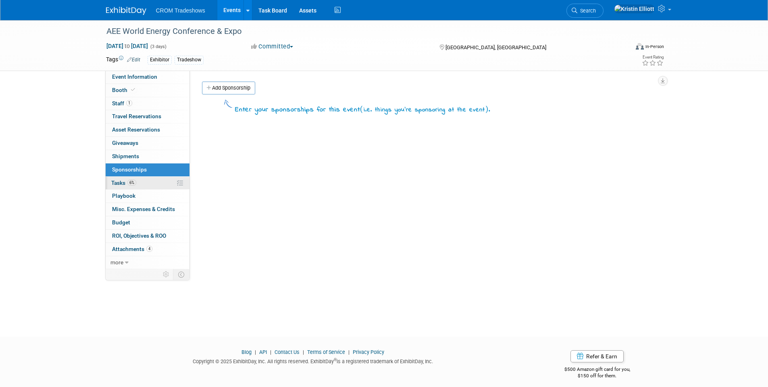
click at [125, 181] on span "Tasks 6%" at bounding box center [123, 182] width 25 height 6
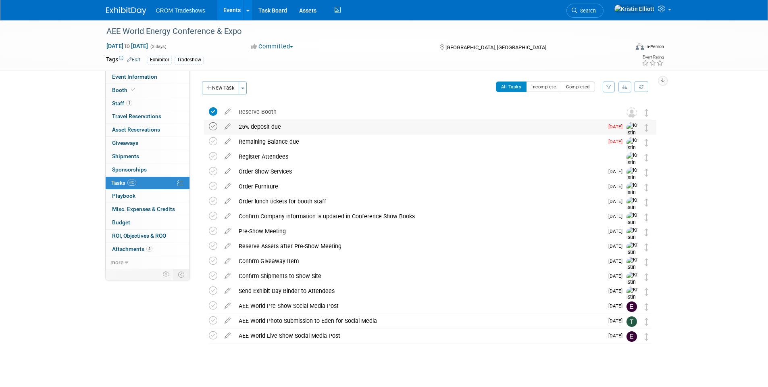
click at [211, 126] on icon at bounding box center [213, 126] width 8 height 8
click at [214, 143] on icon at bounding box center [213, 141] width 8 height 8
click at [212, 154] on icon at bounding box center [213, 156] width 8 height 8
click at [212, 170] on icon at bounding box center [213, 171] width 8 height 8
click at [211, 184] on icon at bounding box center [213, 186] width 8 height 8
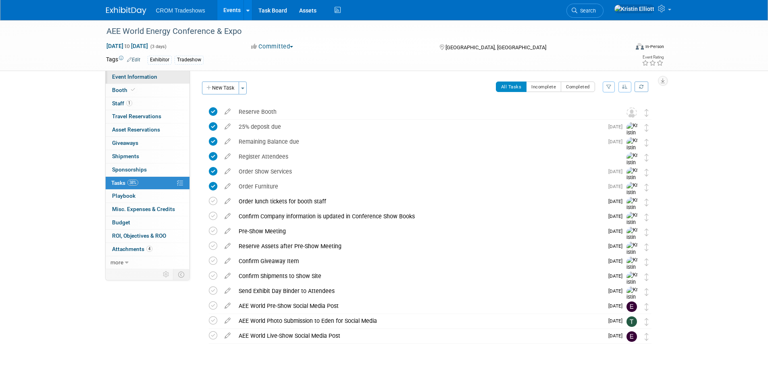
click at [142, 75] on span "Event Information" at bounding box center [134, 76] width 45 height 6
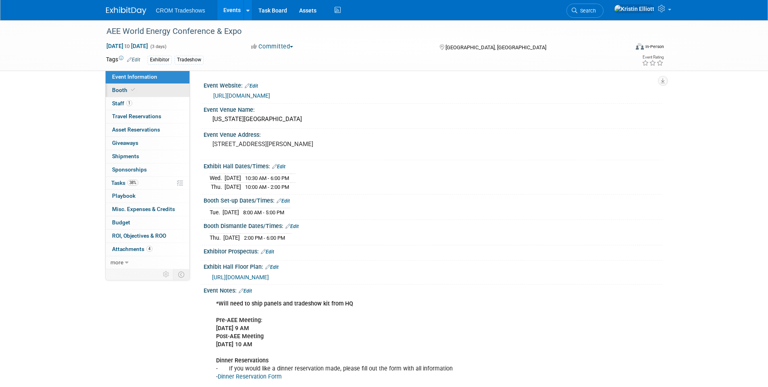
click at [152, 92] on link "Booth" at bounding box center [148, 90] width 84 height 13
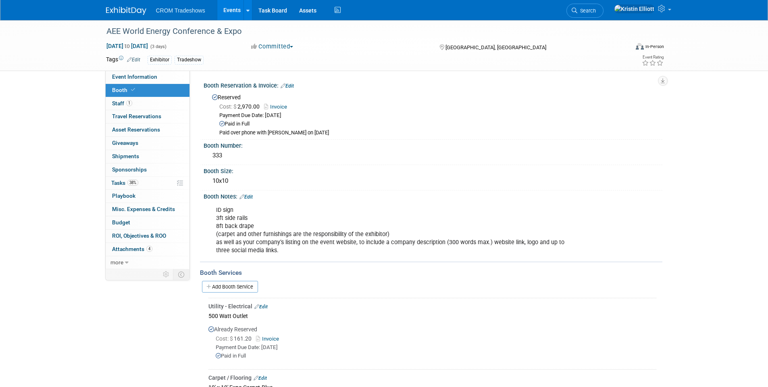
click at [281, 105] on link "Invoice" at bounding box center [277, 107] width 27 height 6
click at [235, 10] on link "Events" at bounding box center [231, 10] width 29 height 20
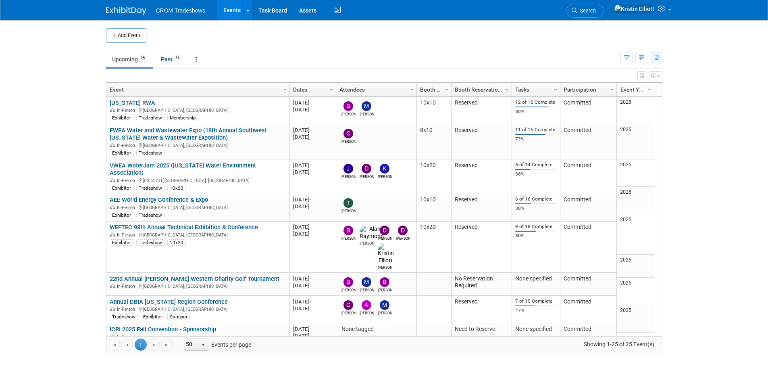
click at [655, 55] on icon "button" at bounding box center [657, 57] width 4 height 5
click at [619, 94] on span "(76 Events)" at bounding box center [609, 96] width 25 height 6
click at [647, 60] on button "button" at bounding box center [642, 58] width 13 height 12
click at [629, 58] on button "button" at bounding box center [627, 58] width 13 height 12
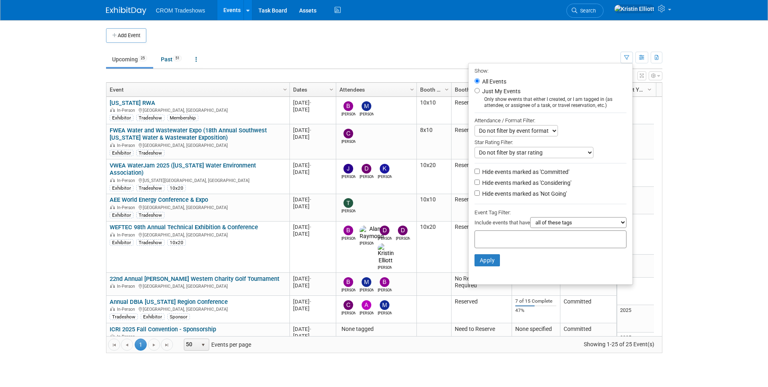
click at [555, 44] on td "Upcoming 25 Past 51 All Events 76 Past and Upcoming Grouped Annually Events gro…" at bounding box center [363, 56] width 515 height 26
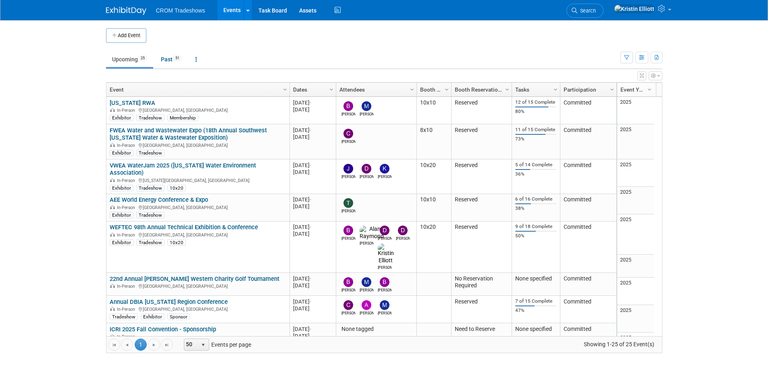
click at [644, 79] on button "button" at bounding box center [642, 75] width 9 height 9
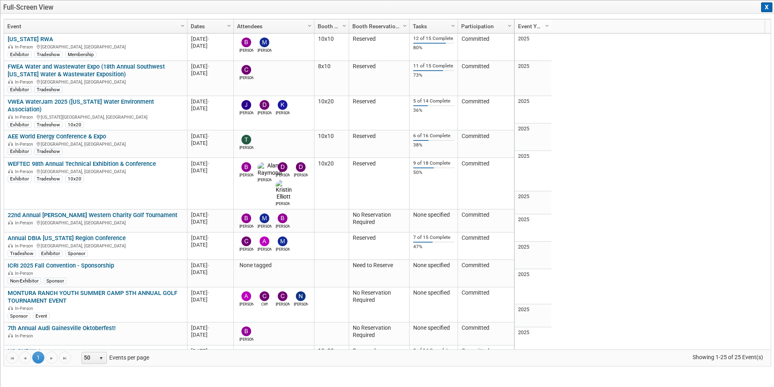
click at [767, 8] on button "X" at bounding box center [766, 7] width 11 height 10
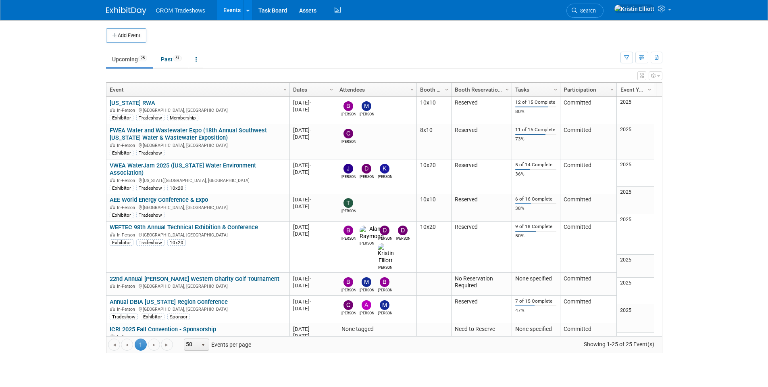
click at [656, 75] on button "button" at bounding box center [656, 75] width 14 height 9
click at [644, 61] on button "button" at bounding box center [642, 58] width 13 height 12
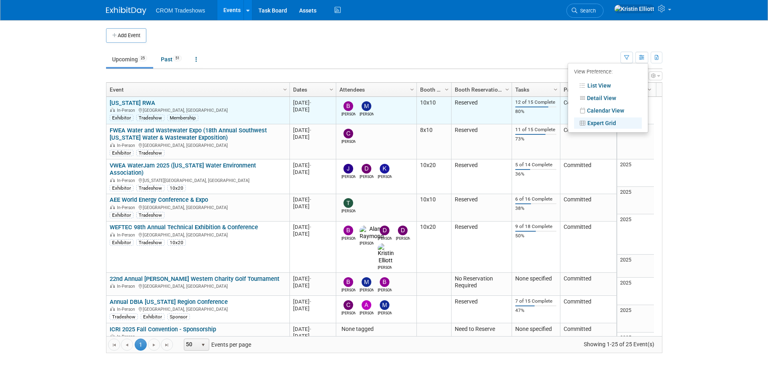
click at [133, 102] on link "[US_STATE] RWA" at bounding box center [133, 102] width 46 height 7
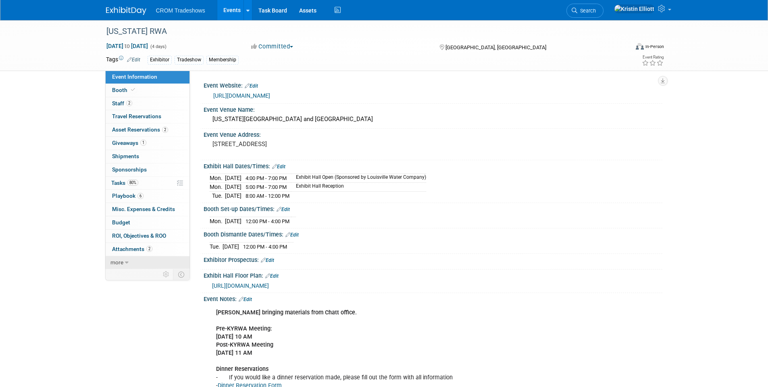
click at [129, 265] on link "more" at bounding box center [148, 262] width 84 height 13
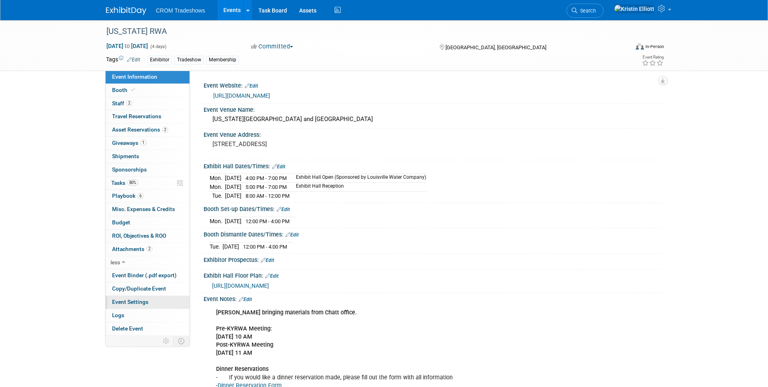
click at [130, 301] on span "Event Settings" at bounding box center [130, 301] width 36 height 6
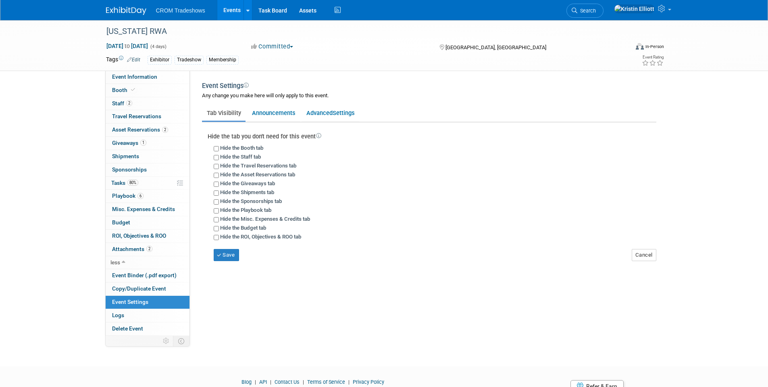
click at [130, 301] on span "Event Settings" at bounding box center [130, 301] width 36 height 6
click at [132, 277] on span "Event Binder (.pdf export)" at bounding box center [144, 275] width 65 height 6
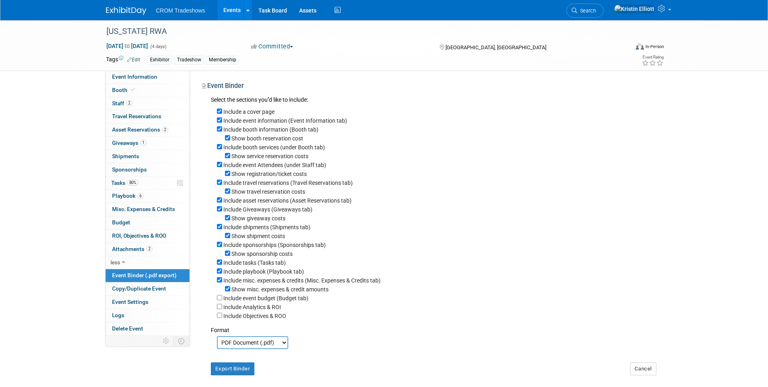
click at [132, 277] on span "Event Binder (.pdf export)" at bounding box center [144, 275] width 65 height 6
click at [229, 9] on link "Events" at bounding box center [231, 10] width 29 height 20
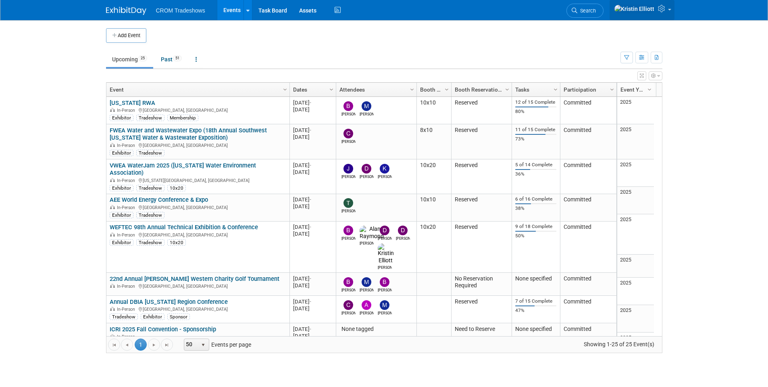
click at [661, 9] on icon at bounding box center [662, 8] width 9 height 7
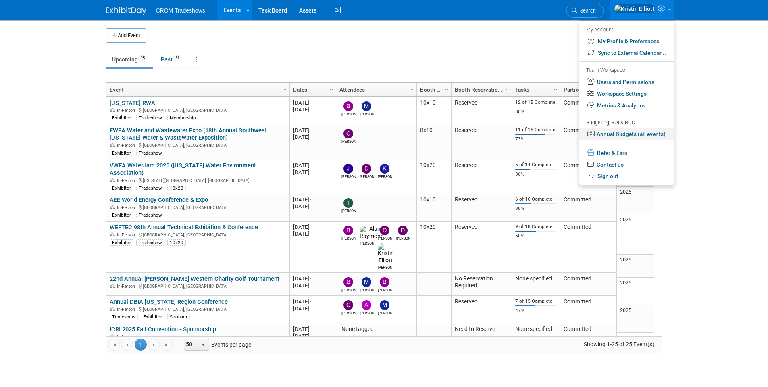
click at [625, 135] on link "Annual Budgets (all events)" at bounding box center [626, 134] width 95 height 12
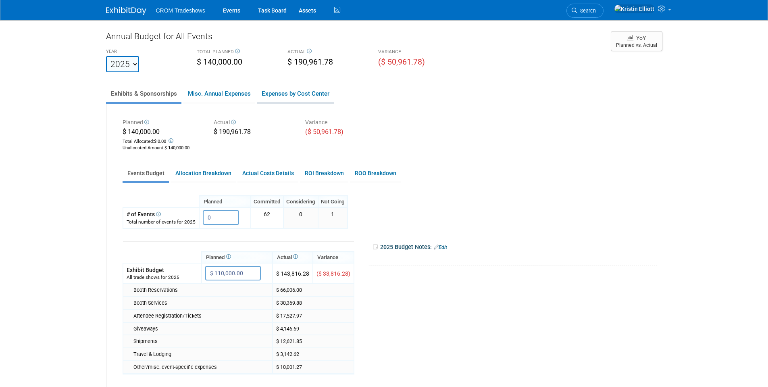
click at [299, 95] on link "Expenses by Cost Center" at bounding box center [295, 93] width 77 height 17
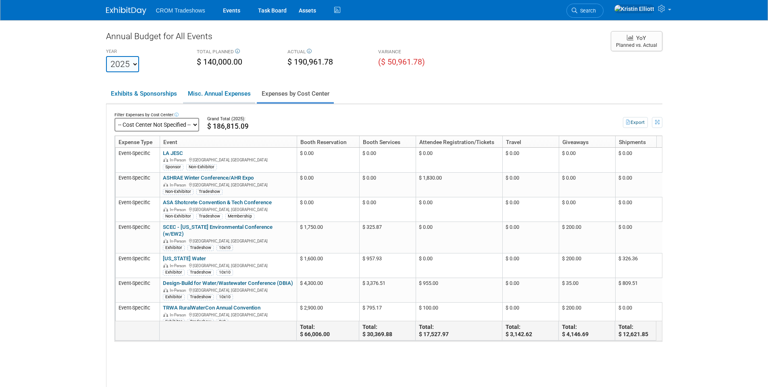
click at [238, 97] on link "Misc. Annual Expenses" at bounding box center [219, 93] width 72 height 17
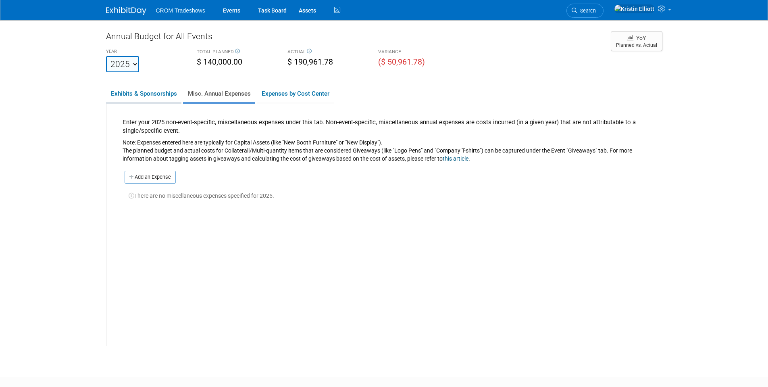
click at [136, 100] on link "Exhibits & Sponsorships" at bounding box center [143, 93] width 75 height 17
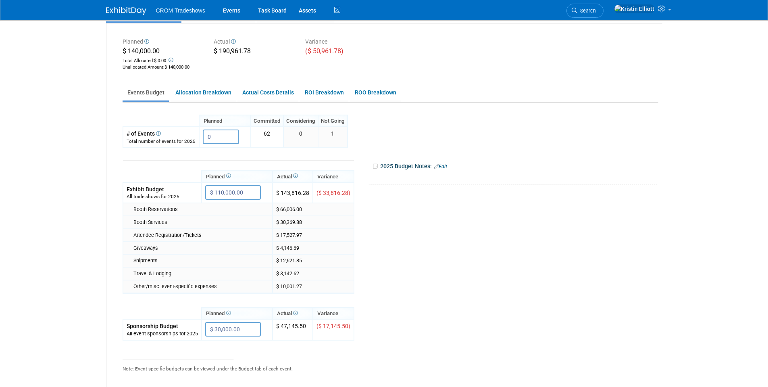
scroll to position [40, 0]
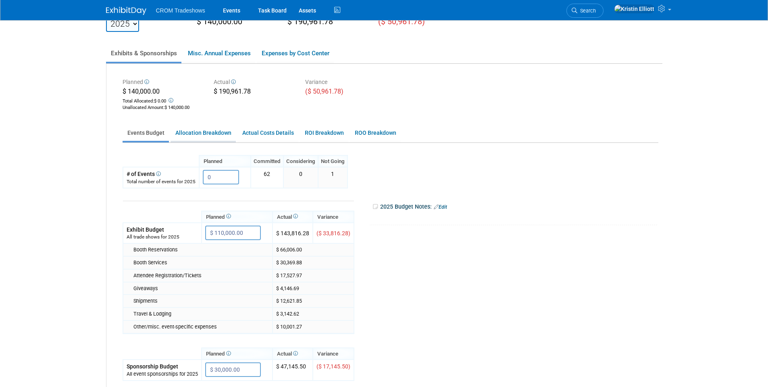
click at [210, 135] on link "Allocation Breakdown" at bounding box center [203, 133] width 65 height 16
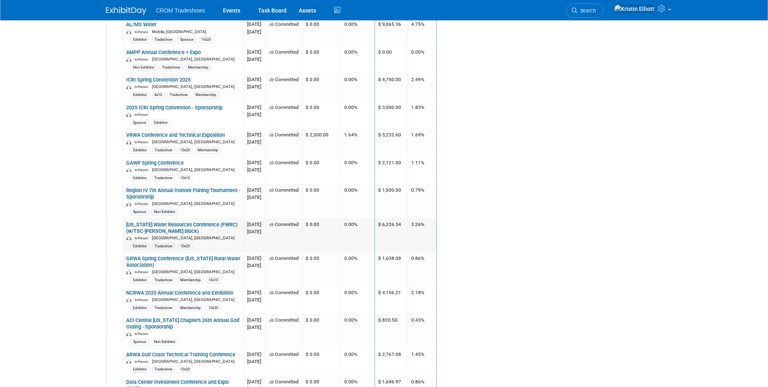
scroll to position [686, 0]
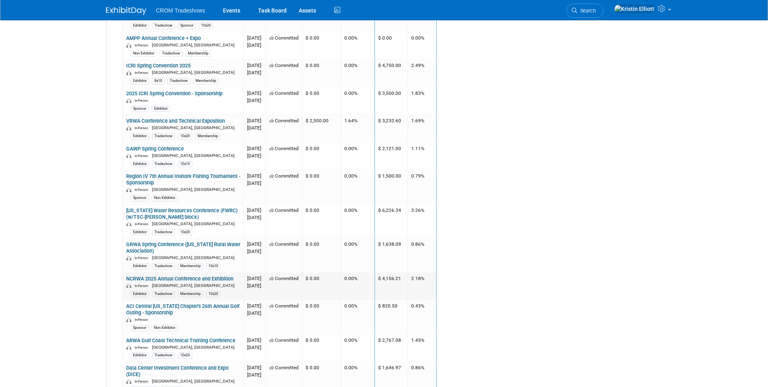
drag, startPoint x: 417, startPoint y: 268, endPoint x: 416, endPoint y: 275, distance: 6.9
drag, startPoint x: 416, startPoint y: 275, endPoint x: 603, endPoint y: 344, distance: 199.7
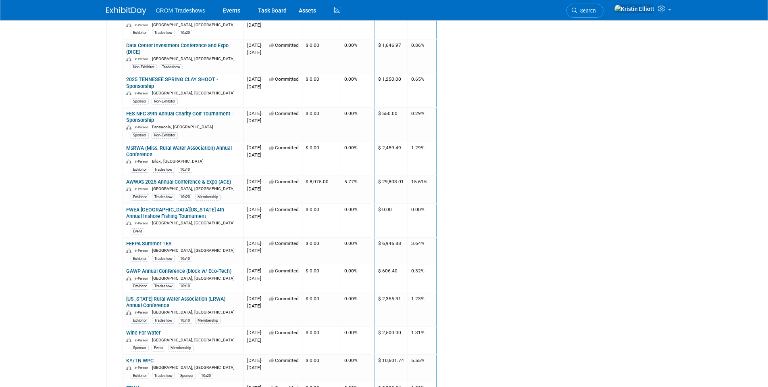
scroll to position [1008, 0]
click at [184, 181] on link "AWWA's 2025 Annual Conference & Expo (ACE)" at bounding box center [178, 181] width 105 height 6
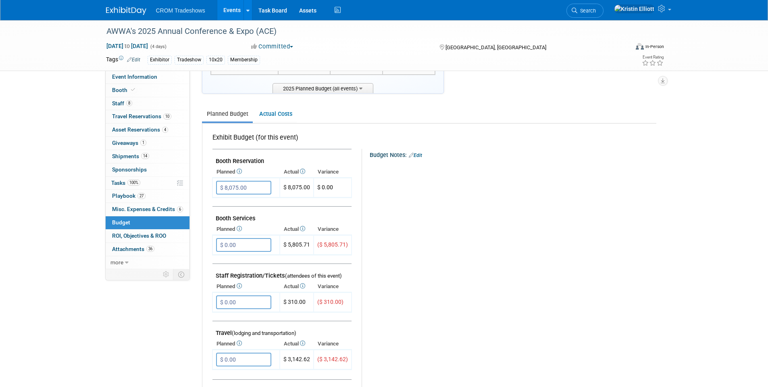
scroll to position [40, 0]
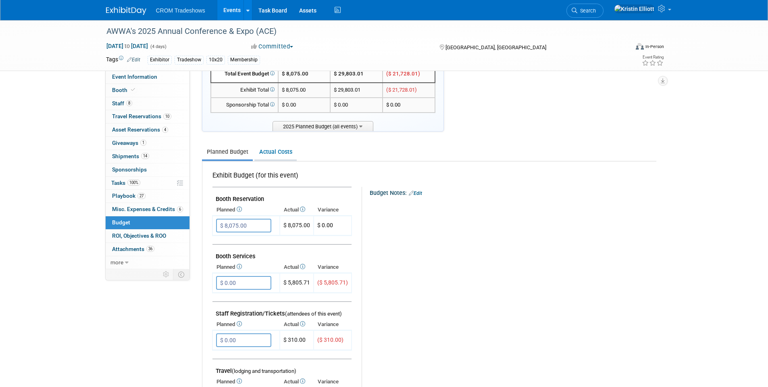
click at [283, 158] on link "Actual Costs" at bounding box center [275, 151] width 42 height 15
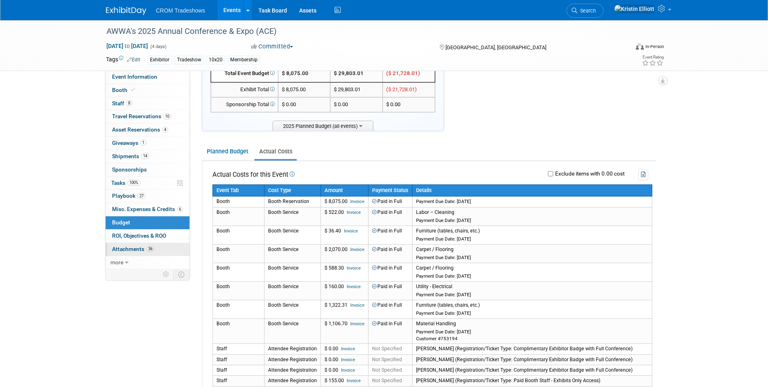
scroll to position [0, 0]
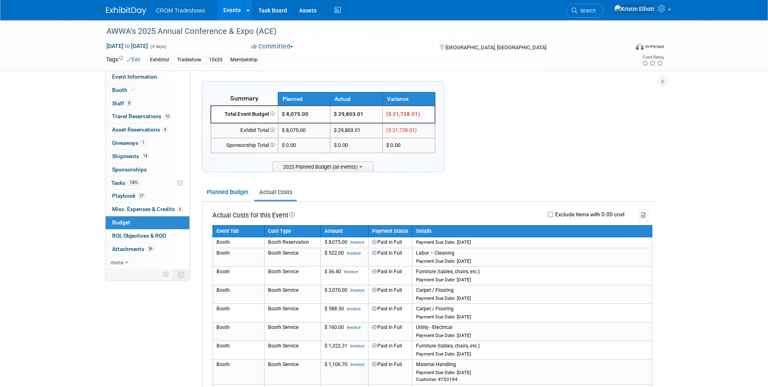
click at [237, 6] on link "Events" at bounding box center [231, 10] width 29 height 20
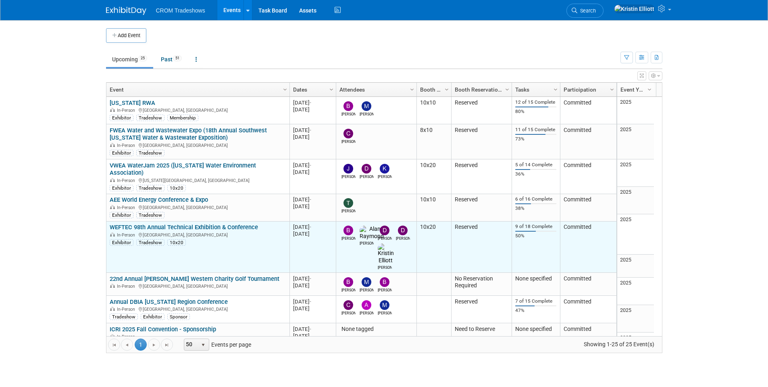
click at [160, 223] on link "WEFTEC 98th Annual Technical Exhibition & Conference" at bounding box center [184, 226] width 148 height 7
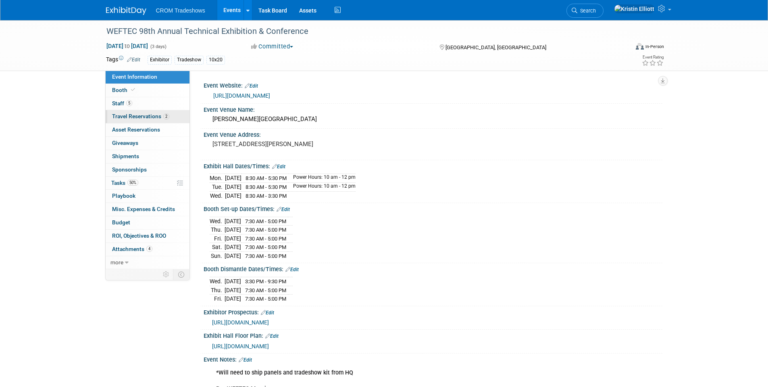
click at [142, 112] on link "2 Travel Reservations 2" at bounding box center [148, 116] width 84 height 13
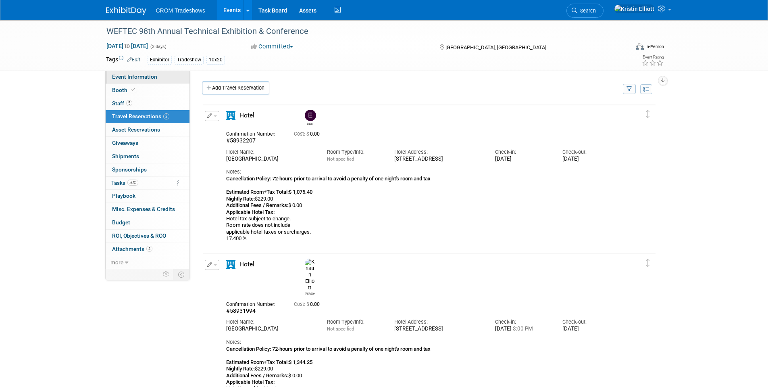
click at [141, 77] on span "Event Information" at bounding box center [134, 76] width 45 height 6
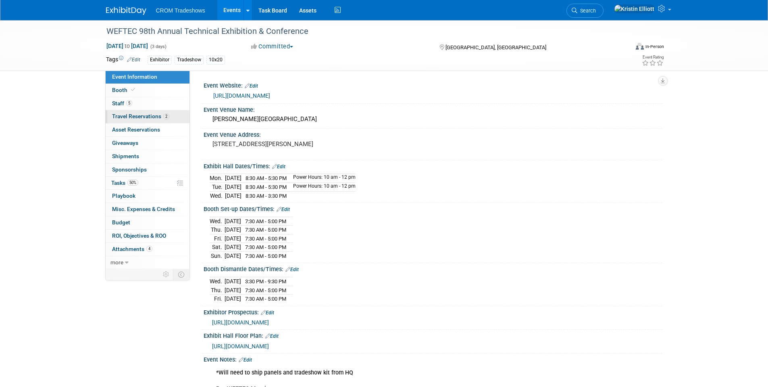
click at [135, 119] on link "2 Travel Reservations 2" at bounding box center [148, 116] width 84 height 13
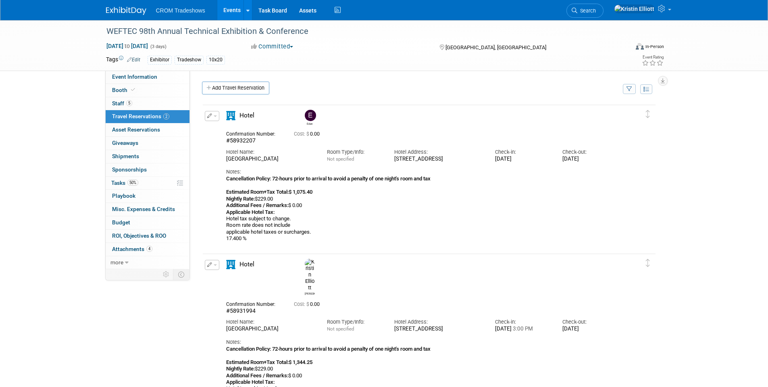
click at [277, 190] on b "Cancellation Policy: 72-hours prior to arrival to avoid a penalty of one night'…" at bounding box center [328, 184] width 204 height 19
drag, startPoint x: 444, startPoint y: 185, endPoint x: 220, endPoint y: 185, distance: 224.2
click at [220, 185] on div "Hotel Eden #58932207 Cost: $ 0.00 Hotel Name: Room Type/Info: Check-in:" at bounding box center [422, 176] width 404 height 131
copy b "Cancellation Policy: 72-hours prior to arrival to avoid a penalty of one night'…"
click at [349, 219] on div "Cancellation Policy: 72-hours prior to arrival to avoid a penalty of one night'…" at bounding box center [422, 208] width 392 height 67
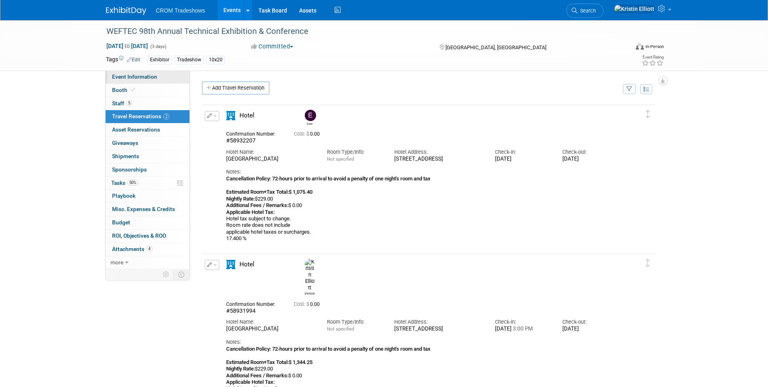
click at [143, 78] on span "Event Information" at bounding box center [134, 76] width 45 height 6
